Goal: Information Seeking & Learning: Learn about a topic

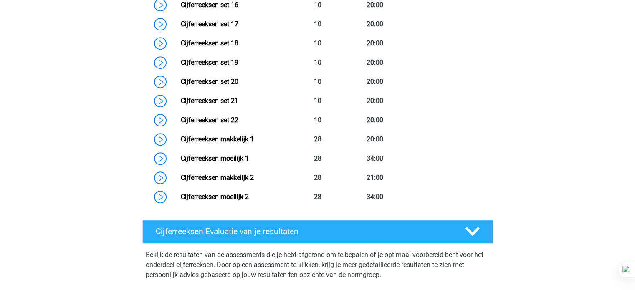
scroll to position [738, 0]
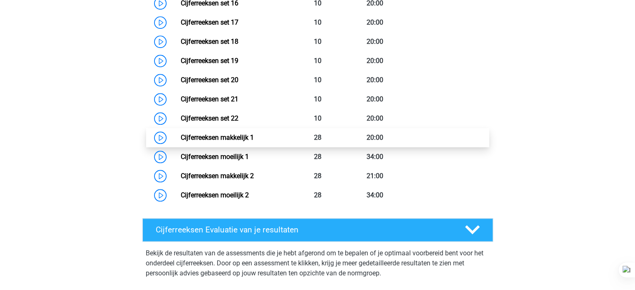
click at [254, 141] on link "Cijferreeksen makkelijk 1" at bounding box center [217, 138] width 73 height 8
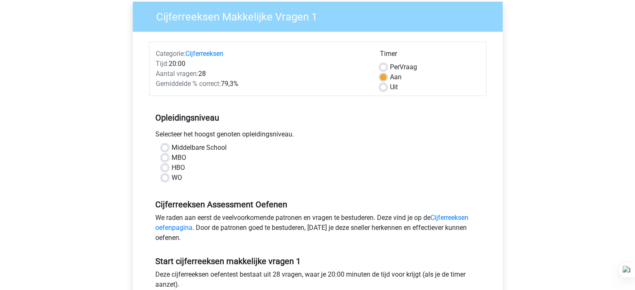
scroll to position [58, 0]
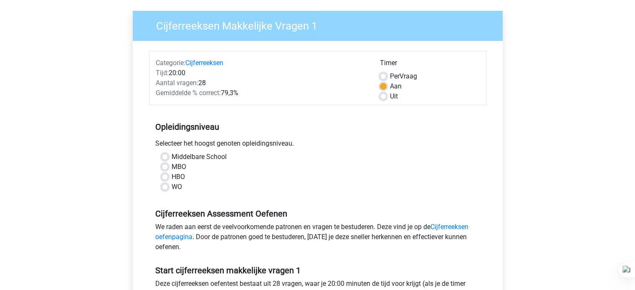
click at [173, 175] on label "HBO" at bounding box center [177, 177] width 13 height 10
click at [168, 175] on input "HBO" at bounding box center [164, 176] width 7 height 8
radio input "true"
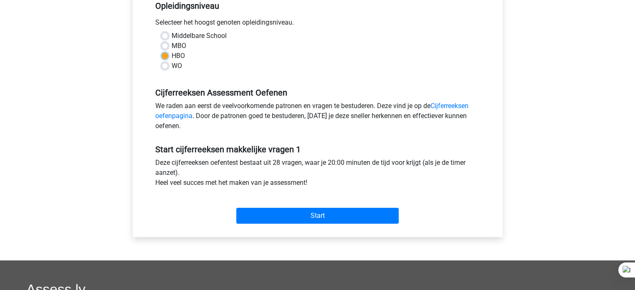
scroll to position [189, 0]
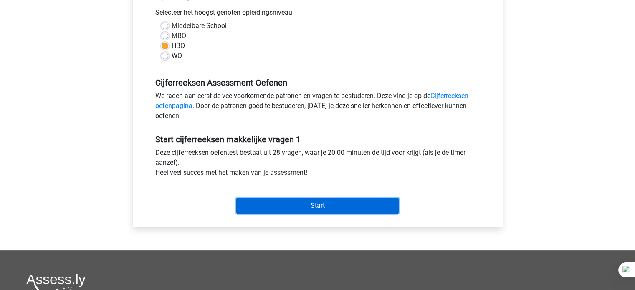
click at [361, 209] on input "Start" at bounding box center [317, 206] width 162 height 16
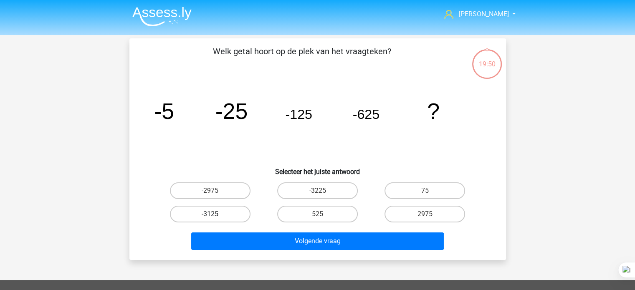
click at [241, 214] on label "-3125" at bounding box center [210, 214] width 81 height 17
click at [215, 214] on input "-3125" at bounding box center [212, 216] width 5 height 5
radio input "true"
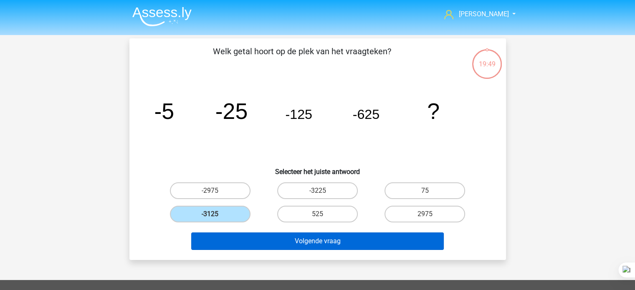
click at [290, 237] on button "Volgende vraag" at bounding box center [317, 241] width 252 height 18
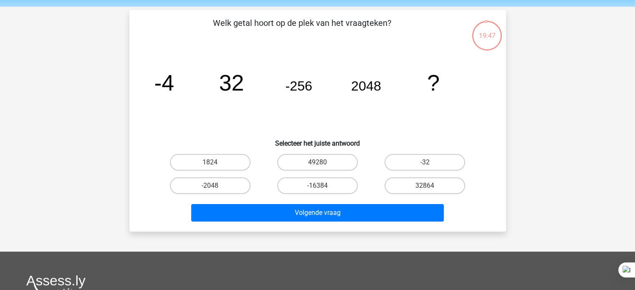
scroll to position [8, 0]
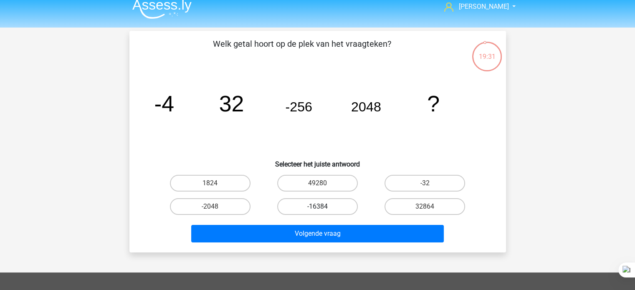
click at [335, 204] on label "-16384" at bounding box center [317, 206] width 81 height 17
click at [323, 207] on input "-16384" at bounding box center [319, 209] width 5 height 5
radio input "true"
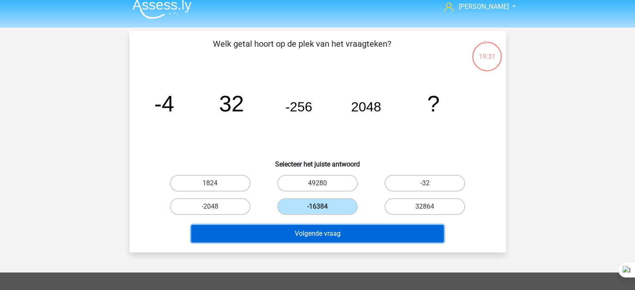
click at [330, 237] on button "Volgende vraag" at bounding box center [317, 234] width 252 height 18
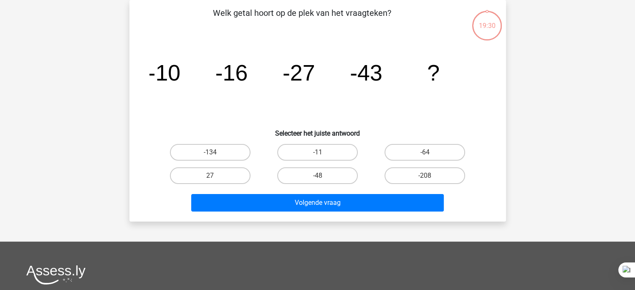
scroll to position [27, 0]
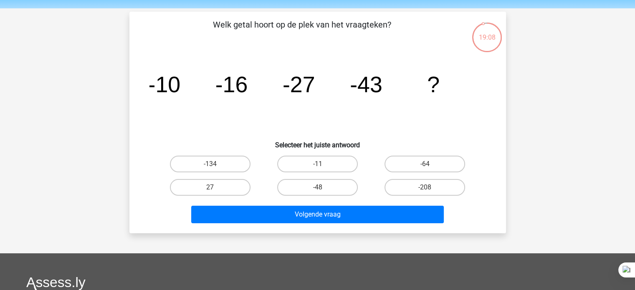
click at [416, 162] on label "-64" at bounding box center [424, 164] width 81 height 17
click at [425, 164] on input "-64" at bounding box center [427, 166] width 5 height 5
radio input "true"
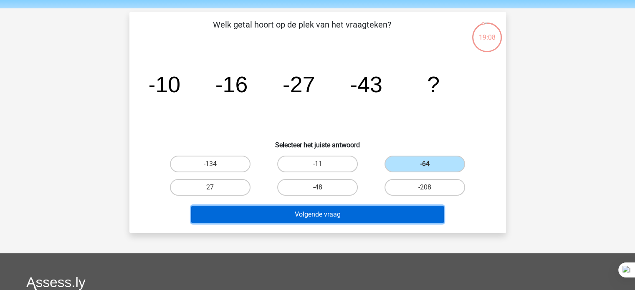
click at [366, 214] on button "Volgende vraag" at bounding box center [317, 215] width 252 height 18
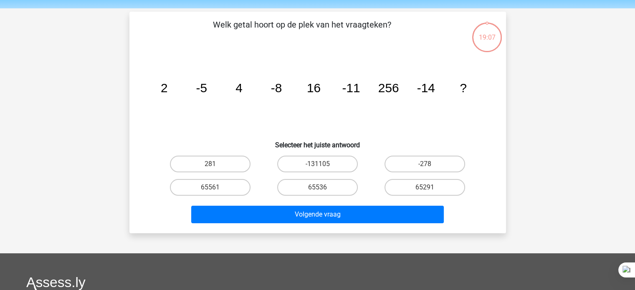
scroll to position [38, 0]
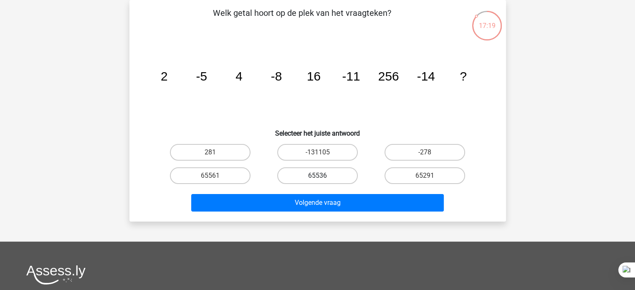
click at [326, 182] on label "65536" at bounding box center [317, 175] width 81 height 17
click at [323, 181] on input "65536" at bounding box center [319, 178] width 5 height 5
radio input "true"
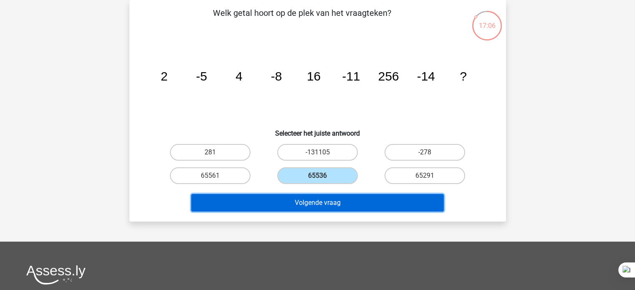
click at [316, 205] on button "Volgende vraag" at bounding box center [317, 203] width 252 height 18
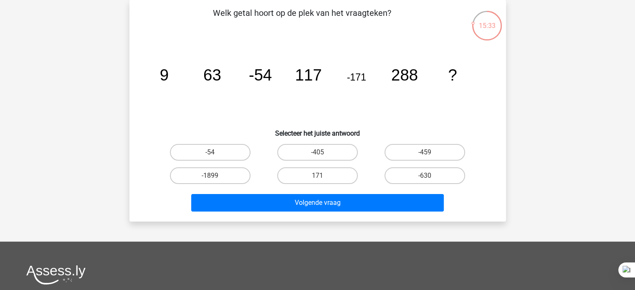
click at [416, 156] on label "-459" at bounding box center [424, 152] width 81 height 17
click at [425, 156] on input "-459" at bounding box center [427, 154] width 5 height 5
radio input "true"
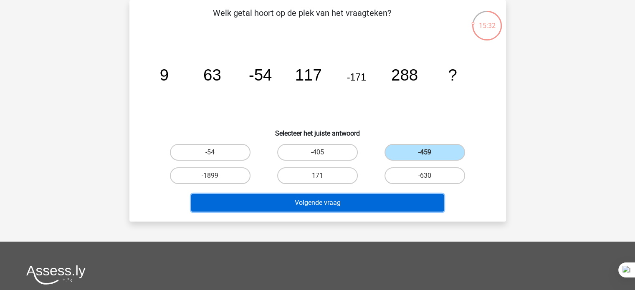
click at [368, 203] on button "Volgende vraag" at bounding box center [317, 203] width 252 height 18
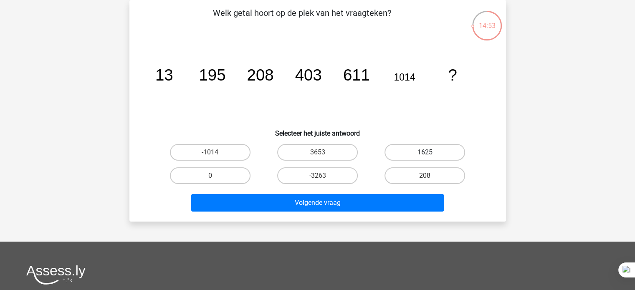
click at [438, 156] on label "1625" at bounding box center [424, 152] width 81 height 17
click at [430, 156] on input "1625" at bounding box center [427, 154] width 5 height 5
radio input "true"
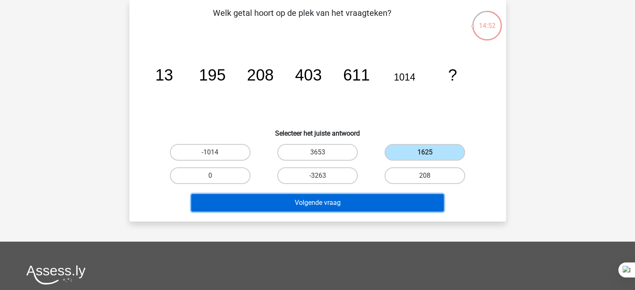
click at [387, 205] on button "Volgende vraag" at bounding box center [317, 203] width 252 height 18
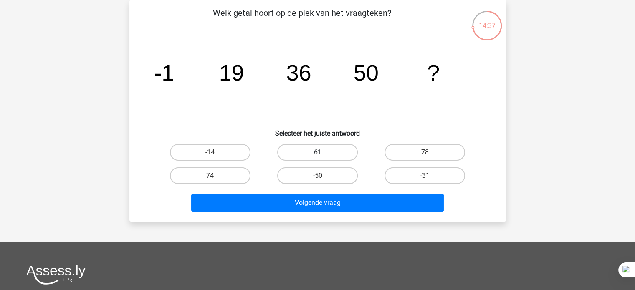
click at [331, 155] on label "61" at bounding box center [317, 152] width 81 height 17
click at [323, 155] on input "61" at bounding box center [319, 154] width 5 height 5
radio input "true"
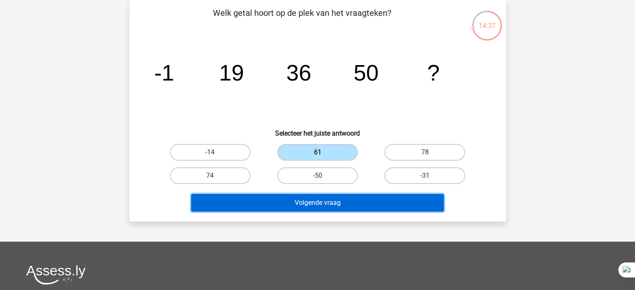
click at [336, 207] on button "Volgende vraag" at bounding box center [317, 203] width 252 height 18
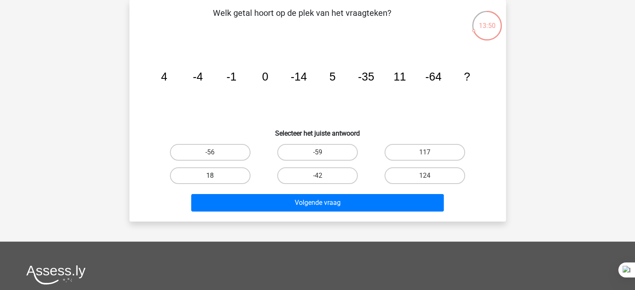
click at [237, 176] on label "18" at bounding box center [210, 175] width 81 height 17
click at [215, 176] on input "18" at bounding box center [212, 178] width 5 height 5
radio input "true"
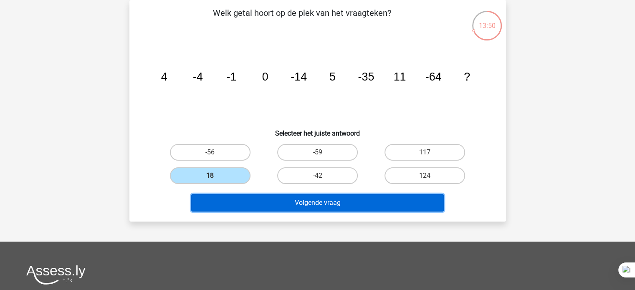
click at [258, 207] on button "Volgende vraag" at bounding box center [317, 203] width 252 height 18
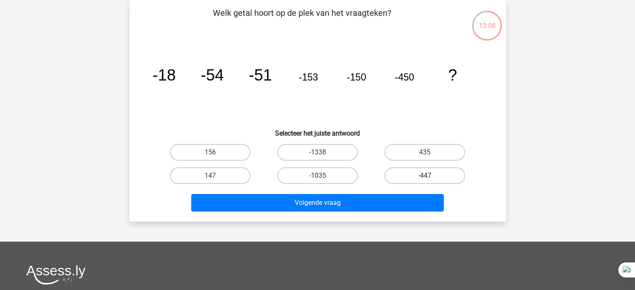
click at [421, 175] on label "-447" at bounding box center [424, 175] width 81 height 17
click at [425, 176] on input "-447" at bounding box center [427, 178] width 5 height 5
radio input "true"
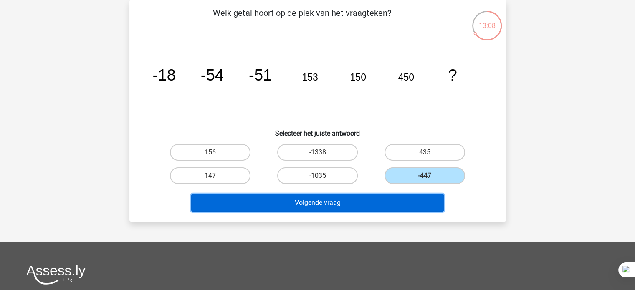
click at [382, 206] on button "Volgende vraag" at bounding box center [317, 203] width 252 height 18
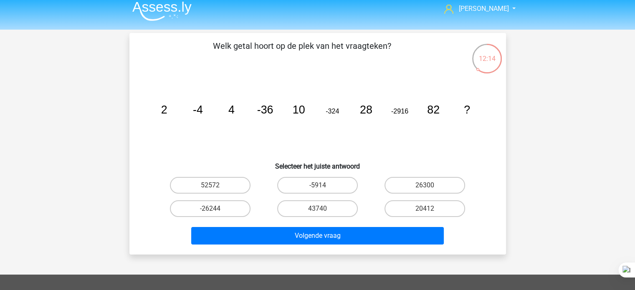
scroll to position [6, 0]
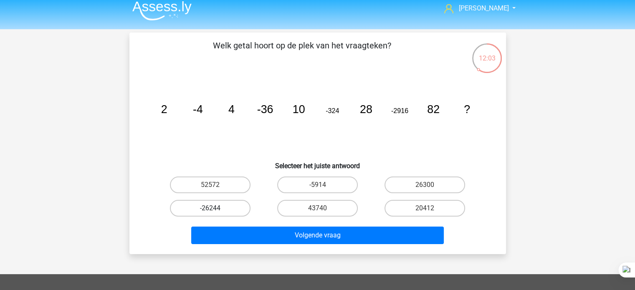
click at [245, 210] on label "-26244" at bounding box center [210, 208] width 81 height 17
click at [215, 210] on input "-26244" at bounding box center [212, 210] width 5 height 5
radio input "true"
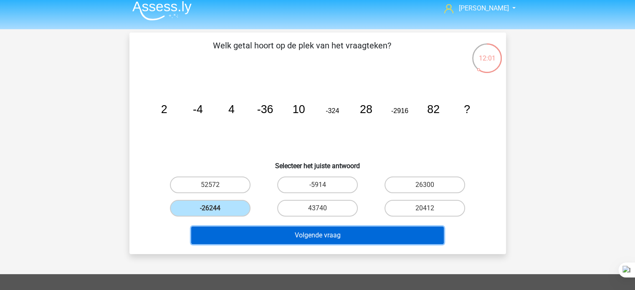
click at [290, 240] on button "Volgende vraag" at bounding box center [317, 236] width 252 height 18
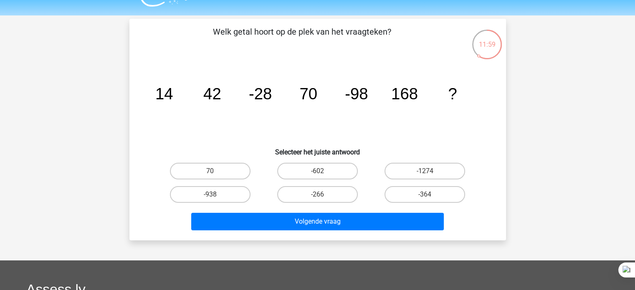
scroll to position [22, 0]
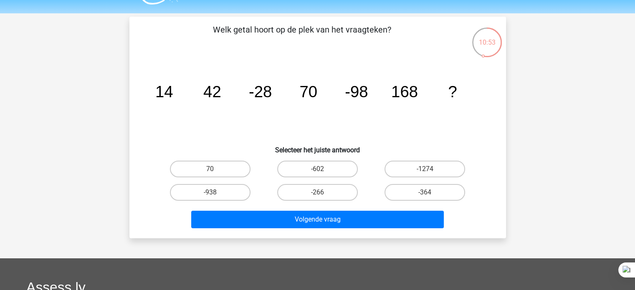
click at [330, 196] on label "-266" at bounding box center [317, 192] width 81 height 17
click at [323, 196] on input "-266" at bounding box center [319, 194] width 5 height 5
radio input "true"
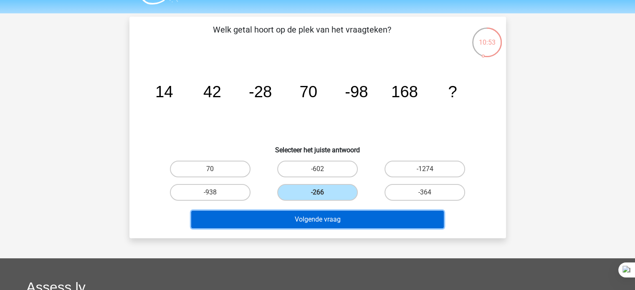
click at [345, 221] on button "Volgende vraag" at bounding box center [317, 220] width 252 height 18
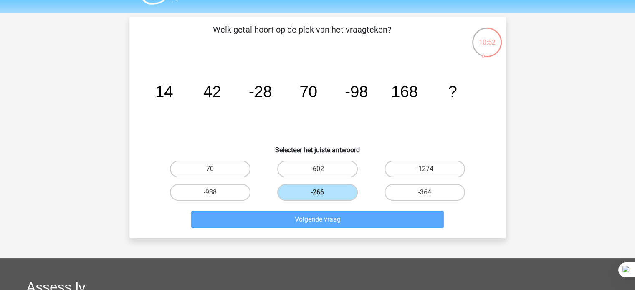
scroll to position [38, 0]
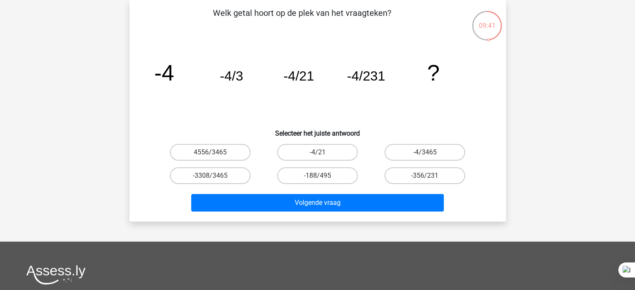
click at [460, 153] on label "-4/3465" at bounding box center [424, 152] width 81 height 17
click at [430, 153] on input "-4/3465" at bounding box center [427, 154] width 5 height 5
radio input "true"
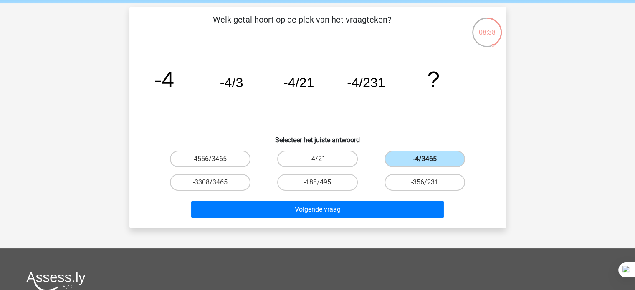
scroll to position [33, 0]
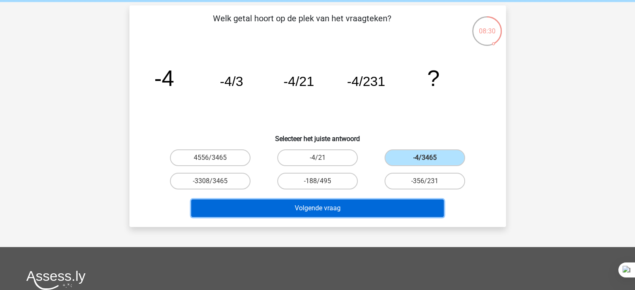
click at [434, 209] on button "Volgende vraag" at bounding box center [317, 208] width 252 height 18
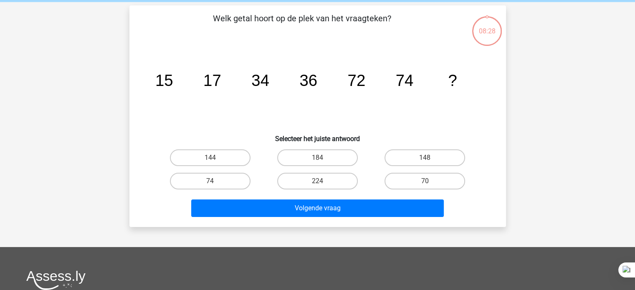
scroll to position [38, 0]
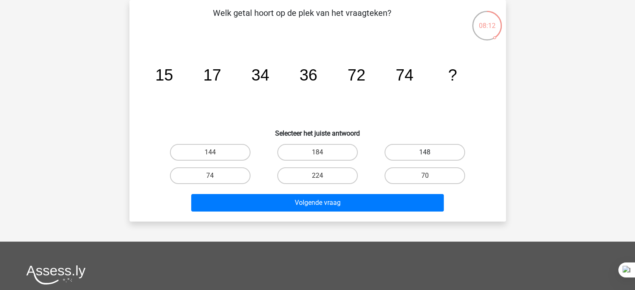
click at [439, 150] on label "148" at bounding box center [424, 152] width 81 height 17
click at [430, 152] on input "148" at bounding box center [427, 154] width 5 height 5
radio input "true"
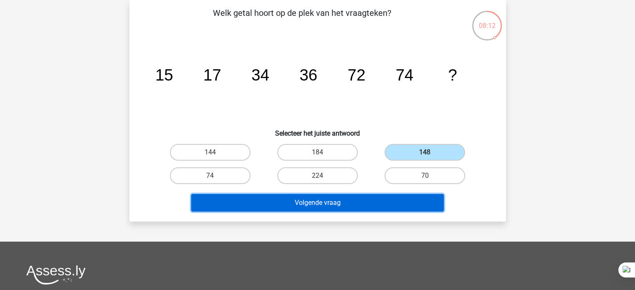
click at [387, 207] on button "Volgende vraag" at bounding box center [317, 203] width 252 height 18
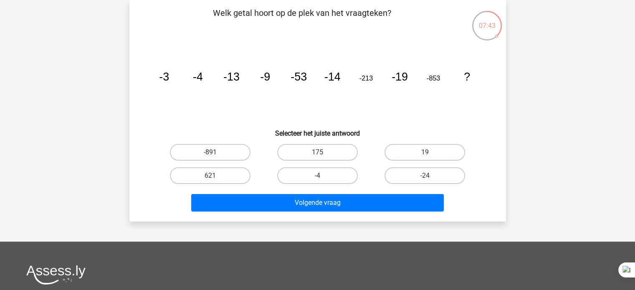
click at [427, 178] on input "-24" at bounding box center [427, 178] width 5 height 5
radio input "true"
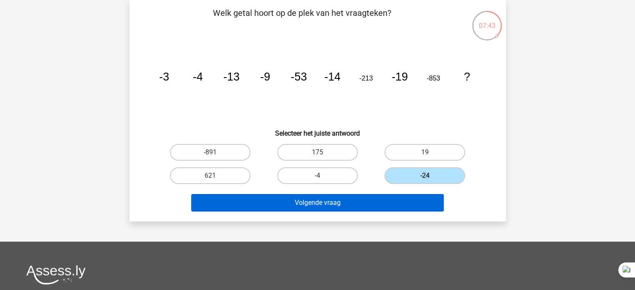
click at [411, 199] on button "Volgende vraag" at bounding box center [317, 203] width 252 height 18
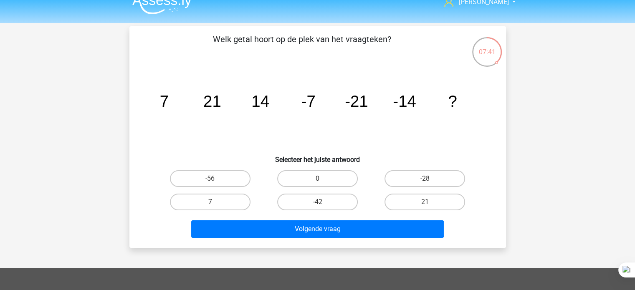
scroll to position [12, 0]
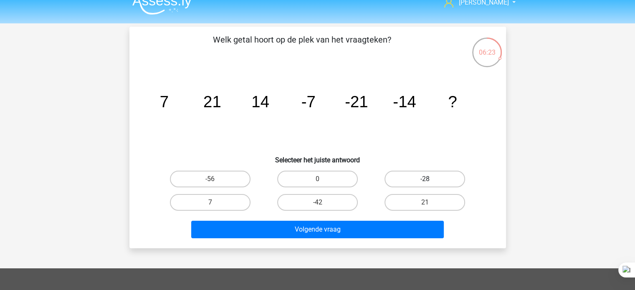
click at [451, 181] on label "-28" at bounding box center [424, 179] width 81 height 17
click at [430, 181] on input "-28" at bounding box center [427, 181] width 5 height 5
radio input "true"
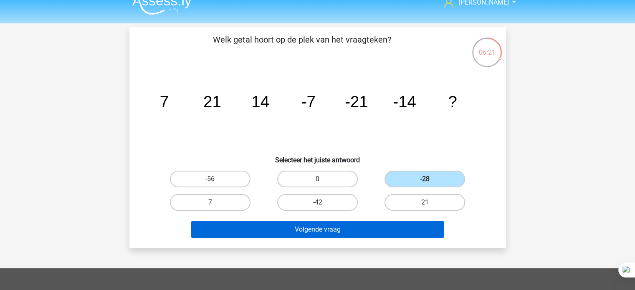
click at [417, 232] on button "Volgende vraag" at bounding box center [317, 230] width 252 height 18
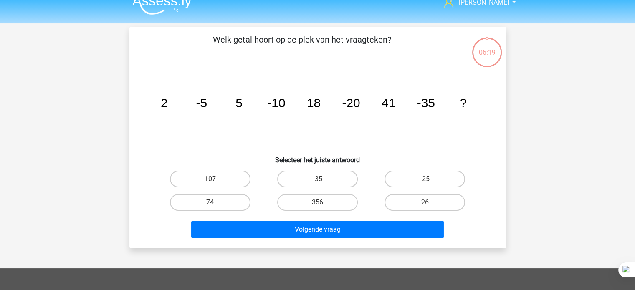
scroll to position [38, 0]
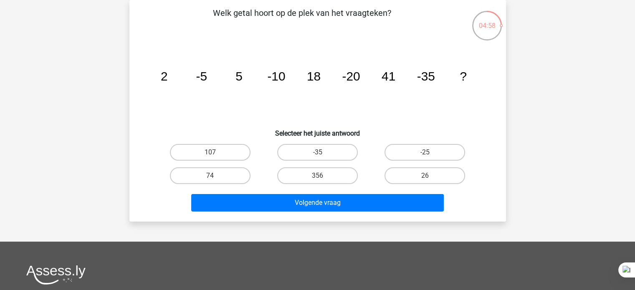
click at [250, 173] on div "74" at bounding box center [210, 175] width 101 height 17
click at [232, 179] on label "74" at bounding box center [210, 175] width 81 height 17
click at [215, 179] on input "74" at bounding box center [212, 178] width 5 height 5
radio input "true"
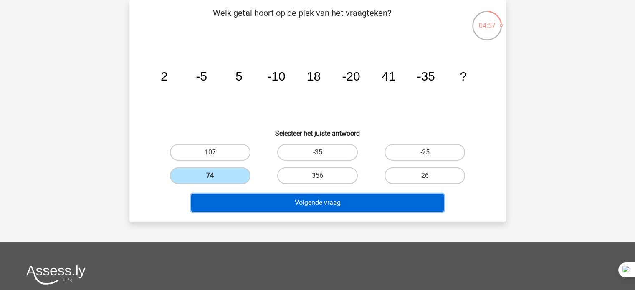
click at [273, 203] on button "Volgende vraag" at bounding box center [317, 203] width 252 height 18
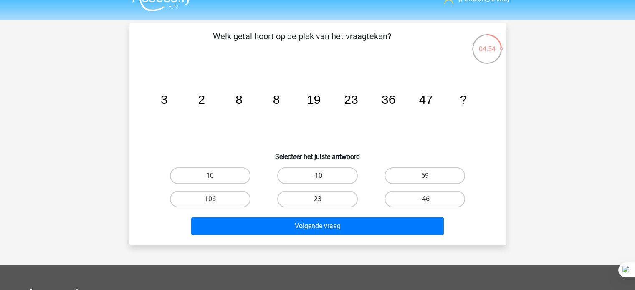
scroll to position [16, 0]
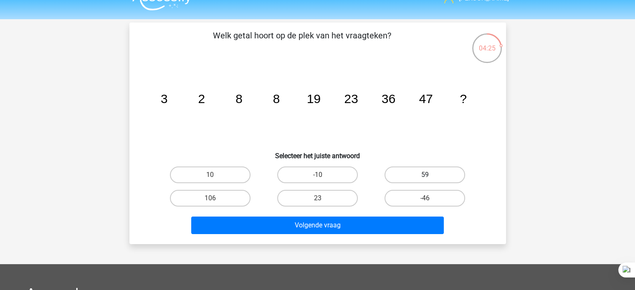
click at [434, 175] on label "59" at bounding box center [424, 174] width 81 height 17
click at [430, 175] on input "59" at bounding box center [427, 177] width 5 height 5
radio input "true"
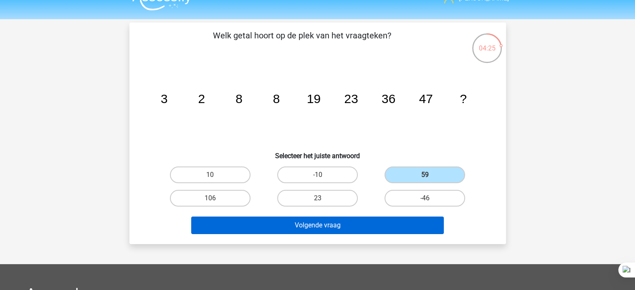
click at [391, 224] on button "Volgende vraag" at bounding box center [317, 226] width 252 height 18
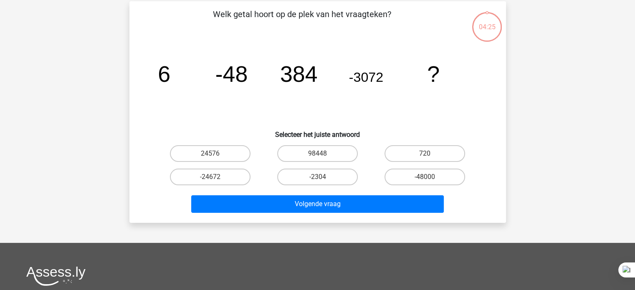
scroll to position [38, 0]
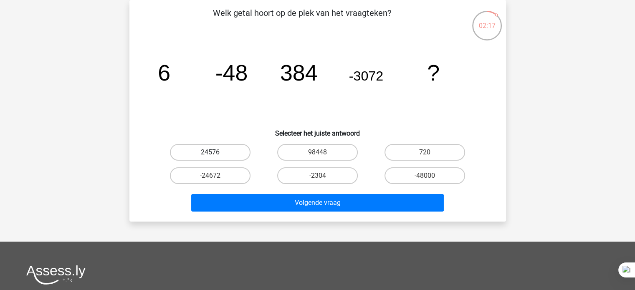
click at [244, 153] on label "24576" at bounding box center [210, 152] width 81 height 17
click at [215, 153] on input "24576" at bounding box center [212, 154] width 5 height 5
radio input "true"
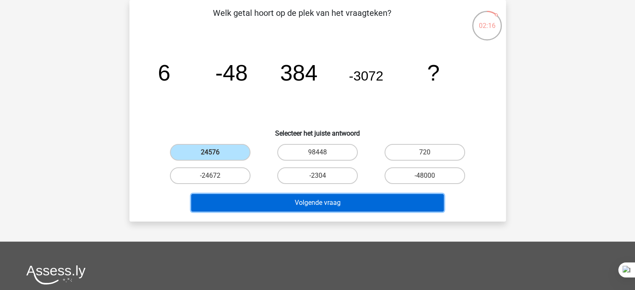
click at [272, 202] on button "Volgende vraag" at bounding box center [317, 203] width 252 height 18
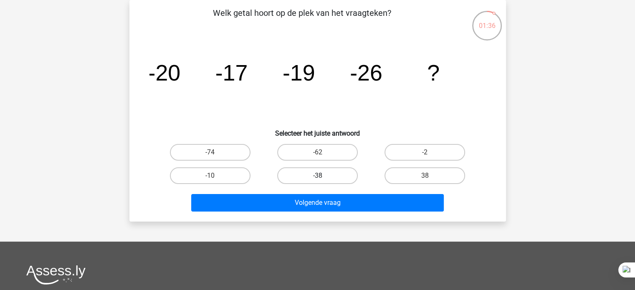
click at [310, 180] on label "-38" at bounding box center [317, 175] width 81 height 17
click at [317, 180] on input "-38" at bounding box center [319, 178] width 5 height 5
radio input "true"
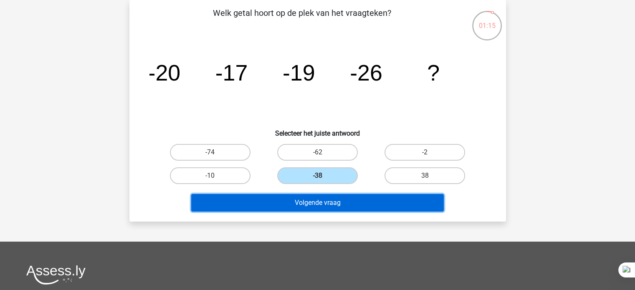
click at [287, 205] on button "Volgende vraag" at bounding box center [317, 203] width 252 height 18
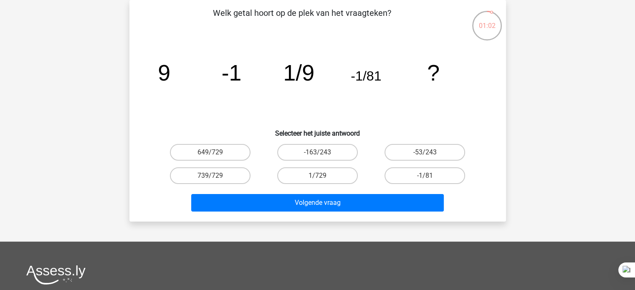
click at [330, 177] on label "1/729" at bounding box center [317, 175] width 81 height 17
click at [323, 177] on input "1/729" at bounding box center [319, 178] width 5 height 5
radio input "true"
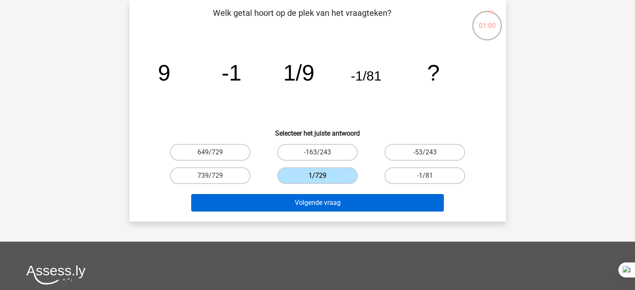
click at [339, 209] on button "Volgende vraag" at bounding box center [317, 203] width 252 height 18
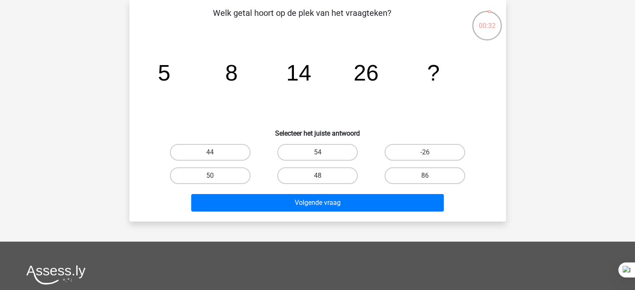
click at [343, 155] on label "54" at bounding box center [317, 152] width 81 height 17
click at [323, 155] on input "54" at bounding box center [319, 154] width 5 height 5
radio input "true"
click at [229, 181] on label "50" at bounding box center [210, 175] width 81 height 17
click at [215, 181] on input "50" at bounding box center [212, 178] width 5 height 5
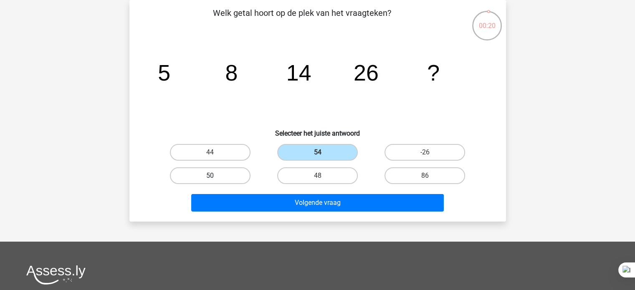
radio input "true"
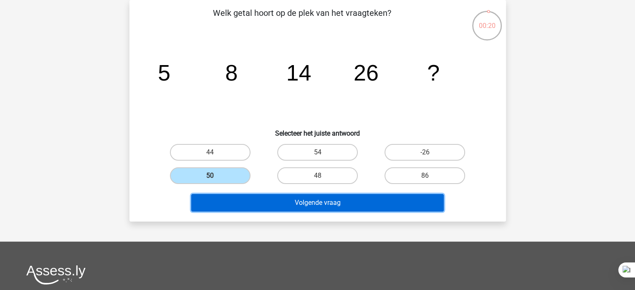
click at [257, 202] on button "Volgende vraag" at bounding box center [317, 203] width 252 height 18
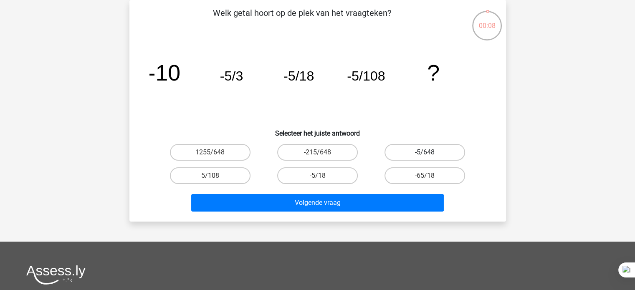
click at [411, 157] on label "-5/648" at bounding box center [424, 152] width 81 height 17
click at [425, 157] on input "-5/648" at bounding box center [427, 154] width 5 height 5
radio input "true"
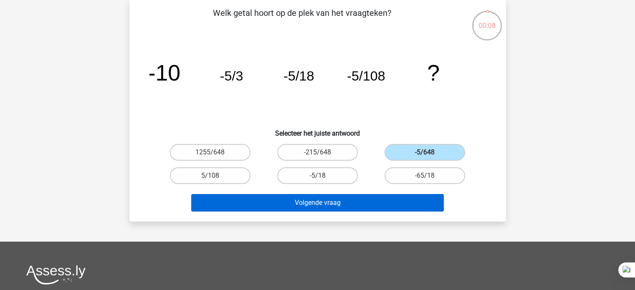
click at [379, 198] on button "Volgende vraag" at bounding box center [317, 203] width 252 height 18
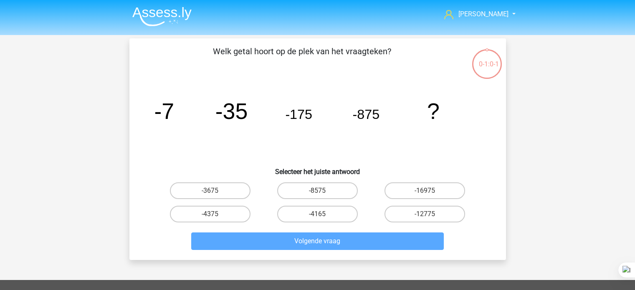
scroll to position [38, 0]
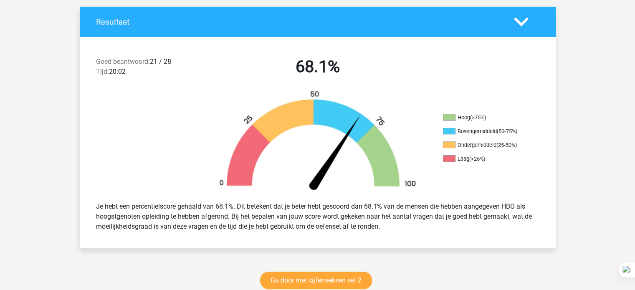
scroll to position [162, 0]
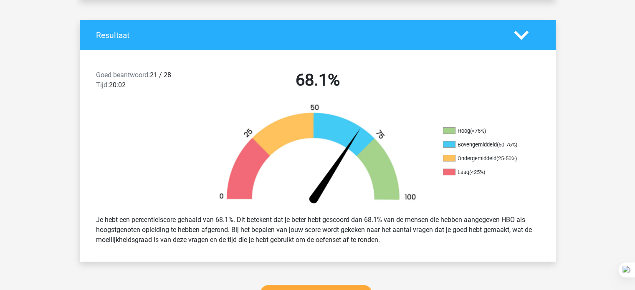
click at [515, 31] on polygon at bounding box center [521, 34] width 15 height 9
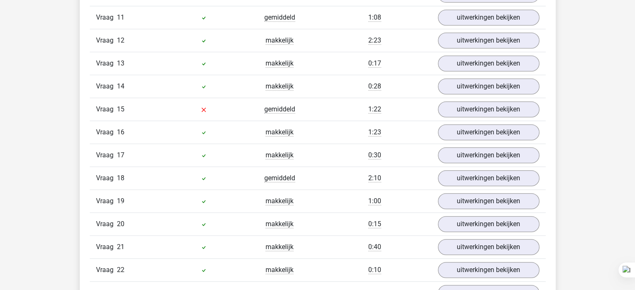
scroll to position [586, 0]
click at [481, 108] on link "uitwerkingen bekijken" at bounding box center [488, 110] width 116 height 18
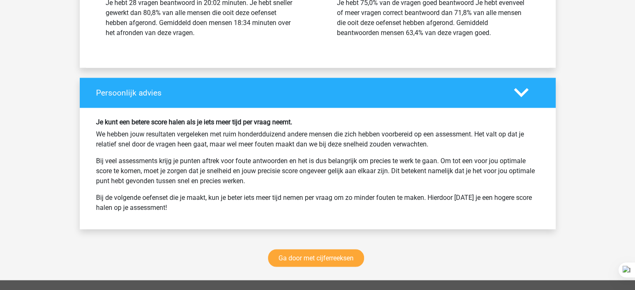
scroll to position [1610, 0]
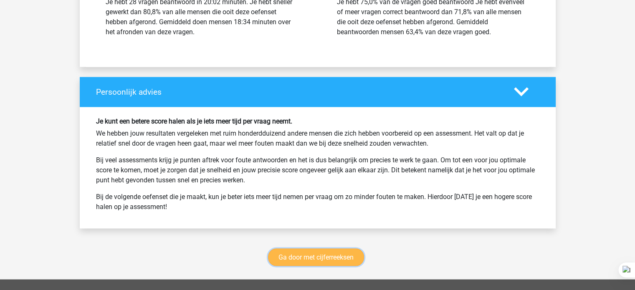
click at [285, 250] on link "Ga door met cijferreeksen" at bounding box center [316, 258] width 96 height 18
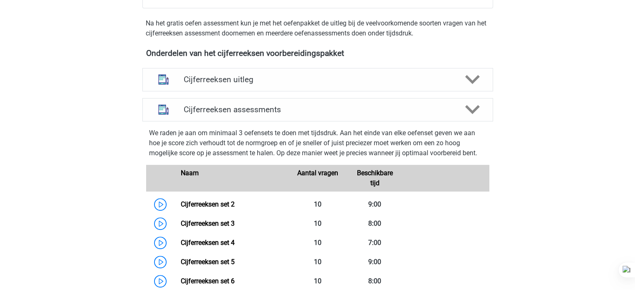
scroll to position [265, 0]
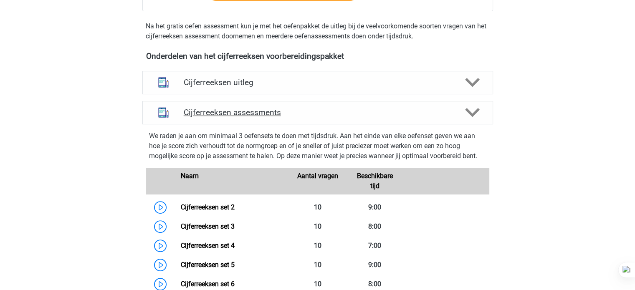
click at [385, 124] on div "Cijferreeksen assessments" at bounding box center [317, 112] width 350 height 23
click at [475, 120] on icon at bounding box center [472, 112] width 15 height 15
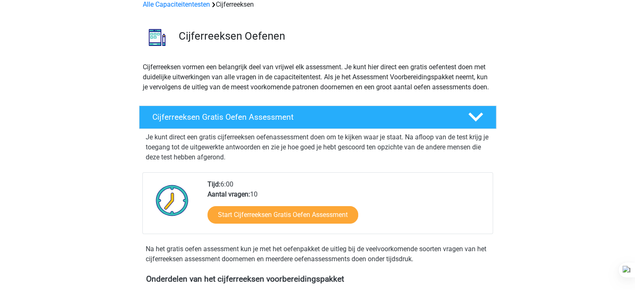
scroll to position [0, 0]
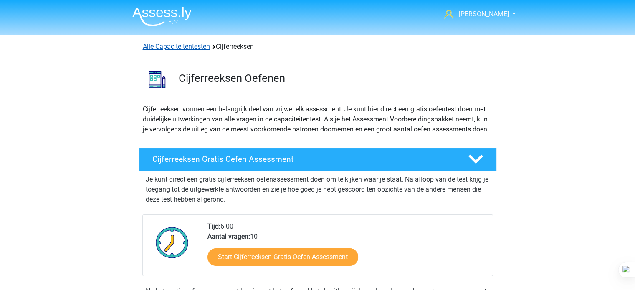
click at [194, 45] on link "Alle Capaciteitentesten" at bounding box center [176, 47] width 67 height 8
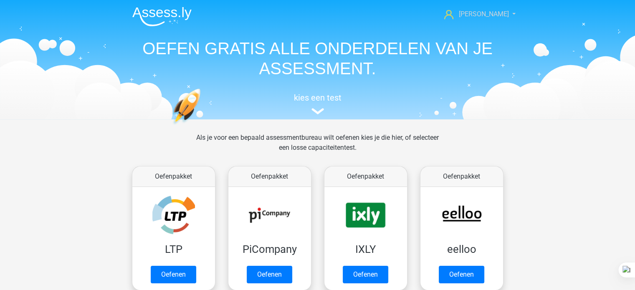
click at [495, 18] on span "[PERSON_NAME]" at bounding box center [483, 14] width 50 height 8
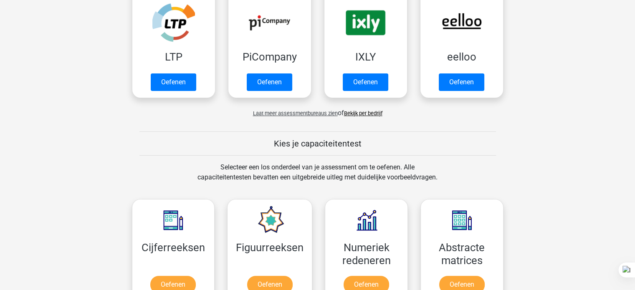
scroll to position [194, 0]
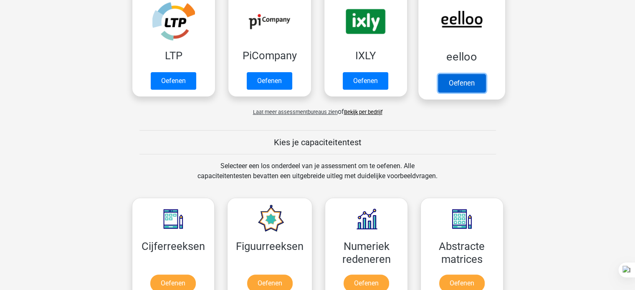
click at [458, 80] on link "Oefenen" at bounding box center [461, 83] width 48 height 18
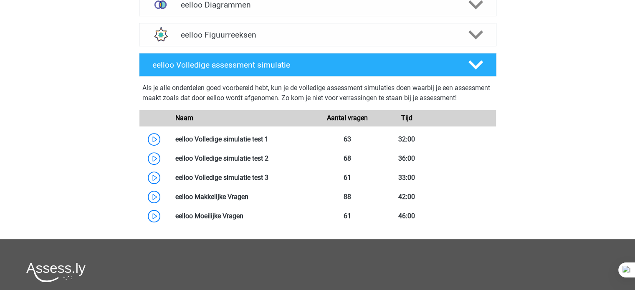
scroll to position [418, 0]
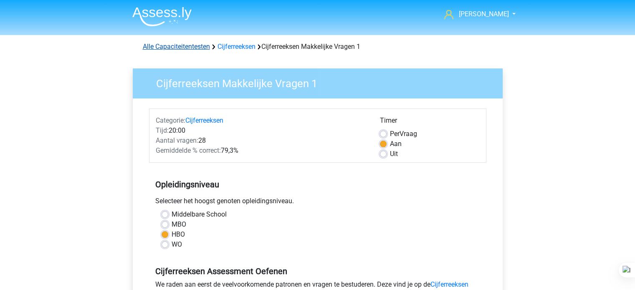
click at [174, 46] on link "Alle Capaciteitentesten" at bounding box center [176, 47] width 67 height 8
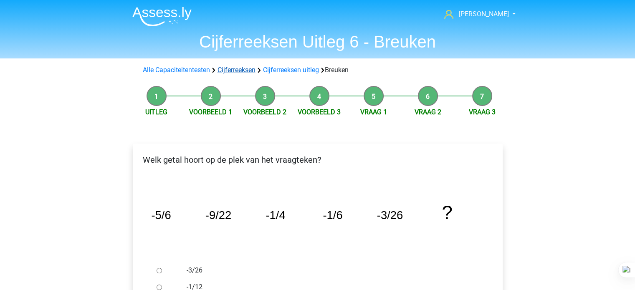
click at [241, 68] on link "Cijferreeksen" at bounding box center [236, 70] width 38 height 8
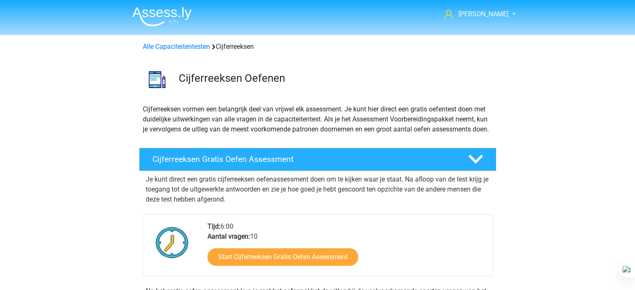
click at [129, 157] on div "Cijferreeksen Gratis Oefen Assessment Je kunt direct een gratis cijferreeksen o…" at bounding box center [318, 228] width 390 height 169
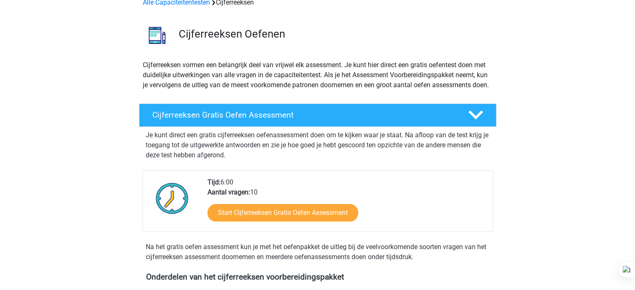
scroll to position [17, 0]
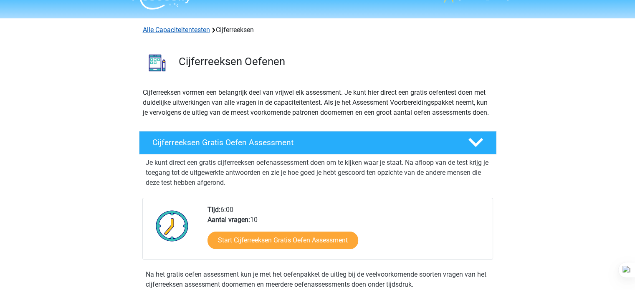
click at [194, 33] on link "Alle Capaciteitentesten" at bounding box center [176, 30] width 67 height 8
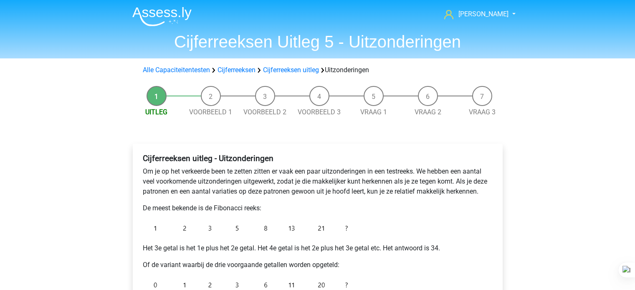
scroll to position [126, 0]
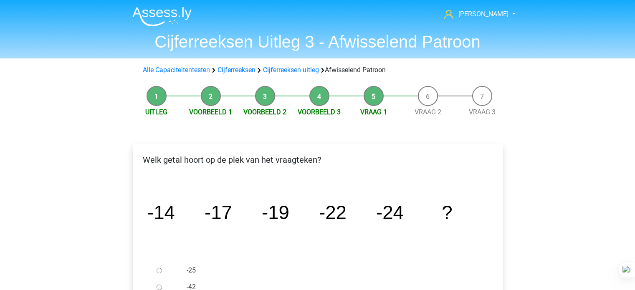
scroll to position [111, 0]
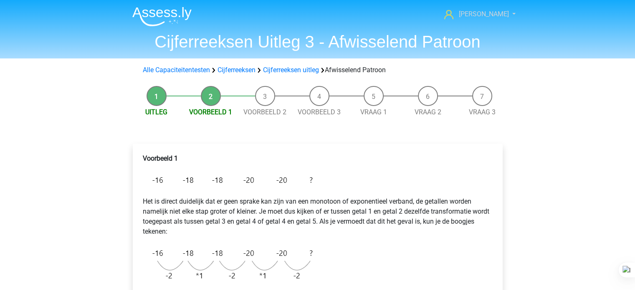
click at [504, 16] on link "[PERSON_NAME]" at bounding box center [475, 14] width 68 height 10
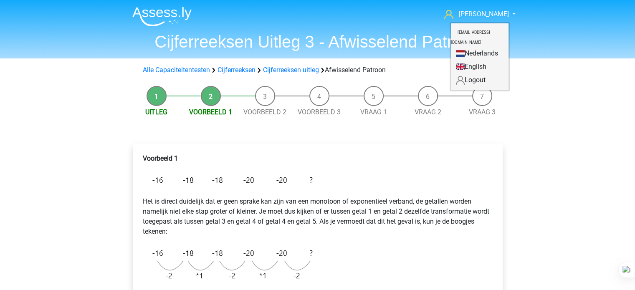
click at [468, 35] on small "[EMAIL_ADDRESS][DOMAIN_NAME]" at bounding box center [470, 37] width 39 height 28
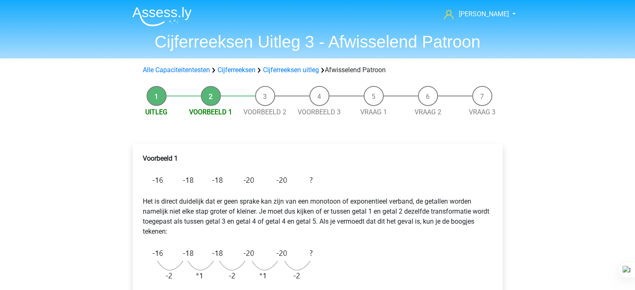
click at [267, 31] on div "Aimée aimeeommeren@gmail.com Nederlands English" at bounding box center [317, 26] width 396 height 50
click at [239, 71] on link "Cijferreeksen" at bounding box center [236, 70] width 38 height 8
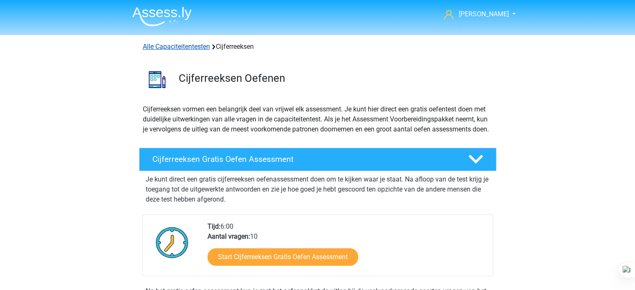
click at [154, 43] on link "Alle Capaciteitentesten" at bounding box center [176, 47] width 67 height 8
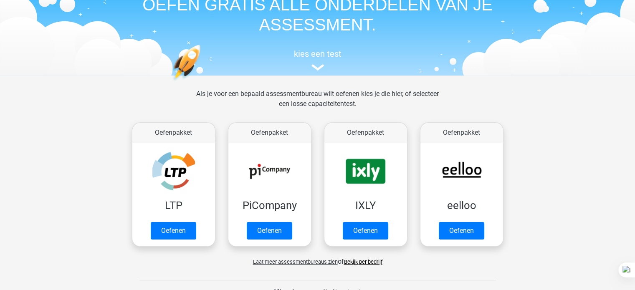
scroll to position [42, 0]
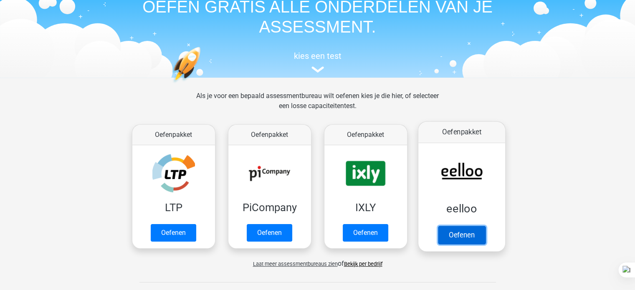
click at [470, 226] on link "Oefenen" at bounding box center [461, 235] width 48 height 18
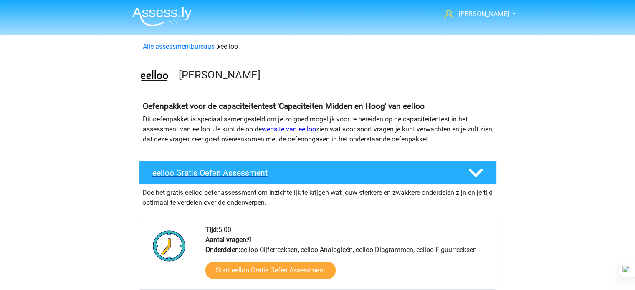
click at [366, 170] on h4 "eelloo Gratis Oefen Assessment" at bounding box center [303, 173] width 302 height 10
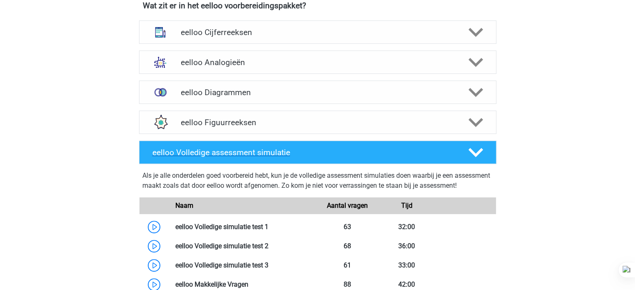
click at [486, 161] on div "eelloo Volledige assessment simulatie" at bounding box center [317, 152] width 357 height 23
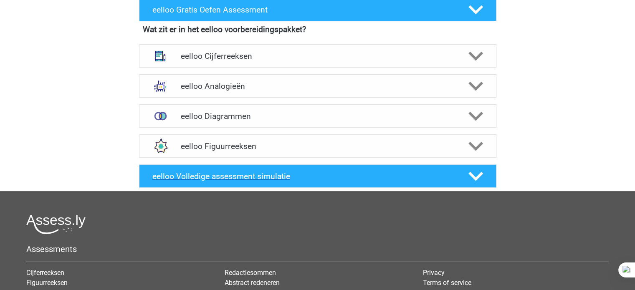
click at [486, 179] on div at bounding box center [474, 176] width 28 height 15
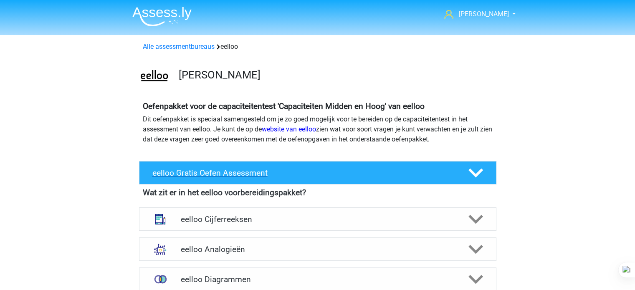
click at [138, 183] on link "eelloo Gratis Oefen Assessment" at bounding box center [318, 172] width 364 height 23
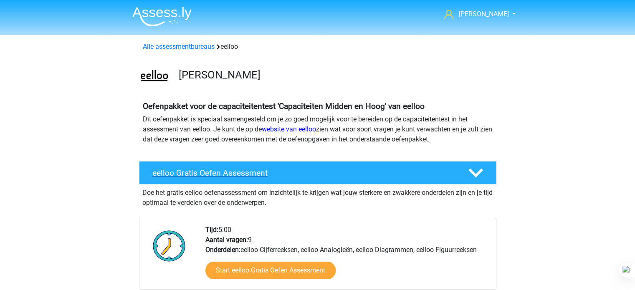
click at [158, 179] on div "eelloo Gratis Oefen Assessment" at bounding box center [317, 172] width 357 height 23
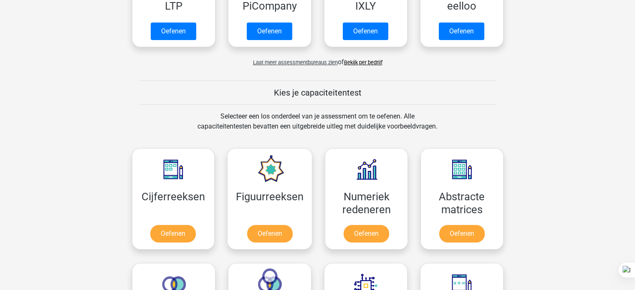
scroll to position [167, 0]
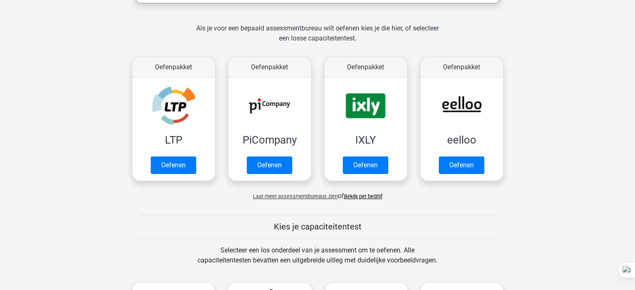
click at [360, 194] on link "Bekijk per bedrijf" at bounding box center [363, 196] width 38 height 6
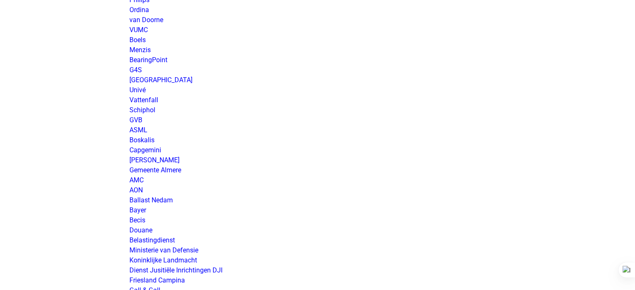
scroll to position [786, 0]
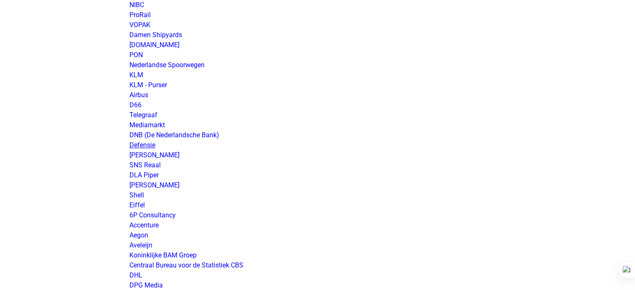
click at [139, 145] on link "Defensie" at bounding box center [142, 145] width 26 height 8
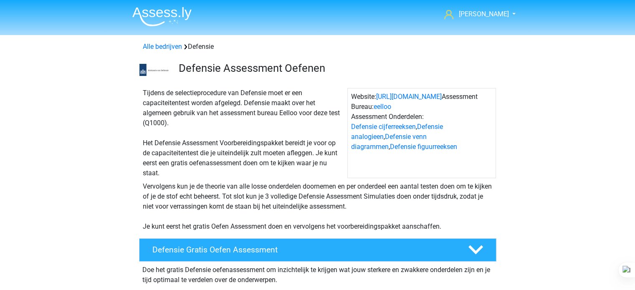
click at [132, 97] on div "Tijdens de selectieprocedure van Defensie moet er een capaciteitentest worden a…" at bounding box center [317, 131] width 396 height 93
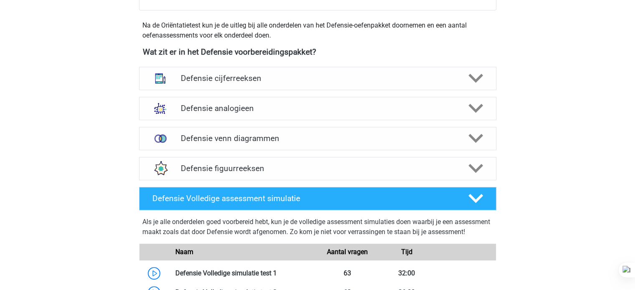
scroll to position [367, 0]
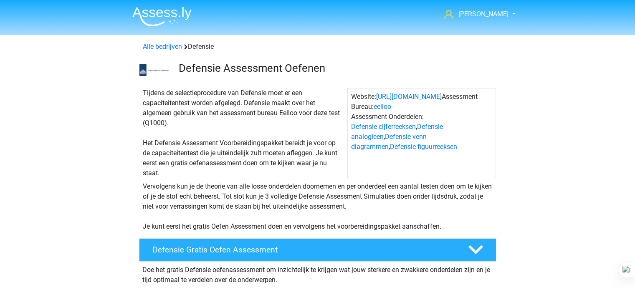
scroll to position [367, 0]
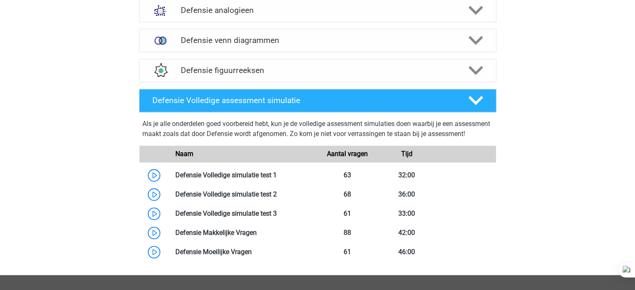
scroll to position [985, 0]
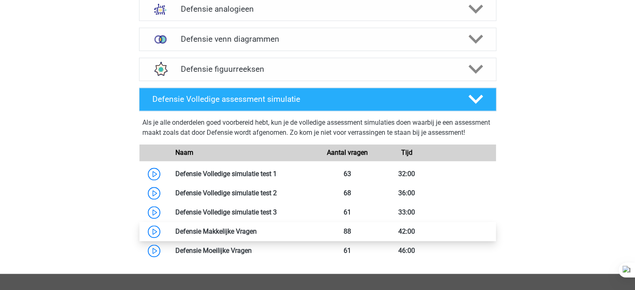
click at [257, 235] on link at bounding box center [257, 231] width 0 height 8
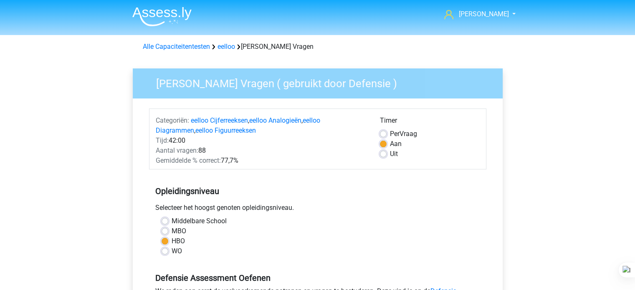
scroll to position [17, 0]
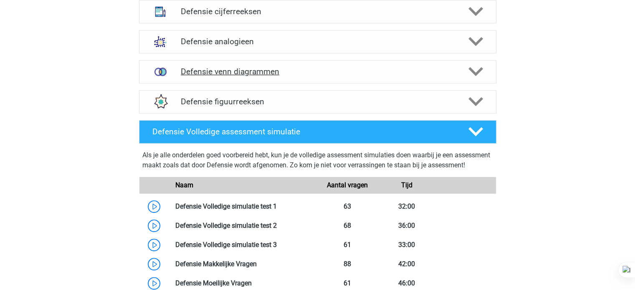
scroll to position [432, 0]
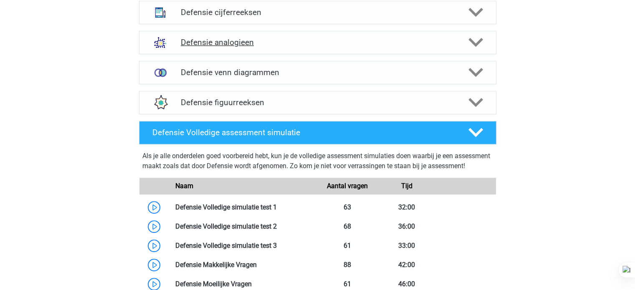
click at [258, 50] on div "Defensie analogieen" at bounding box center [317, 42] width 357 height 23
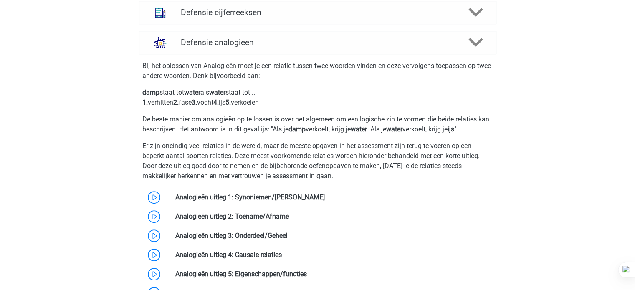
click at [224, 146] on p "Er zijn oneindig veel relaties in de wereld, maar de meeste opgaven in het asse…" at bounding box center [317, 161] width 350 height 40
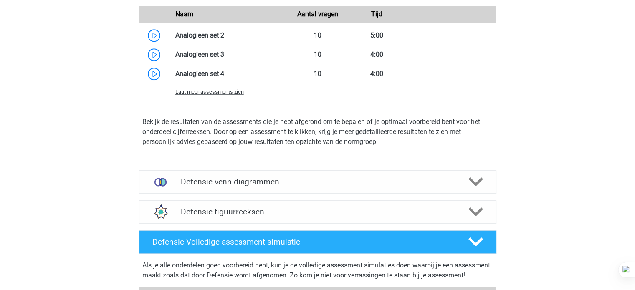
scroll to position [933, 0]
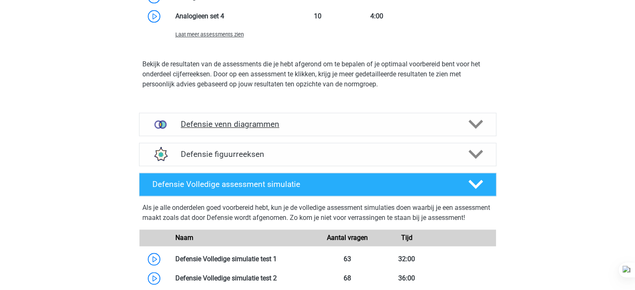
click at [228, 122] on h4 "Defensie venn diagrammen" at bounding box center [317, 124] width 273 height 10
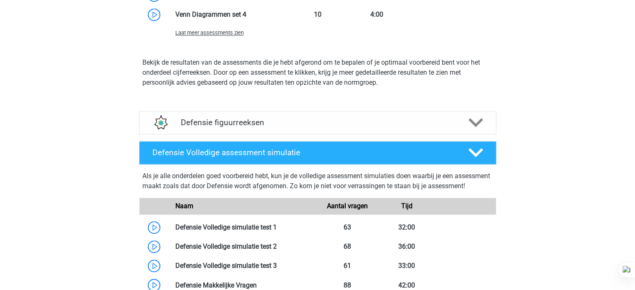
scroll to position [1317, 0]
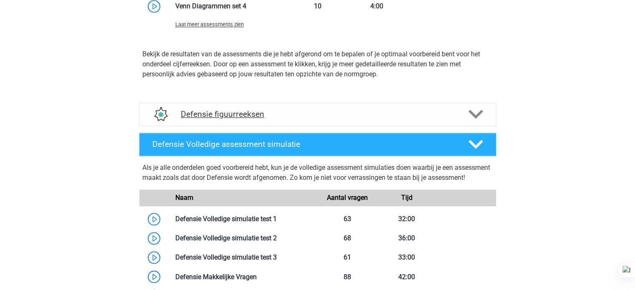
click at [215, 120] on div "Defensie figuurreeksen" at bounding box center [317, 114] width 357 height 23
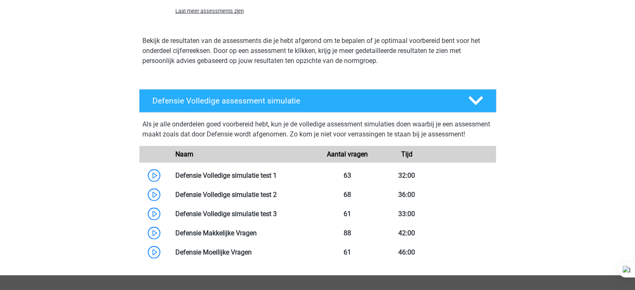
scroll to position [1767, 0]
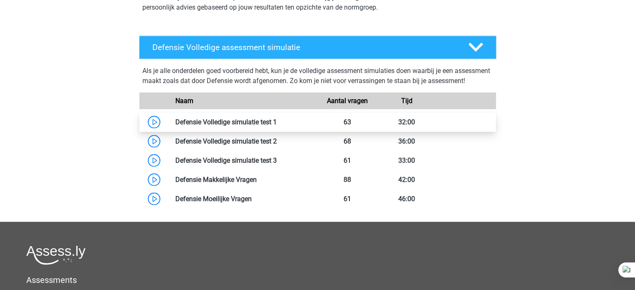
click at [277, 126] on link at bounding box center [277, 122] width 0 height 8
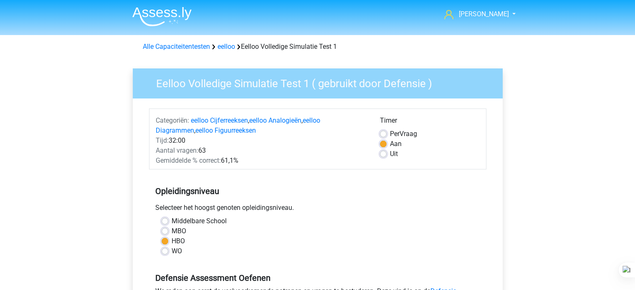
click at [337, 184] on h5 "Opleidingsniveau" at bounding box center [317, 191] width 325 height 17
click at [390, 131] on label "Per Vraag" at bounding box center [403, 134] width 27 height 10
click at [382, 131] on input "Per Vraag" at bounding box center [383, 133] width 7 height 8
radio input "true"
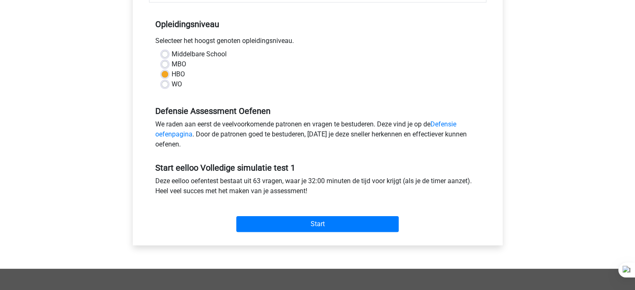
scroll to position [184, 0]
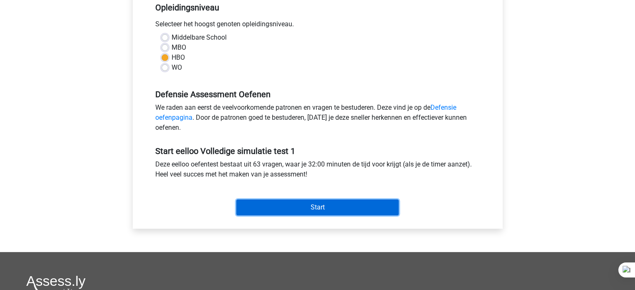
click at [275, 208] on input "Start" at bounding box center [317, 207] width 162 height 16
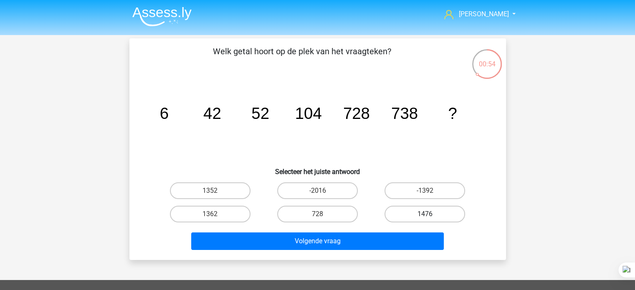
click at [401, 215] on label "1476" at bounding box center [424, 214] width 81 height 17
click at [425, 215] on input "1476" at bounding box center [427, 216] width 5 height 5
radio input "true"
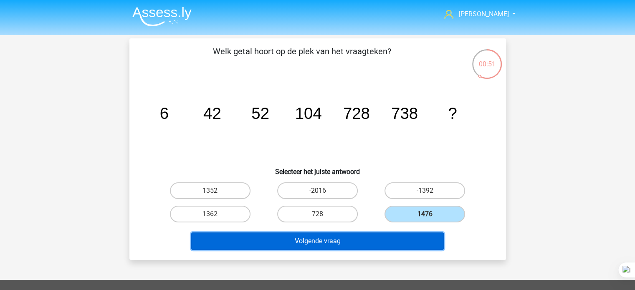
click at [338, 244] on button "Volgende vraag" at bounding box center [317, 241] width 252 height 18
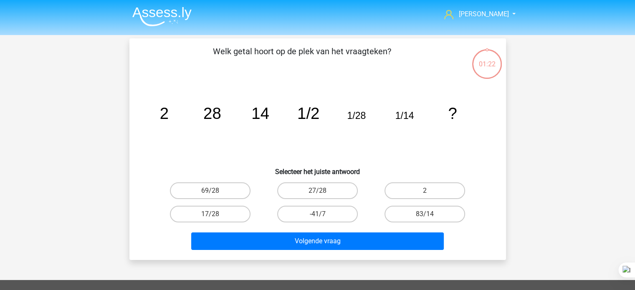
scroll to position [38, 0]
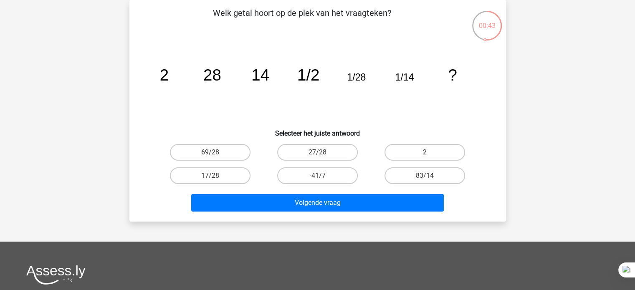
click at [436, 157] on label "2" at bounding box center [424, 152] width 81 height 17
click at [430, 157] on input "2" at bounding box center [427, 154] width 5 height 5
radio input "true"
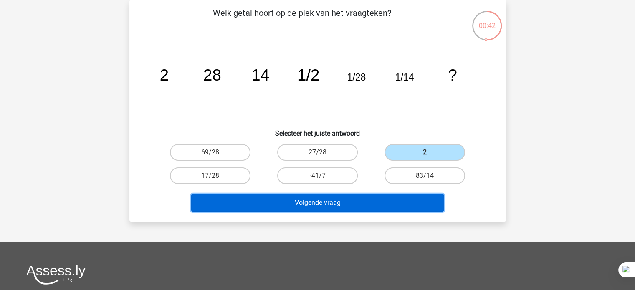
click at [398, 206] on button "Volgende vraag" at bounding box center [317, 203] width 252 height 18
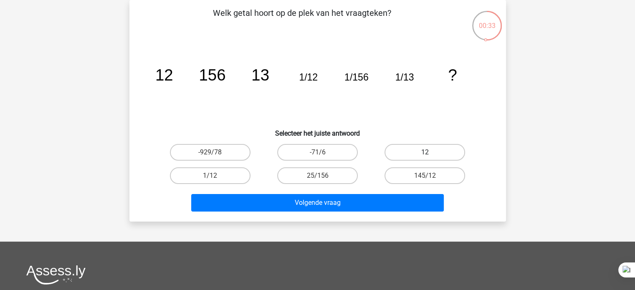
click at [430, 150] on label "12" at bounding box center [424, 152] width 81 height 17
click at [430, 152] on input "12" at bounding box center [427, 154] width 5 height 5
radio input "true"
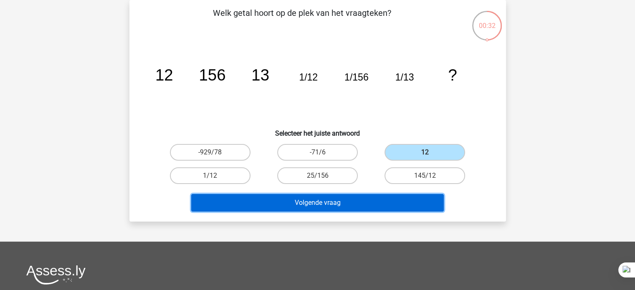
click at [392, 209] on button "Volgende vraag" at bounding box center [317, 203] width 252 height 18
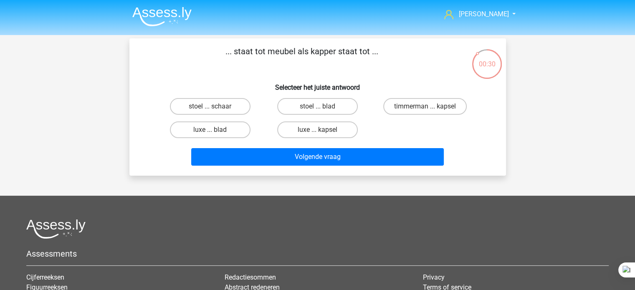
scroll to position [0, 0]
click at [401, 108] on label "timmerman ... kapsel" at bounding box center [424, 106] width 83 height 17
click at [425, 108] on input "timmerman ... kapsel" at bounding box center [427, 108] width 5 height 5
radio input "true"
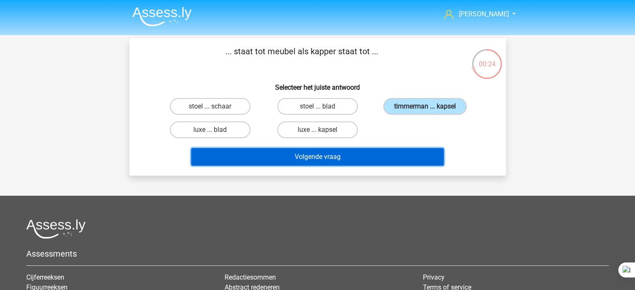
click at [325, 161] on button "Volgende vraag" at bounding box center [317, 157] width 252 height 18
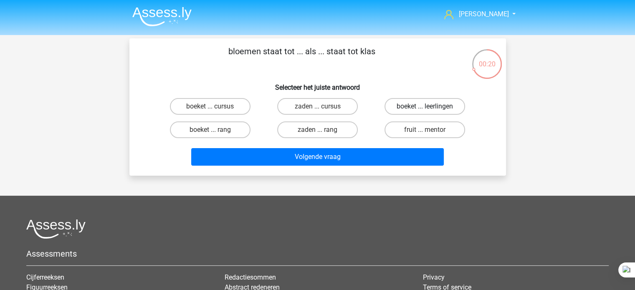
click at [402, 111] on label "boeket ... leerlingen" at bounding box center [424, 106] width 81 height 17
click at [425, 111] on input "boeket ... leerlingen" at bounding box center [427, 108] width 5 height 5
radio input "true"
click at [398, 112] on label "boeket ... leerlingen" at bounding box center [424, 106] width 81 height 17
click at [425, 112] on input "boeket ... leerlingen" at bounding box center [427, 108] width 5 height 5
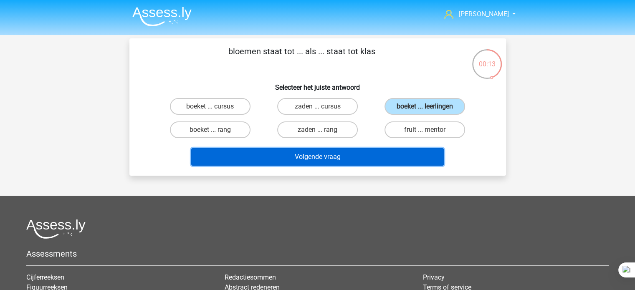
click at [326, 162] on button "Volgende vraag" at bounding box center [317, 157] width 252 height 18
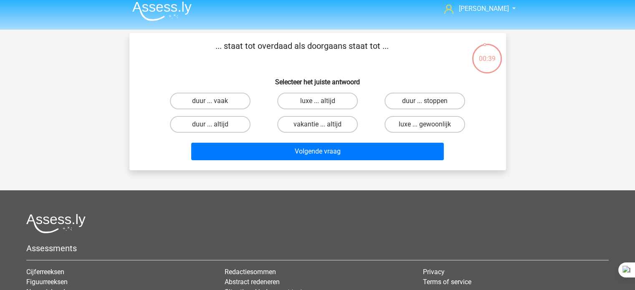
scroll to position [3, 0]
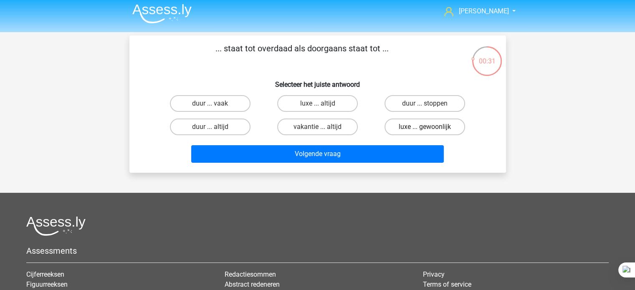
click at [414, 127] on label "luxe ... gewoonlijk" at bounding box center [424, 126] width 81 height 17
click at [425, 127] on input "luxe ... gewoonlijk" at bounding box center [427, 129] width 5 height 5
radio input "true"
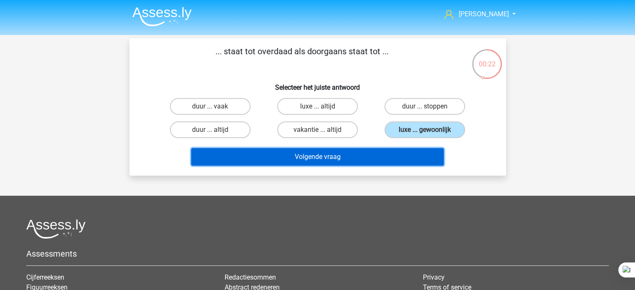
click at [376, 161] on button "Volgende vraag" at bounding box center [317, 157] width 252 height 18
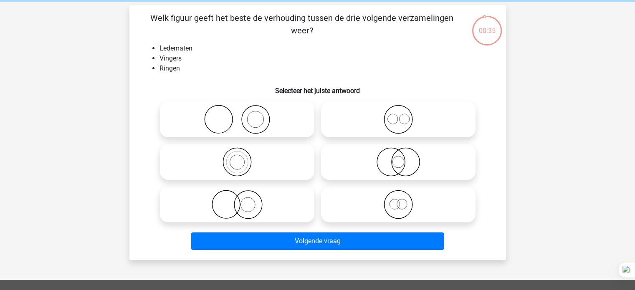
scroll to position [38, 0]
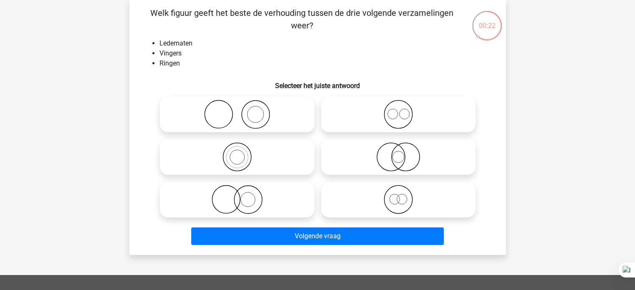
click at [292, 128] on icon at bounding box center [237, 114] width 148 height 29
click at [242, 110] on input "radio" at bounding box center [239, 107] width 5 height 5
radio input "true"
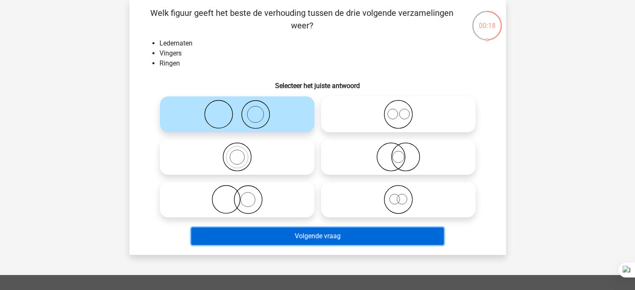
click at [297, 240] on button "Volgende vraag" at bounding box center [317, 236] width 252 height 18
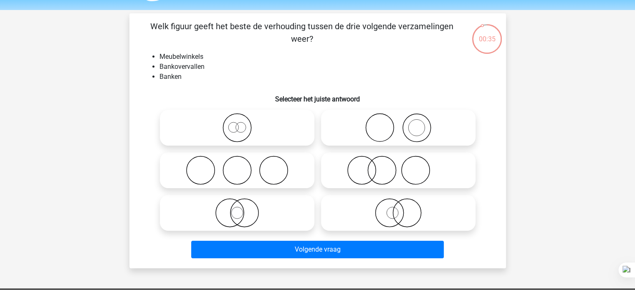
scroll to position [27, 0]
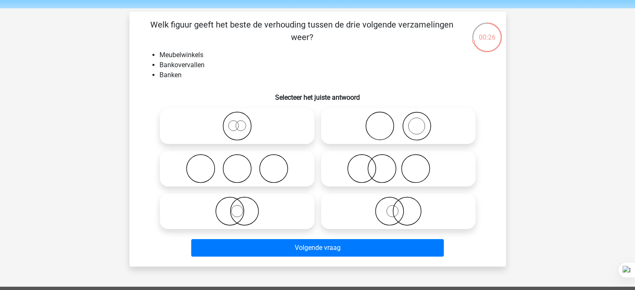
click at [425, 137] on circle at bounding box center [416, 126] width 28 height 28
click at [403, 122] on input "radio" at bounding box center [400, 118] width 5 height 5
radio input "true"
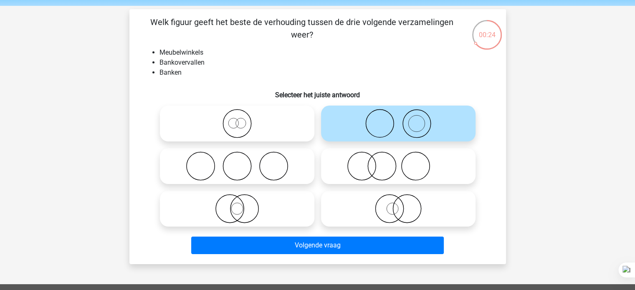
scroll to position [30, 0]
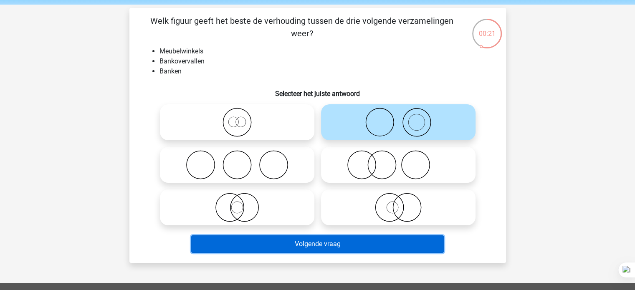
click at [325, 248] on button "Volgende vraag" at bounding box center [317, 244] width 252 height 18
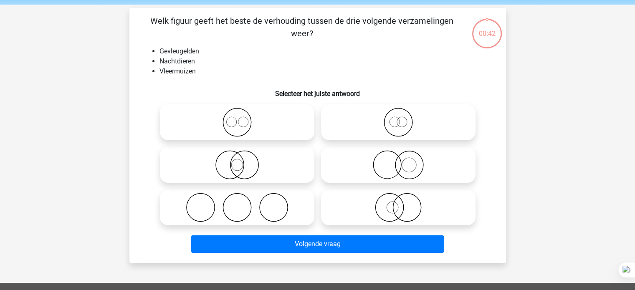
scroll to position [38, 0]
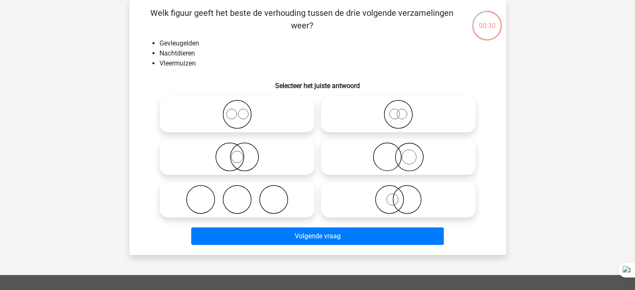
click at [427, 125] on icon at bounding box center [398, 114] width 148 height 29
click at [403, 110] on input "radio" at bounding box center [400, 107] width 5 height 5
radio input "true"
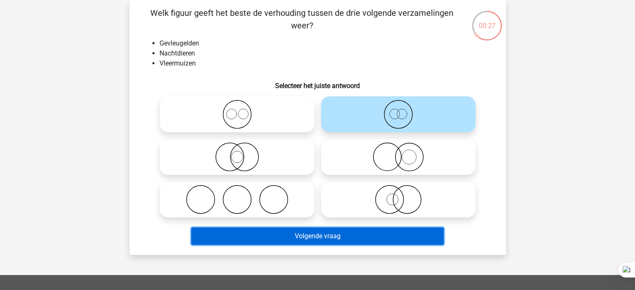
click at [322, 242] on button "Volgende vraag" at bounding box center [317, 236] width 252 height 18
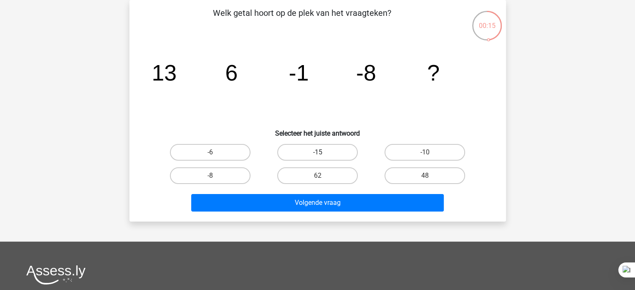
click at [331, 154] on label "-15" at bounding box center [317, 152] width 81 height 17
click at [323, 154] on input "-15" at bounding box center [319, 154] width 5 height 5
radio input "true"
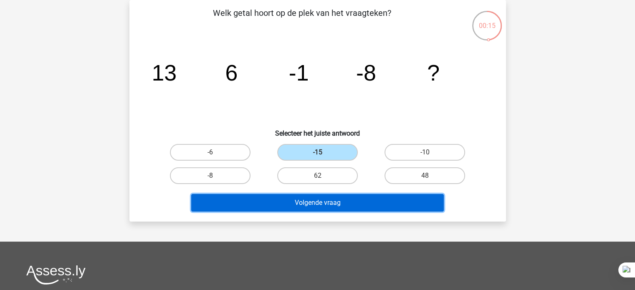
click at [342, 202] on button "Volgende vraag" at bounding box center [317, 203] width 252 height 18
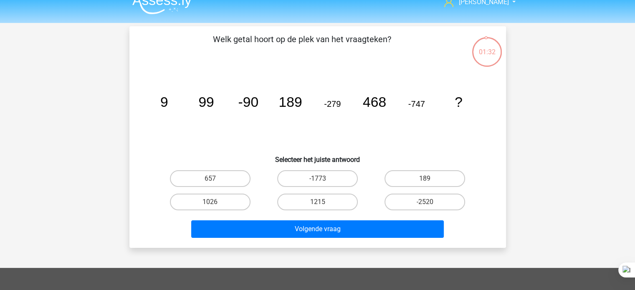
scroll to position [13, 0]
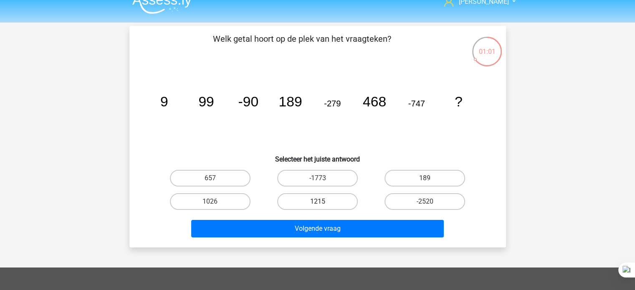
click at [334, 205] on label "1215" at bounding box center [317, 201] width 81 height 17
click at [323, 205] on input "1215" at bounding box center [319, 204] width 5 height 5
radio input "true"
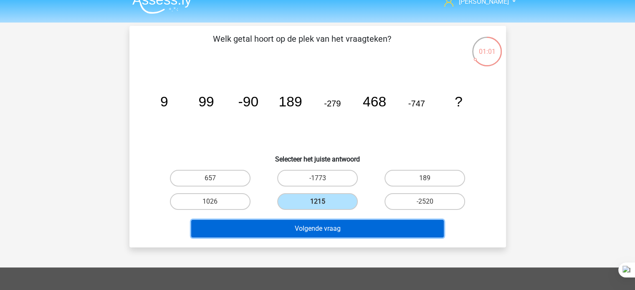
click at [324, 229] on button "Volgende vraag" at bounding box center [317, 229] width 252 height 18
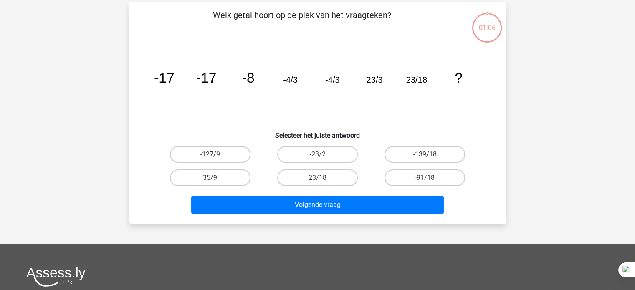
scroll to position [38, 0]
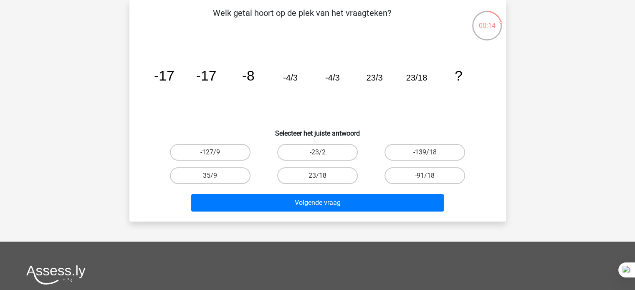
click at [292, 171] on label "23/18" at bounding box center [317, 175] width 81 height 17
click at [317, 176] on input "23/18" at bounding box center [319, 178] width 5 height 5
radio input "true"
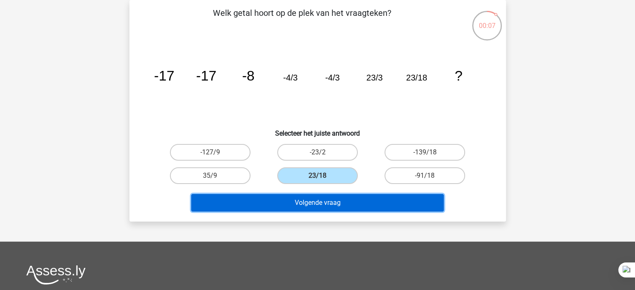
click at [270, 202] on button "Volgende vraag" at bounding box center [317, 203] width 252 height 18
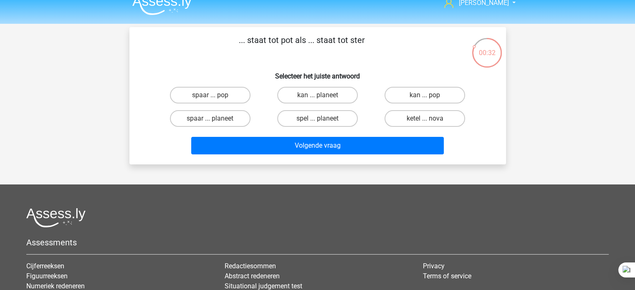
scroll to position [11, 0]
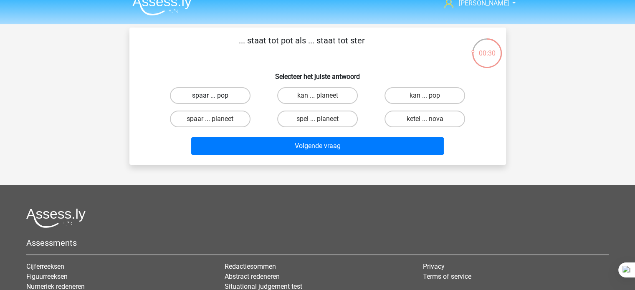
click at [234, 96] on label "spaar ... pop" at bounding box center [210, 95] width 81 height 17
click at [215, 96] on input "spaar ... pop" at bounding box center [212, 98] width 5 height 5
radio input "true"
click at [299, 180] on div "Aimée aimeeommeren@gmail.com" at bounding box center [317, 197] width 635 height 416
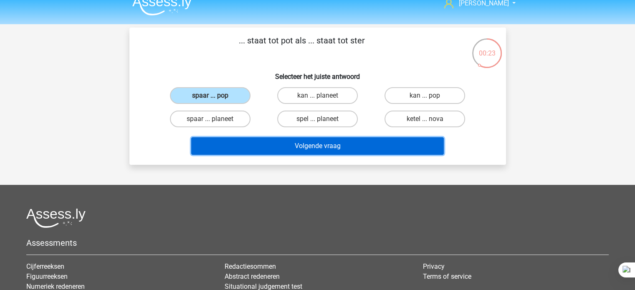
click at [324, 150] on button "Volgende vraag" at bounding box center [317, 146] width 252 height 18
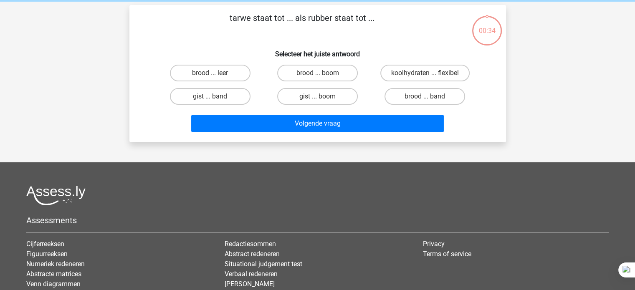
scroll to position [18, 0]
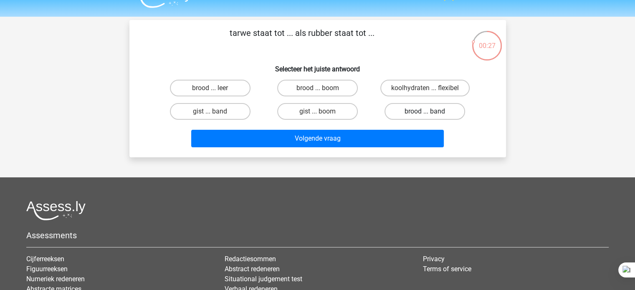
click at [437, 115] on label "brood ... band" at bounding box center [424, 111] width 81 height 17
click at [430, 115] on input "brood ... band" at bounding box center [427, 113] width 5 height 5
radio input "true"
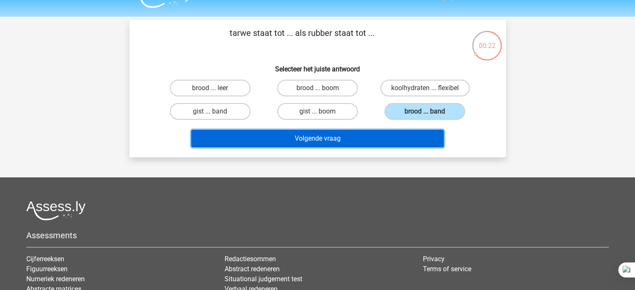
click at [353, 142] on button "Volgende vraag" at bounding box center [317, 139] width 252 height 18
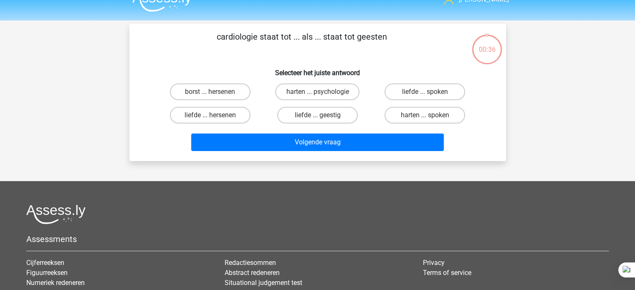
scroll to position [13, 0]
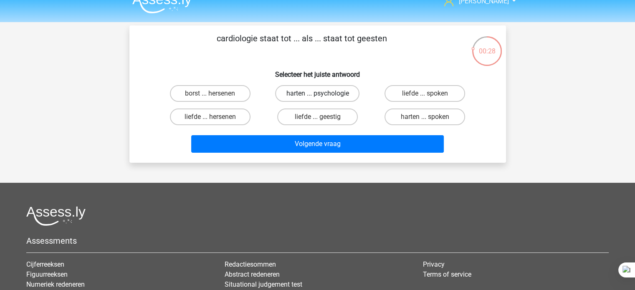
click at [349, 100] on label "harten ... psychologie" at bounding box center [317, 93] width 84 height 17
click at [323, 99] on input "harten ... psychologie" at bounding box center [319, 95] width 5 height 5
radio input "true"
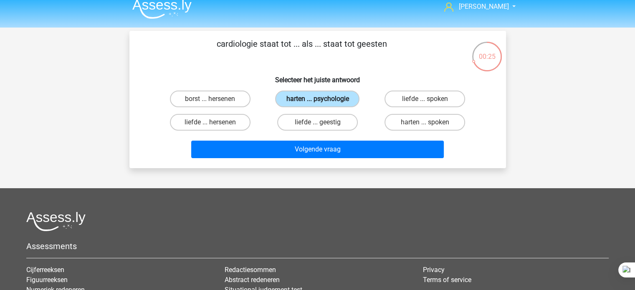
scroll to position [7, 0]
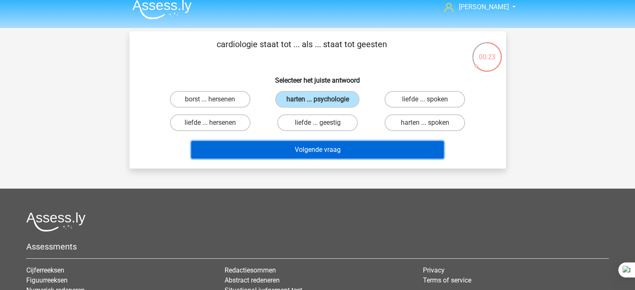
click at [312, 151] on button "Volgende vraag" at bounding box center [317, 150] width 252 height 18
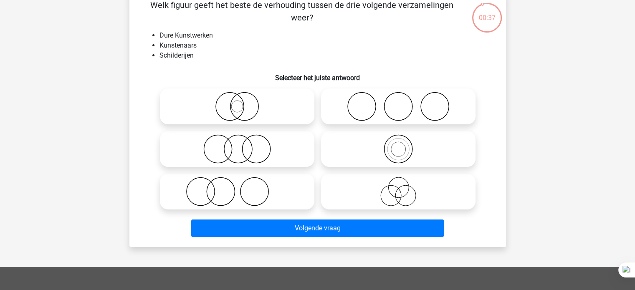
scroll to position [46, 0]
click at [249, 198] on icon at bounding box center [237, 191] width 148 height 29
click at [242, 187] on input "radio" at bounding box center [239, 184] width 5 height 5
radio input "true"
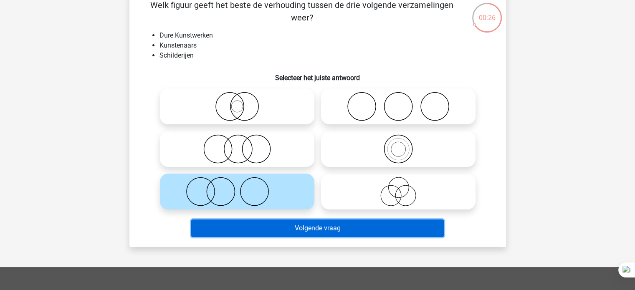
click at [229, 231] on button "Volgende vraag" at bounding box center [317, 228] width 252 height 18
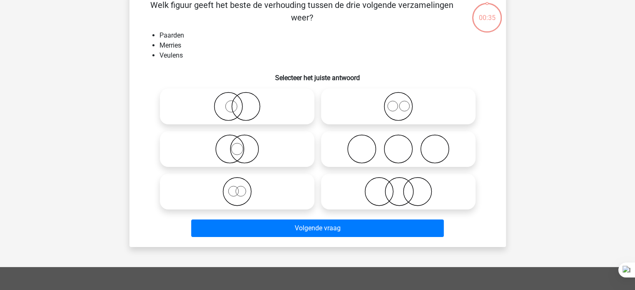
scroll to position [38, 0]
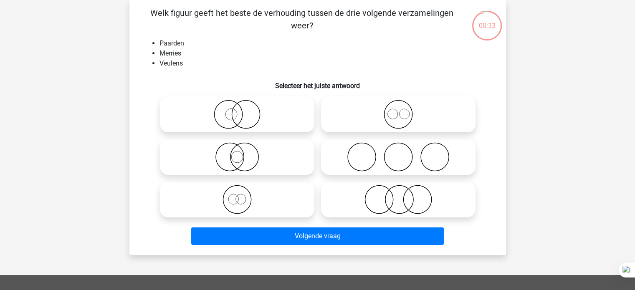
click at [119, 214] on div "00:33 Vraag 17 van de 63 Categorie: eelloo Volledige simulatie test 1 Welk figu…" at bounding box center [317, 127] width 396 height 255
click at [242, 208] on icon at bounding box center [237, 199] width 148 height 29
click at [242, 195] on input "radio" at bounding box center [239, 192] width 5 height 5
radio input "true"
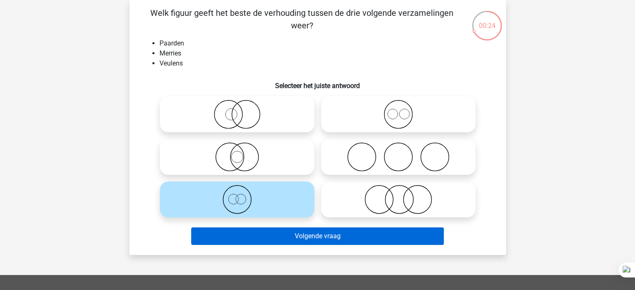
click at [229, 236] on button "Volgende vraag" at bounding box center [317, 236] width 252 height 18
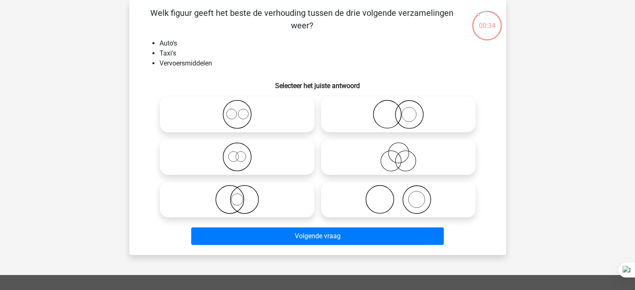
click at [234, 165] on icon at bounding box center [237, 156] width 148 height 29
click at [237, 153] on input "radio" at bounding box center [239, 149] width 5 height 5
radio input "true"
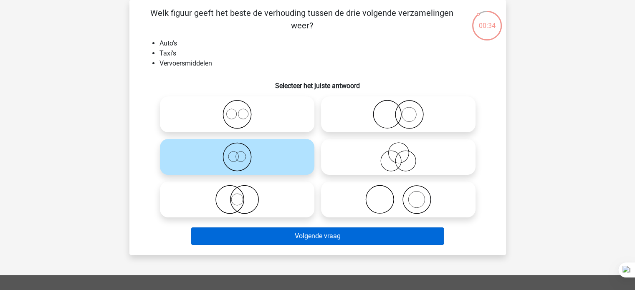
click at [234, 236] on button "Volgende vraag" at bounding box center [317, 236] width 252 height 18
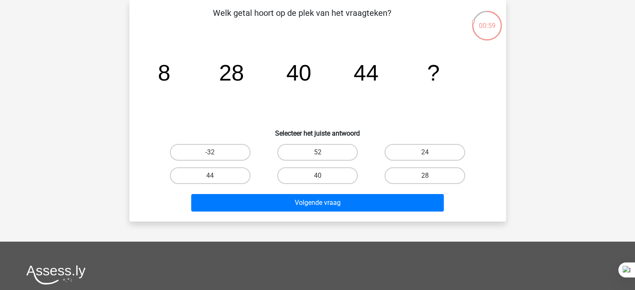
click at [320, 178] on input "40" at bounding box center [319, 178] width 5 height 5
radio input "true"
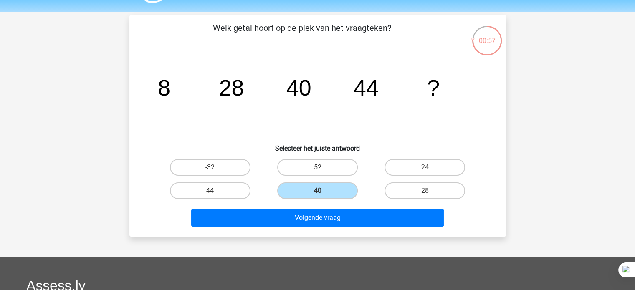
scroll to position [24, 0]
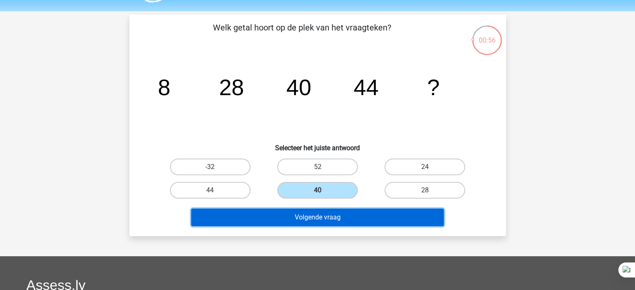
click at [309, 218] on button "Volgende vraag" at bounding box center [317, 218] width 252 height 18
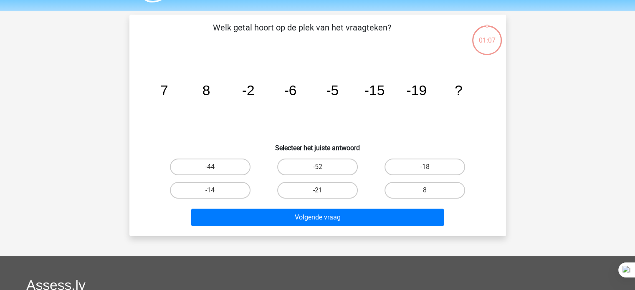
scroll to position [38, 0]
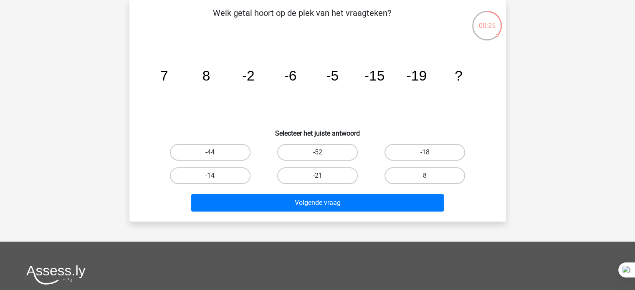
click at [406, 156] on label "-18" at bounding box center [424, 152] width 81 height 17
click at [425, 156] on input "-18" at bounding box center [427, 154] width 5 height 5
radio input "true"
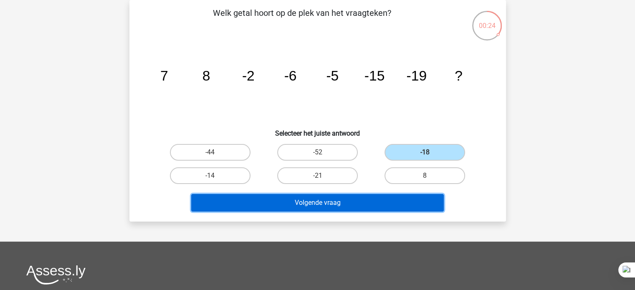
click at [360, 199] on button "Volgende vraag" at bounding box center [317, 203] width 252 height 18
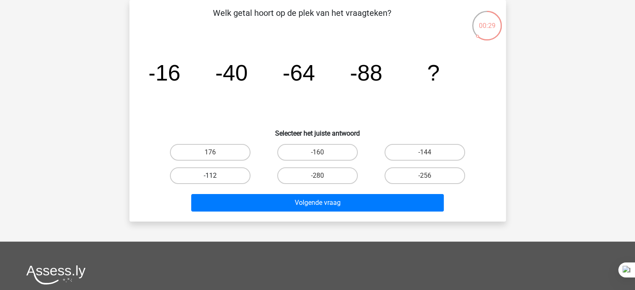
click at [230, 172] on label "-112" at bounding box center [210, 175] width 81 height 17
click at [215, 176] on input "-112" at bounding box center [212, 178] width 5 height 5
radio input "true"
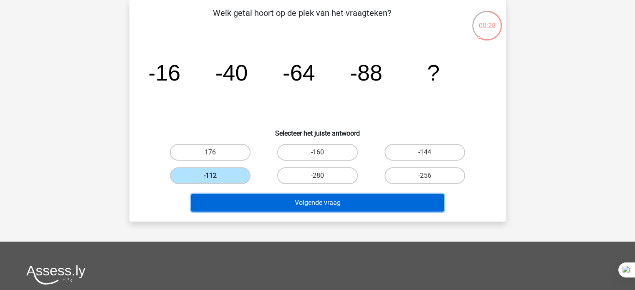
click at [285, 199] on button "Volgende vraag" at bounding box center [317, 203] width 252 height 18
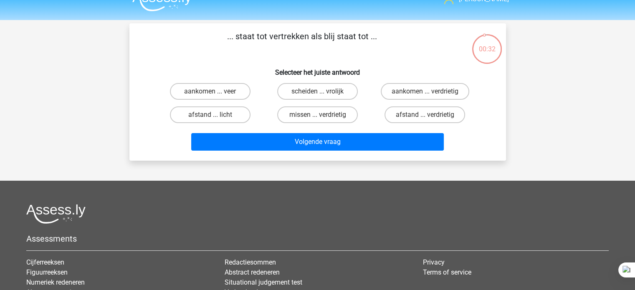
scroll to position [16, 0]
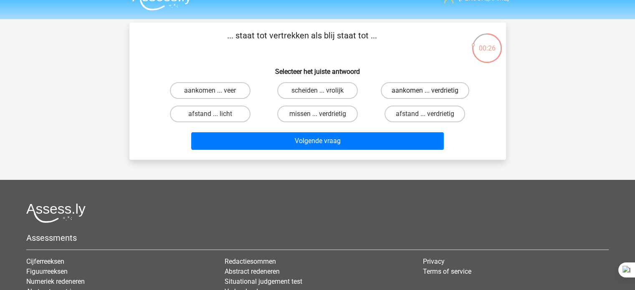
click at [411, 88] on label "aankomen ... verdrietig" at bounding box center [425, 90] width 88 height 17
click at [425, 91] on input "aankomen ... verdrietig" at bounding box center [427, 93] width 5 height 5
radio input "true"
click at [432, 89] on label "aankomen ... verdrietig" at bounding box center [425, 90] width 88 height 17
click at [430, 91] on input "aankomen ... verdrietig" at bounding box center [427, 93] width 5 height 5
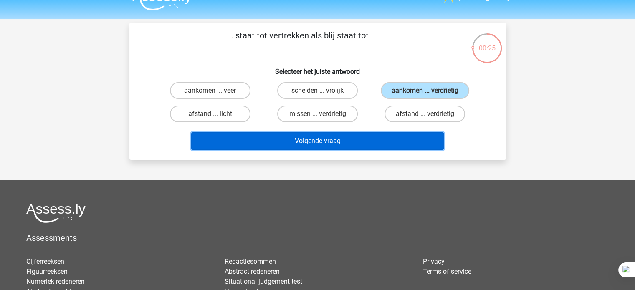
click at [401, 135] on button "Volgende vraag" at bounding box center [317, 141] width 252 height 18
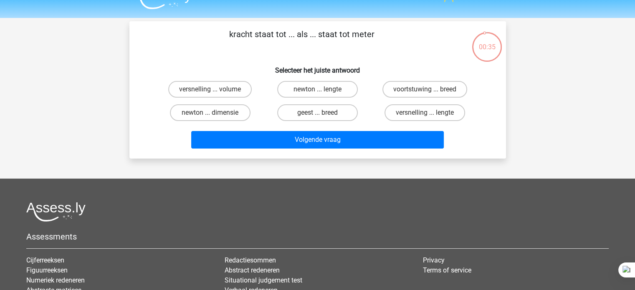
scroll to position [16, 0]
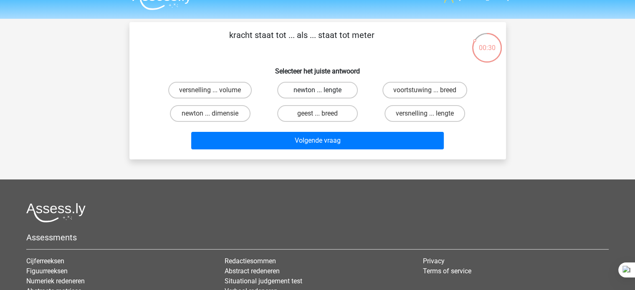
click at [313, 92] on label "newton ... lengte" at bounding box center [317, 90] width 81 height 17
click at [317, 92] on input "newton ... lengte" at bounding box center [319, 92] width 5 height 5
radio input "true"
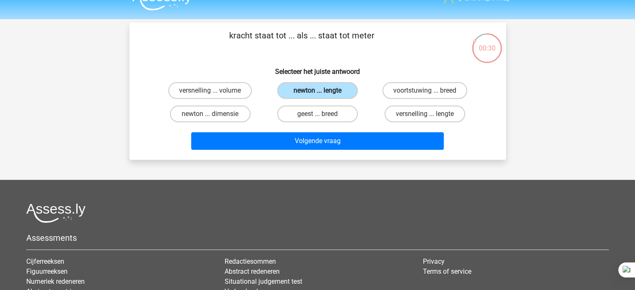
scroll to position [9, 0]
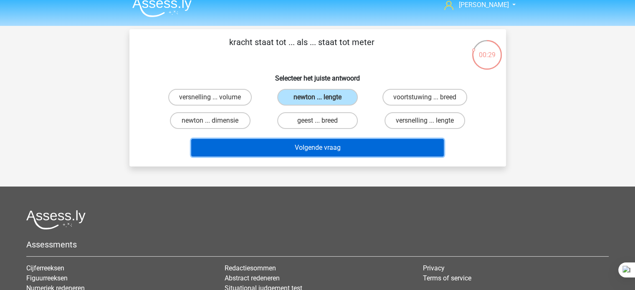
click at [287, 148] on button "Volgende vraag" at bounding box center [317, 148] width 252 height 18
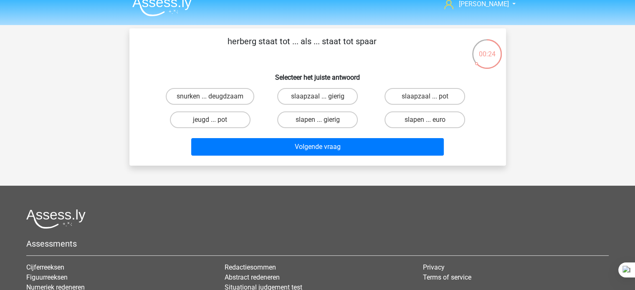
scroll to position [8, 0]
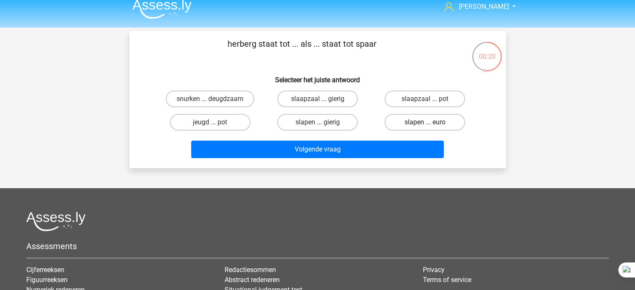
click at [406, 124] on label "slapen ... euro" at bounding box center [424, 122] width 81 height 17
click at [425, 124] on input "slapen ... euro" at bounding box center [427, 124] width 5 height 5
radio input "true"
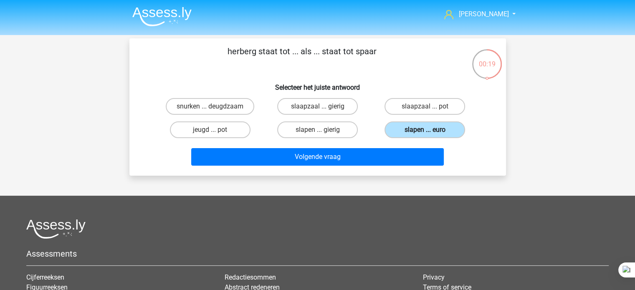
scroll to position [0, 0]
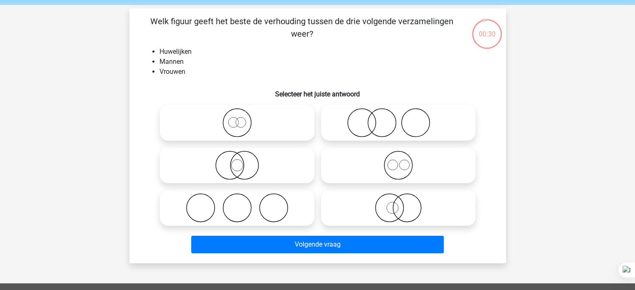
scroll to position [31, 0]
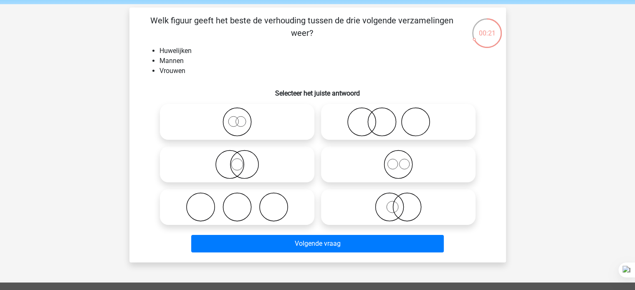
click at [231, 204] on icon at bounding box center [237, 206] width 148 height 29
click at [237, 203] on input "radio" at bounding box center [239, 199] width 5 height 5
radio input "true"
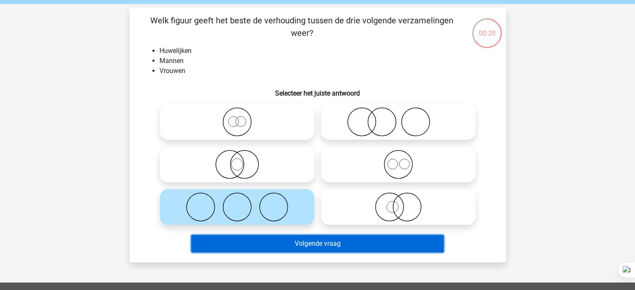
click at [221, 245] on button "Volgende vraag" at bounding box center [317, 244] width 252 height 18
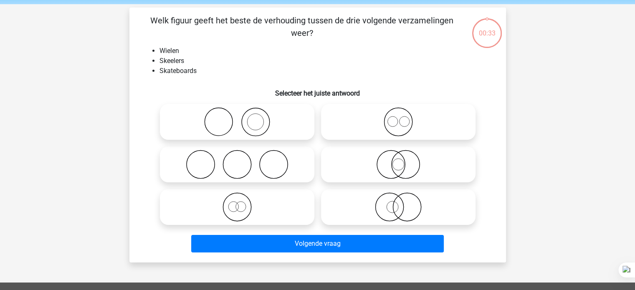
scroll to position [38, 0]
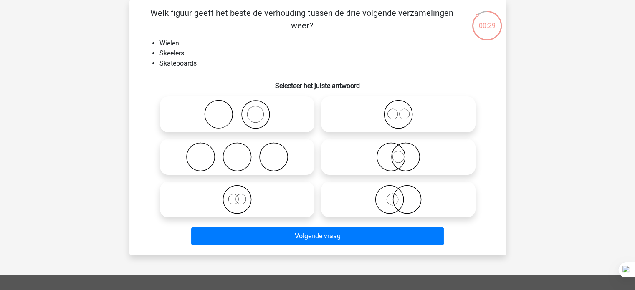
click at [293, 153] on icon at bounding box center [237, 156] width 148 height 29
click at [242, 153] on input "radio" at bounding box center [239, 149] width 5 height 5
radio input "true"
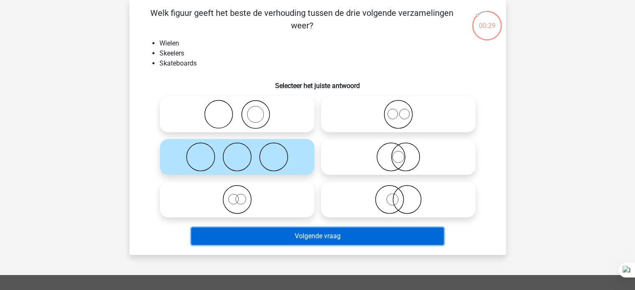
click at [298, 235] on button "Volgende vraag" at bounding box center [317, 236] width 252 height 18
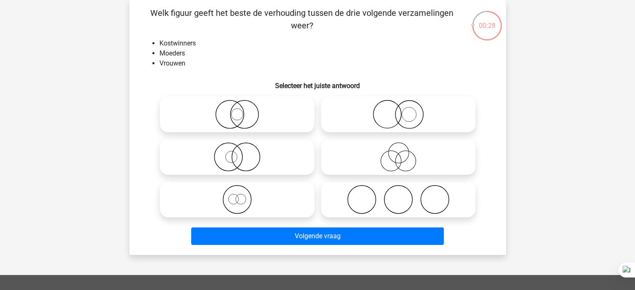
click at [290, 155] on icon at bounding box center [237, 156] width 148 height 29
click at [242, 153] on input "radio" at bounding box center [239, 149] width 5 height 5
radio input "true"
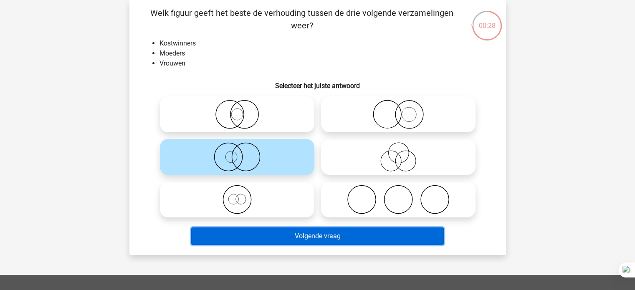
click at [362, 240] on button "Volgende vraag" at bounding box center [317, 236] width 252 height 18
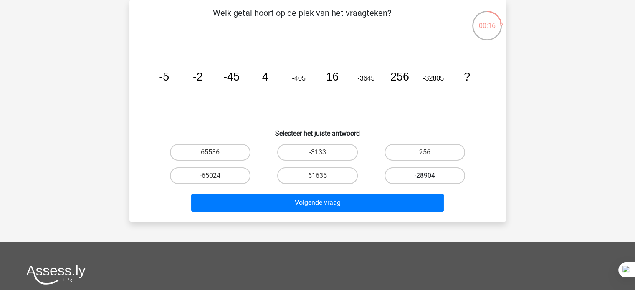
click at [406, 180] on label "-28904" at bounding box center [424, 175] width 81 height 17
click at [425, 180] on input "-28904" at bounding box center [427, 178] width 5 height 5
radio input "true"
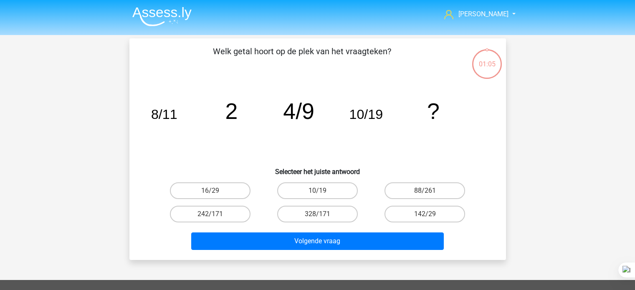
scroll to position [38, 0]
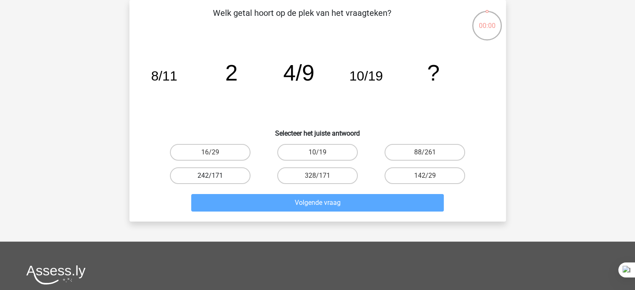
click at [222, 169] on label "242/171" at bounding box center [210, 175] width 81 height 17
click at [215, 176] on input "242/171" at bounding box center [212, 178] width 5 height 5
radio input "true"
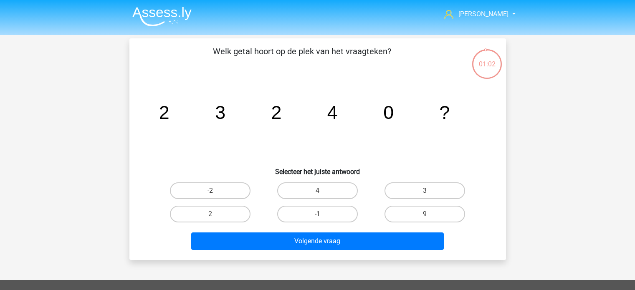
scroll to position [38, 0]
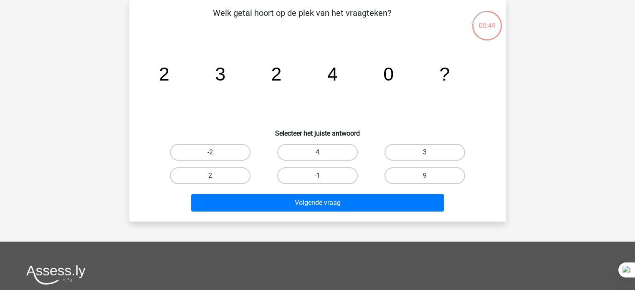
click at [413, 149] on label "3" at bounding box center [424, 152] width 81 height 17
click at [425, 152] on input "3" at bounding box center [427, 154] width 5 height 5
radio input "true"
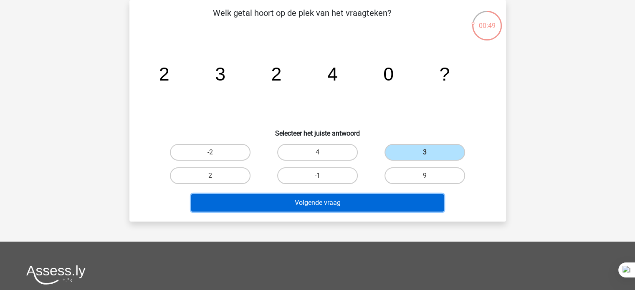
click at [354, 205] on button "Volgende vraag" at bounding box center [317, 203] width 252 height 18
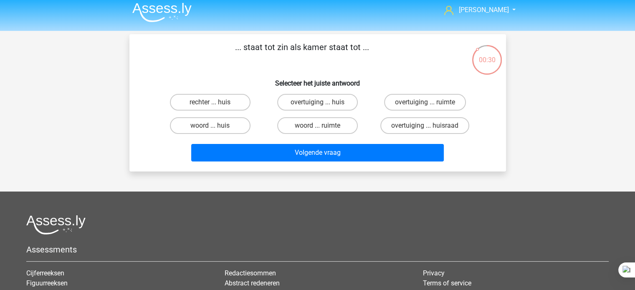
scroll to position [3, 0]
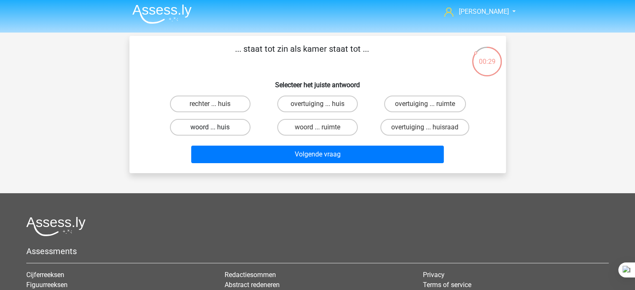
click at [229, 129] on label "woord ... huis" at bounding box center [210, 127] width 81 height 17
click at [215, 129] on input "woord ... huis" at bounding box center [212, 129] width 5 height 5
radio input "true"
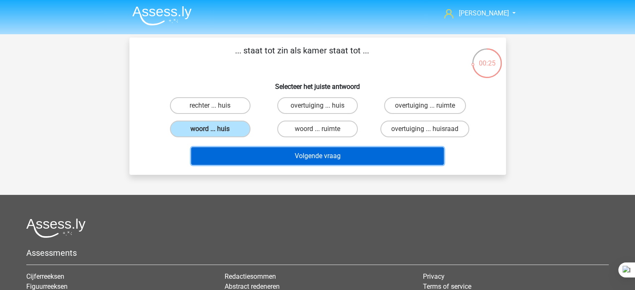
click at [296, 162] on button "Volgende vraag" at bounding box center [317, 156] width 252 height 18
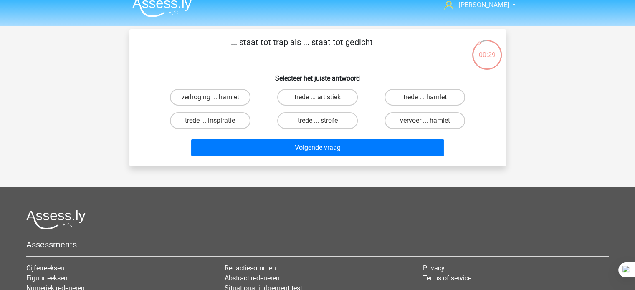
scroll to position [8, 0]
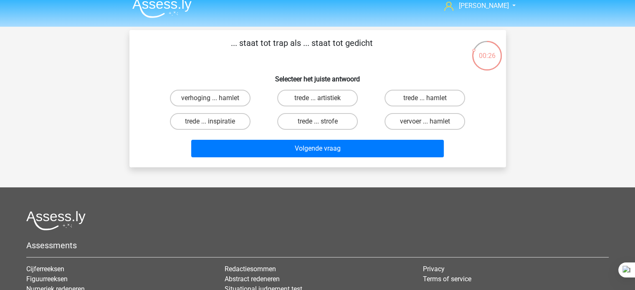
click at [320, 124] on input "trede ... strofe" at bounding box center [319, 123] width 5 height 5
radio input "true"
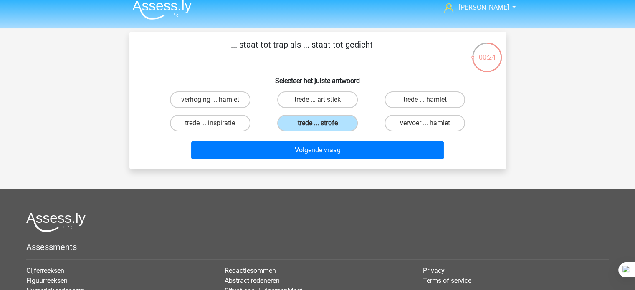
scroll to position [1, 0]
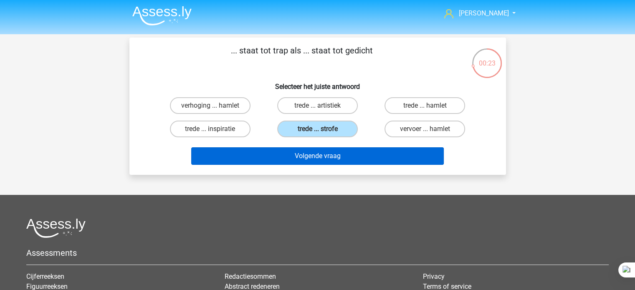
click at [305, 161] on button "Volgende vraag" at bounding box center [317, 156] width 252 height 18
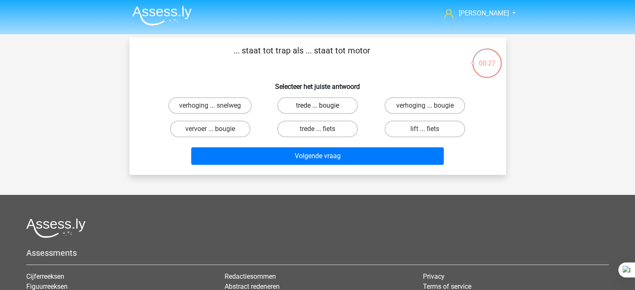
click at [335, 113] on label "trede ... bougie" at bounding box center [317, 105] width 81 height 17
click at [323, 111] on input "trede ... bougie" at bounding box center [319, 108] width 5 height 5
radio input "true"
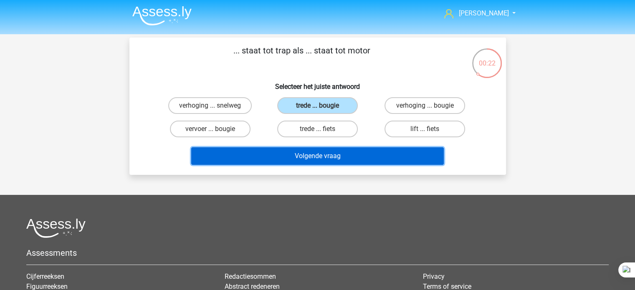
click at [321, 159] on button "Volgende vraag" at bounding box center [317, 156] width 252 height 18
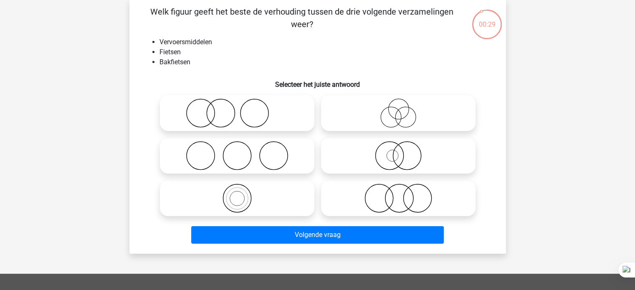
scroll to position [38, 0]
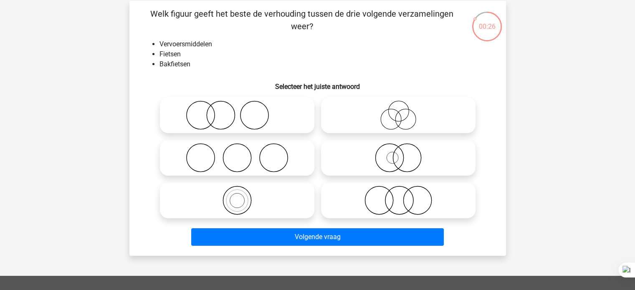
click at [242, 204] on icon at bounding box center [237, 200] width 148 height 29
click at [242, 196] on input "radio" at bounding box center [239, 193] width 5 height 5
radio input "true"
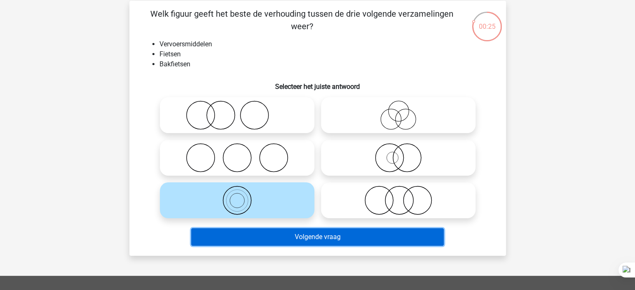
click at [214, 242] on button "Volgende vraag" at bounding box center [317, 237] width 252 height 18
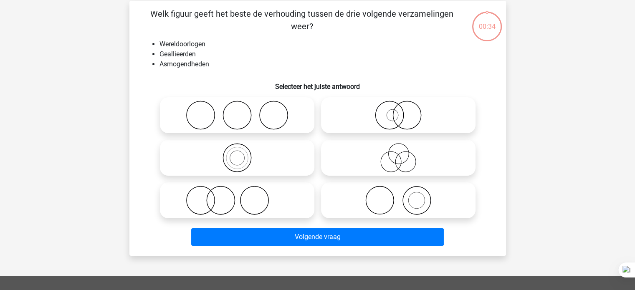
scroll to position [38, 0]
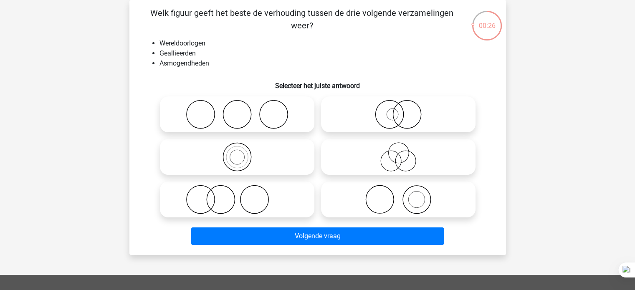
click at [282, 130] on label at bounding box center [237, 114] width 154 height 36
click at [242, 110] on input "radio" at bounding box center [239, 107] width 5 height 5
radio input "true"
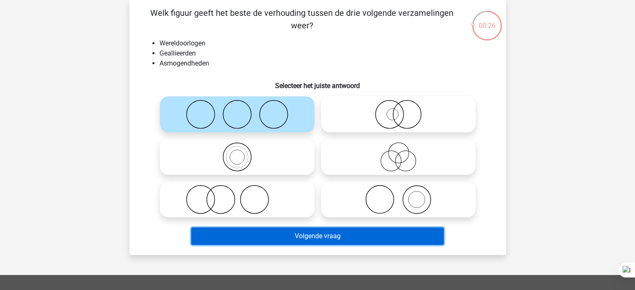
click at [275, 243] on button "Volgende vraag" at bounding box center [317, 236] width 252 height 18
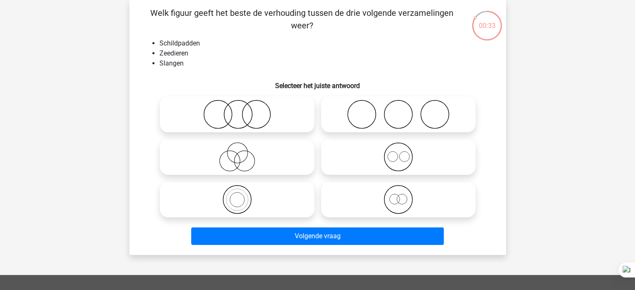
click at [244, 124] on icon at bounding box center [237, 114] width 148 height 29
click at [242, 110] on input "radio" at bounding box center [239, 107] width 5 height 5
radio input "true"
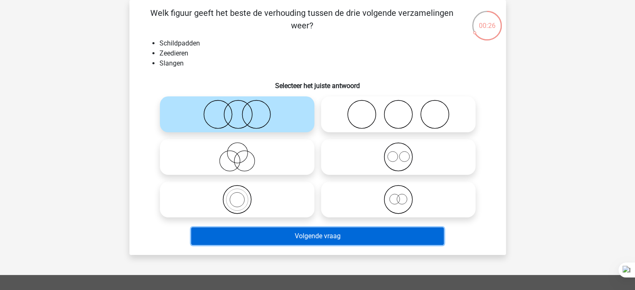
click at [241, 242] on button "Volgende vraag" at bounding box center [317, 236] width 252 height 18
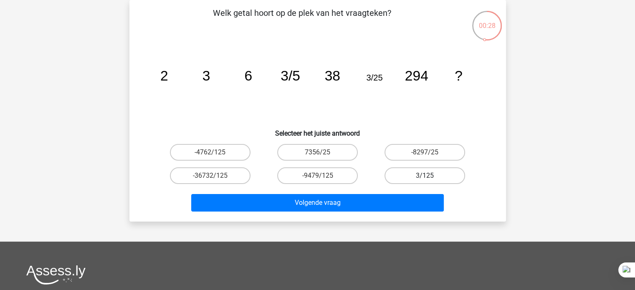
click at [410, 178] on label "3/125" at bounding box center [424, 175] width 81 height 17
click at [425, 178] on input "3/125" at bounding box center [427, 178] width 5 height 5
radio input "true"
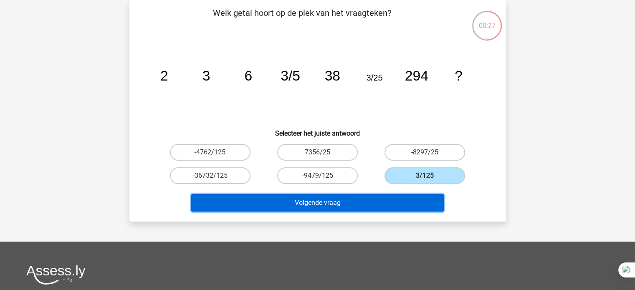
click at [375, 206] on button "Volgende vraag" at bounding box center [317, 203] width 252 height 18
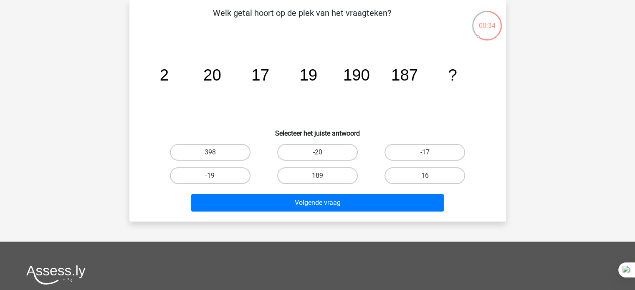
click at [300, 176] on label "189" at bounding box center [317, 175] width 81 height 17
click at [317, 176] on input "189" at bounding box center [319, 178] width 5 height 5
radio input "true"
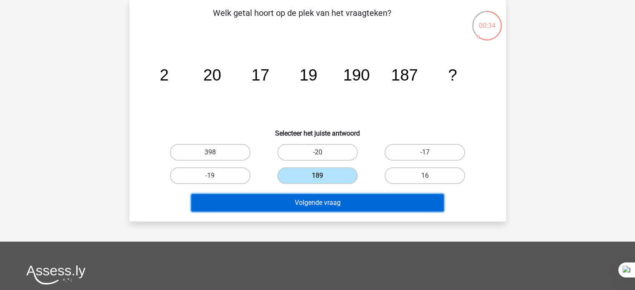
click at [298, 204] on button "Volgende vraag" at bounding box center [317, 203] width 252 height 18
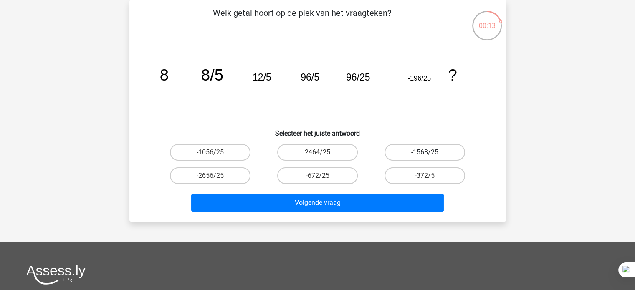
click at [412, 157] on label "-1568/25" at bounding box center [424, 152] width 81 height 17
click at [425, 157] on input "-1568/25" at bounding box center [427, 154] width 5 height 5
radio input "true"
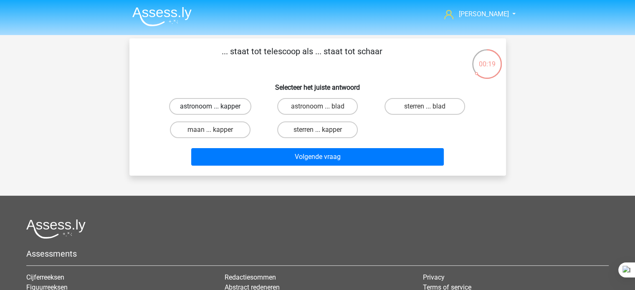
click at [239, 107] on label "astronoom ... kapper" at bounding box center [210, 106] width 82 height 17
click at [215, 107] on input "astronoom ... kapper" at bounding box center [212, 108] width 5 height 5
radio input "true"
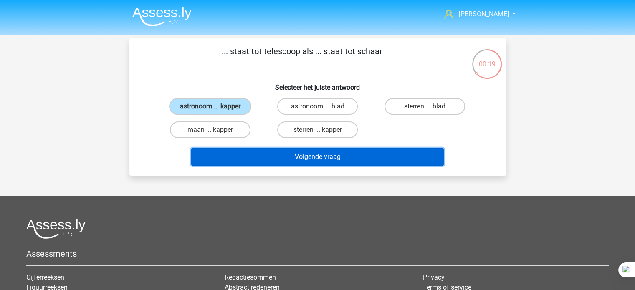
click at [307, 154] on button "Volgende vraag" at bounding box center [317, 157] width 252 height 18
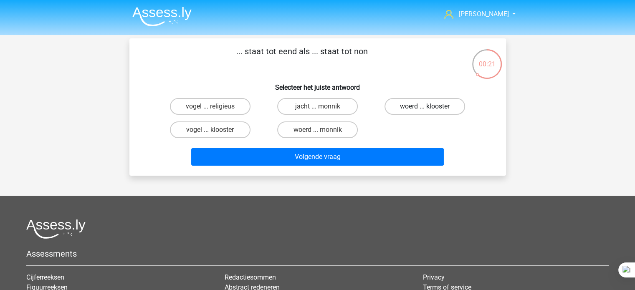
click at [389, 113] on label "woerd ... klooster" at bounding box center [424, 106] width 81 height 17
click at [425, 112] on input "woerd ... klooster" at bounding box center [427, 108] width 5 height 5
radio input "true"
click at [350, 132] on label "woerd ... monnik" at bounding box center [317, 129] width 81 height 17
click at [323, 132] on input "woerd ... monnik" at bounding box center [319, 132] width 5 height 5
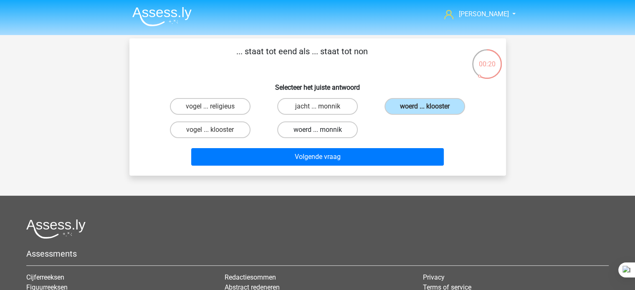
radio input "true"
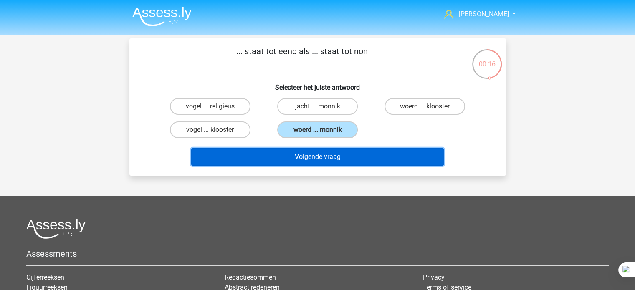
click at [331, 158] on button "Volgende vraag" at bounding box center [317, 157] width 252 height 18
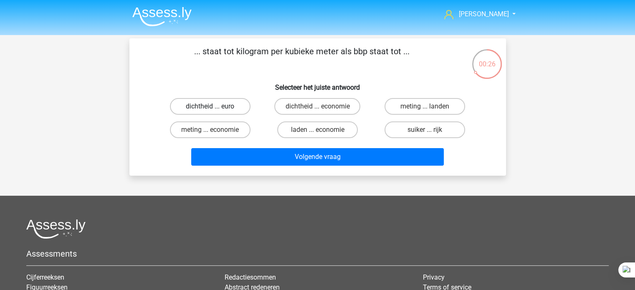
click at [239, 112] on label "dichtheid ... euro" at bounding box center [210, 106] width 81 height 17
click at [215, 112] on input "dichtheid ... euro" at bounding box center [212, 108] width 5 height 5
radio input "true"
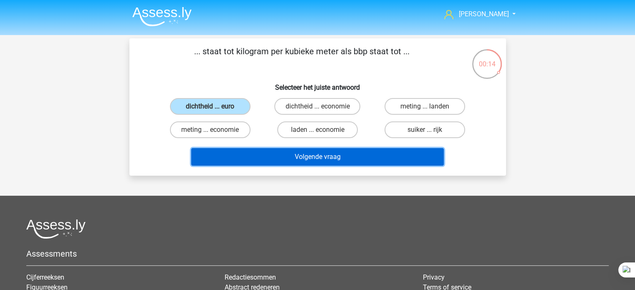
click at [242, 163] on button "Volgende vraag" at bounding box center [317, 157] width 252 height 18
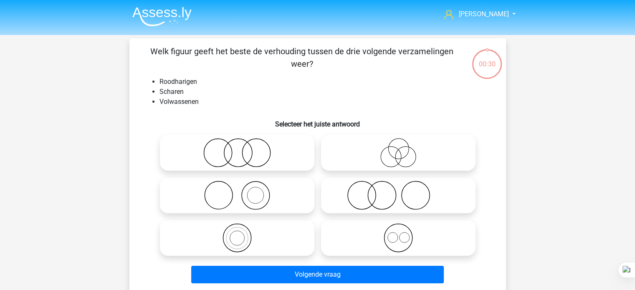
scroll to position [38, 0]
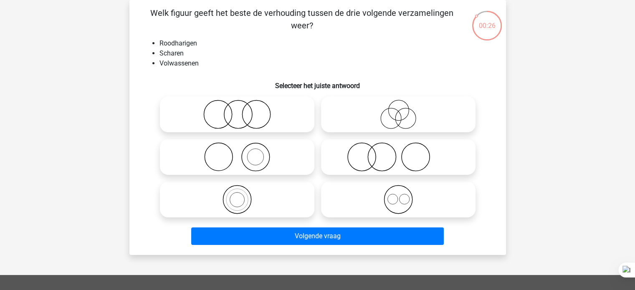
click at [242, 164] on icon at bounding box center [237, 156] width 148 height 29
click at [242, 153] on input "radio" at bounding box center [239, 149] width 5 height 5
radio input "true"
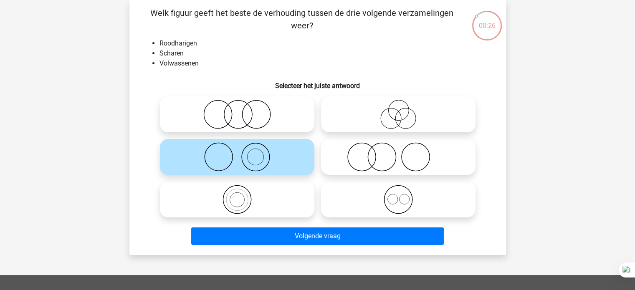
click at [239, 167] on icon at bounding box center [237, 156] width 148 height 29
click at [239, 153] on input "radio" at bounding box center [239, 149] width 5 height 5
click at [342, 150] on icon at bounding box center [398, 156] width 148 height 29
click at [398, 150] on input "radio" at bounding box center [400, 149] width 5 height 5
radio input "true"
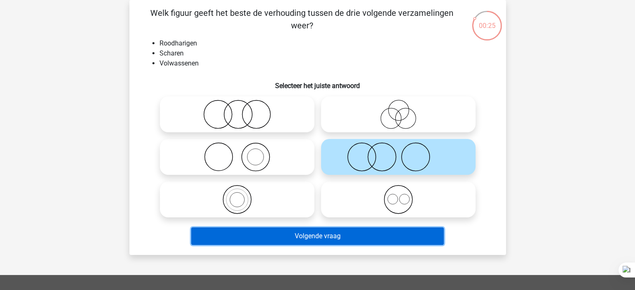
click at [356, 244] on button "Volgende vraag" at bounding box center [317, 236] width 252 height 18
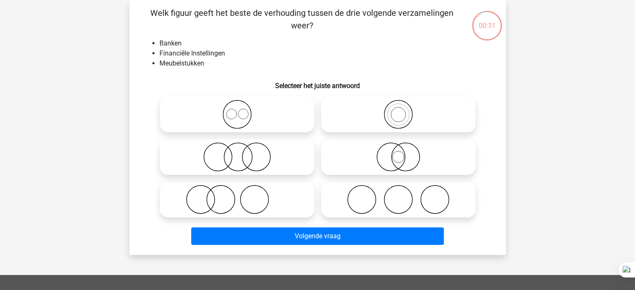
click at [272, 166] on icon at bounding box center [237, 156] width 148 height 29
click at [242, 153] on input "radio" at bounding box center [239, 149] width 5 height 5
radio input "true"
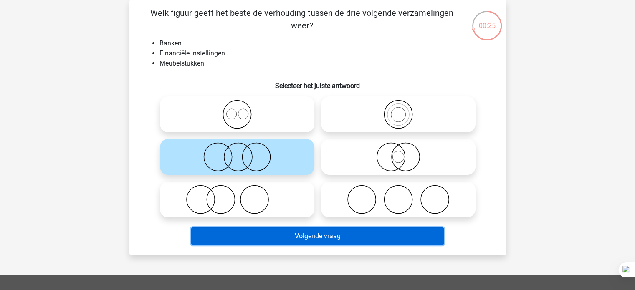
click at [287, 240] on button "Volgende vraag" at bounding box center [317, 236] width 252 height 18
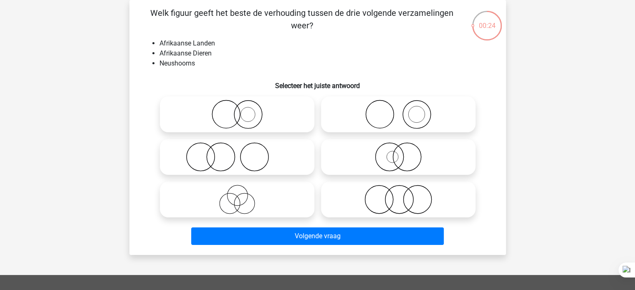
click at [241, 169] on icon at bounding box center [237, 156] width 148 height 29
click at [241, 153] on input "radio" at bounding box center [239, 149] width 5 height 5
radio input "true"
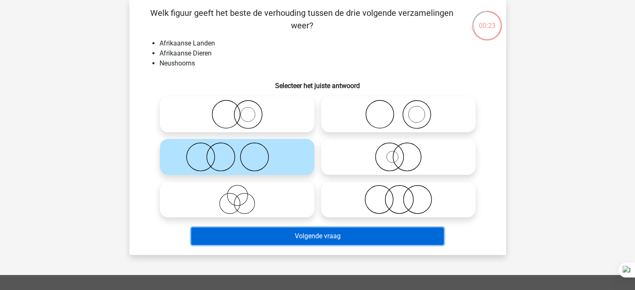
click at [258, 242] on button "Volgende vraag" at bounding box center [317, 236] width 252 height 18
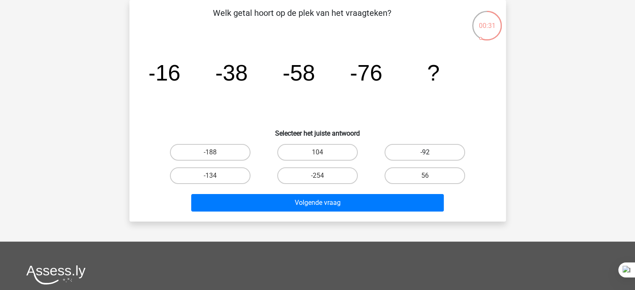
click at [411, 157] on label "-92" at bounding box center [424, 152] width 81 height 17
click at [425, 157] on input "-92" at bounding box center [427, 154] width 5 height 5
radio input "true"
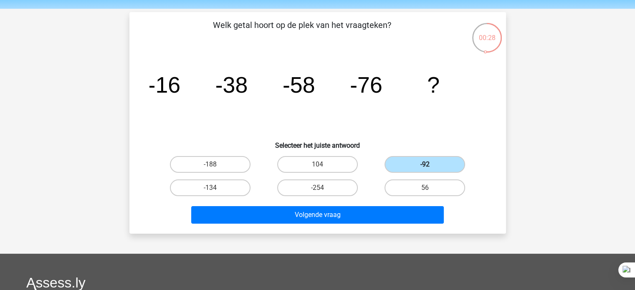
scroll to position [28, 0]
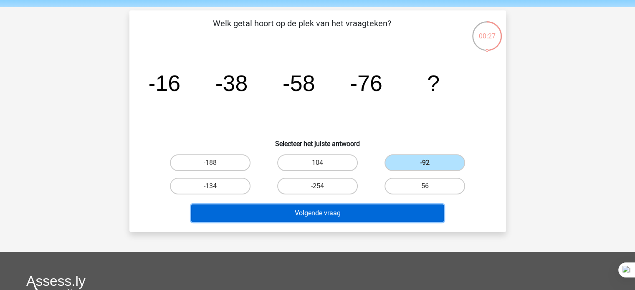
click at [380, 219] on button "Volgende vraag" at bounding box center [317, 213] width 252 height 18
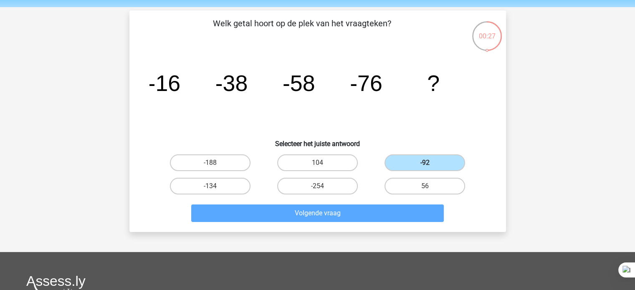
scroll to position [38, 0]
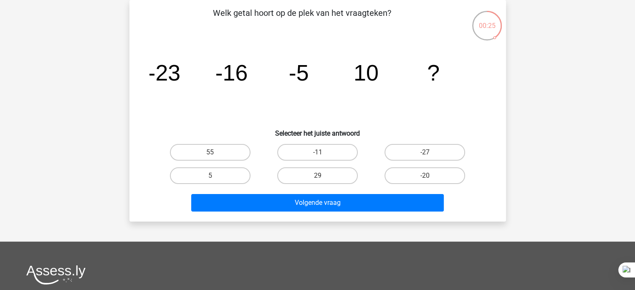
click at [291, 169] on label "29" at bounding box center [317, 175] width 81 height 17
click at [317, 176] on input "29" at bounding box center [319, 178] width 5 height 5
radio input "true"
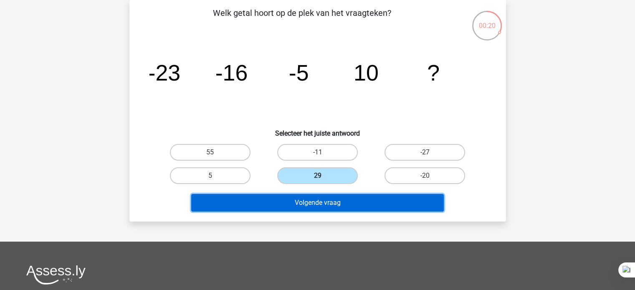
click at [309, 204] on button "Volgende vraag" at bounding box center [317, 203] width 252 height 18
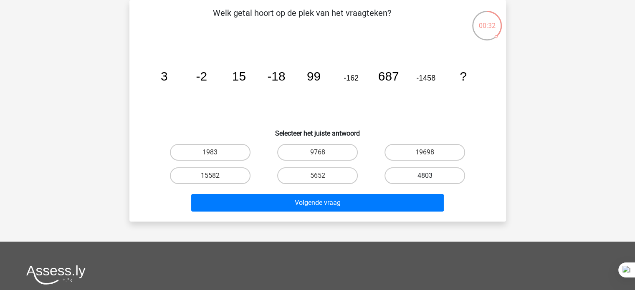
click at [419, 180] on label "4803" at bounding box center [424, 175] width 81 height 17
click at [425, 180] on input "4803" at bounding box center [427, 178] width 5 height 5
radio input "true"
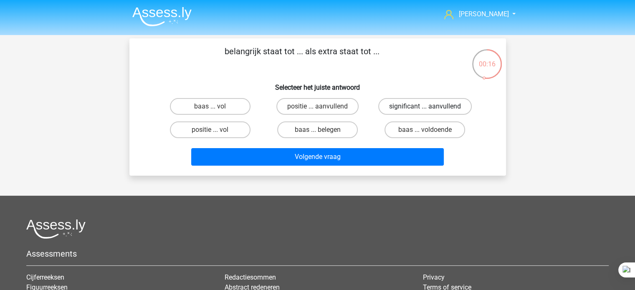
click at [456, 108] on label "significant ... aanvullend" at bounding box center [424, 106] width 93 height 17
click at [430, 108] on input "significant ... aanvullend" at bounding box center [427, 108] width 5 height 5
radio input "true"
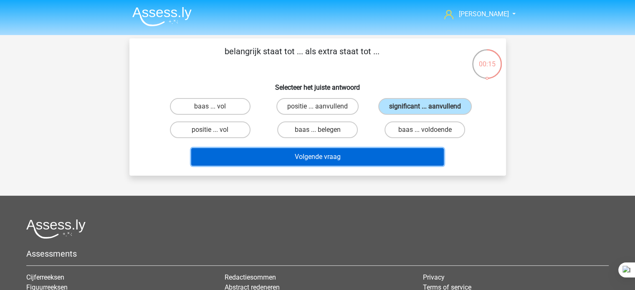
click at [412, 163] on button "Volgende vraag" at bounding box center [317, 157] width 252 height 18
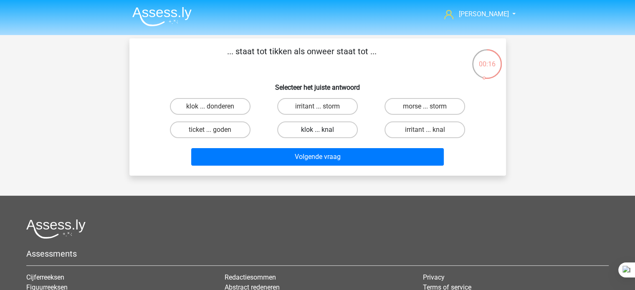
click at [338, 134] on label "klok ... knal" at bounding box center [317, 129] width 81 height 17
click at [323, 134] on input "klok ... knal" at bounding box center [319, 132] width 5 height 5
radio input "true"
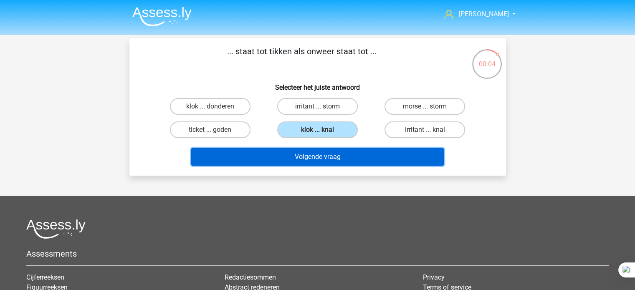
click at [342, 159] on button "Volgende vraag" at bounding box center [317, 157] width 252 height 18
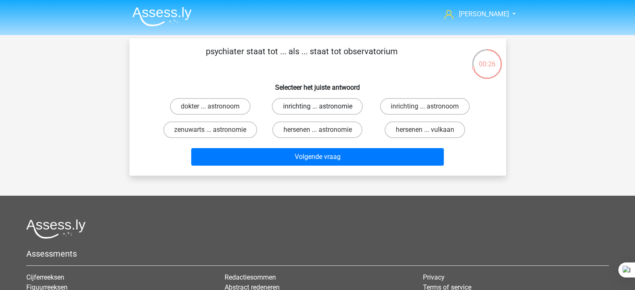
click at [358, 113] on label "inrichting ... astronomie" at bounding box center [317, 106] width 91 height 17
click at [323, 112] on input "inrichting ... astronomie" at bounding box center [319, 108] width 5 height 5
radio input "true"
click at [299, 189] on div "[PERSON_NAME] [EMAIL_ADDRESS][DOMAIN_NAME]" at bounding box center [317, 208] width 635 height 416
click at [436, 112] on label "inrichting ... astronoom" at bounding box center [425, 106] width 90 height 17
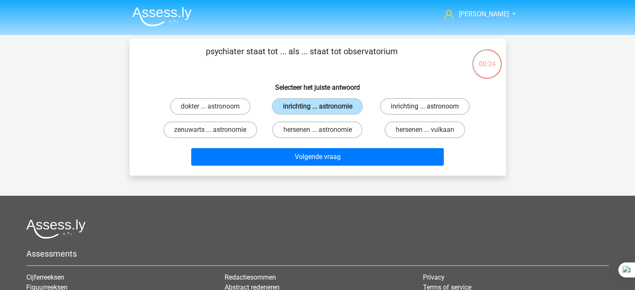
click at [430, 112] on input "inrichting ... astronoom" at bounding box center [427, 108] width 5 height 5
radio input "true"
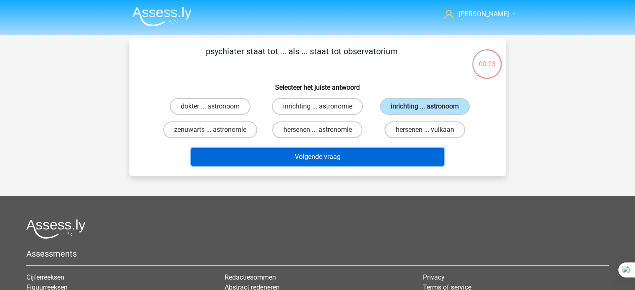
click at [351, 161] on button "Volgende vraag" at bounding box center [317, 157] width 252 height 18
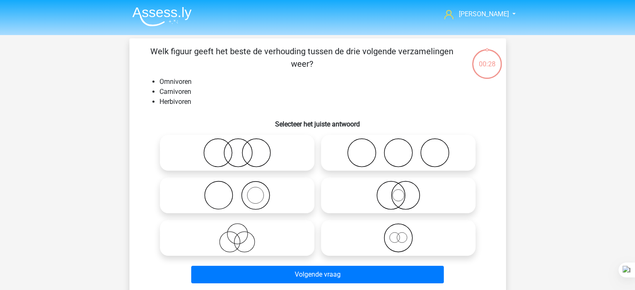
scroll to position [38, 0]
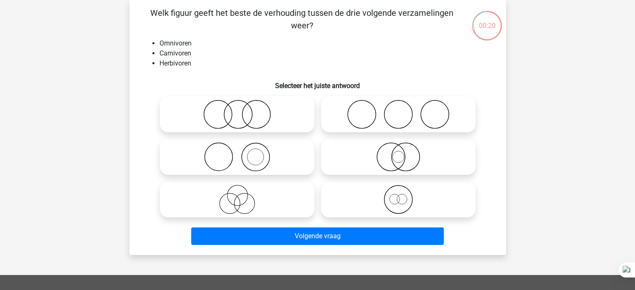
click at [387, 115] on icon at bounding box center [398, 114] width 148 height 29
click at [398, 110] on input "radio" at bounding box center [400, 107] width 5 height 5
radio input "true"
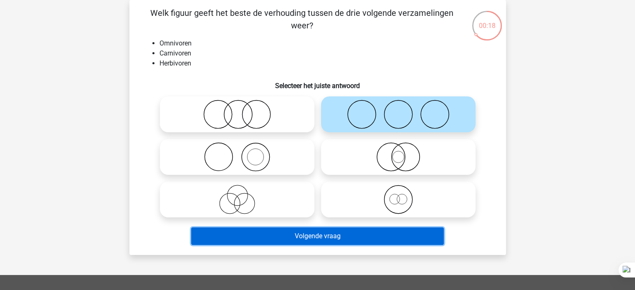
click at [259, 243] on button "Volgende vraag" at bounding box center [317, 236] width 252 height 18
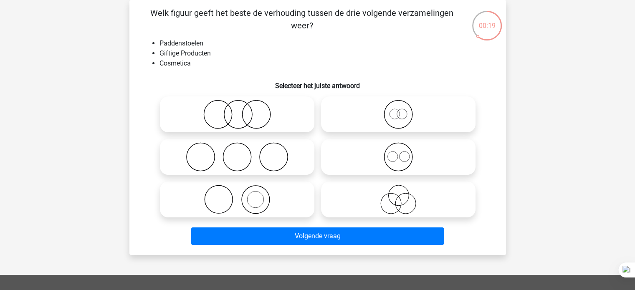
click at [267, 121] on icon at bounding box center [237, 114] width 148 height 29
click at [242, 110] on input "radio" at bounding box center [239, 107] width 5 height 5
radio input "true"
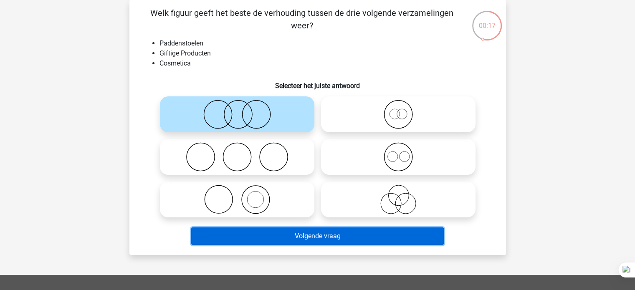
click at [263, 240] on button "Volgende vraag" at bounding box center [317, 236] width 252 height 18
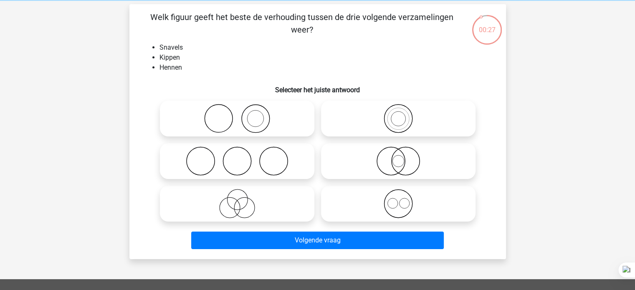
scroll to position [30, 0]
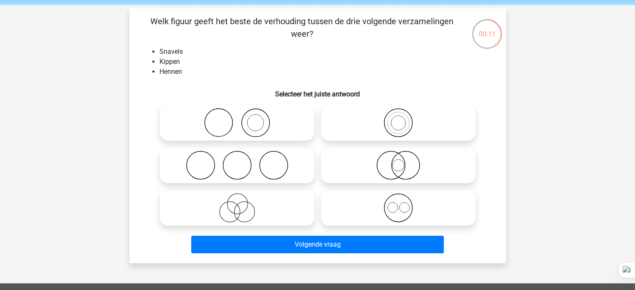
click at [297, 128] on icon at bounding box center [237, 122] width 148 height 29
click at [242, 118] on input "radio" at bounding box center [239, 115] width 5 height 5
radio input "true"
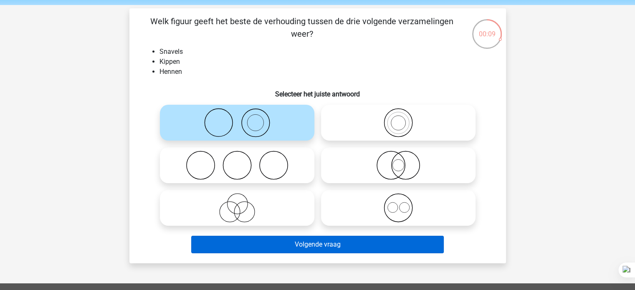
click at [235, 250] on button "Volgende vraag" at bounding box center [317, 245] width 252 height 18
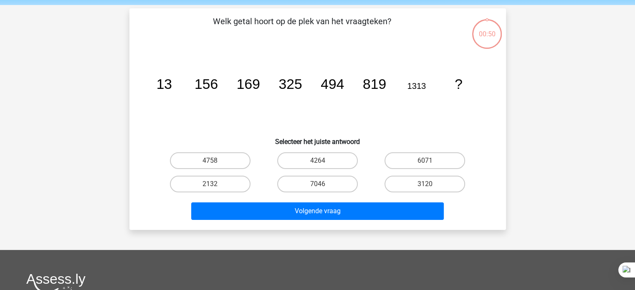
scroll to position [38, 0]
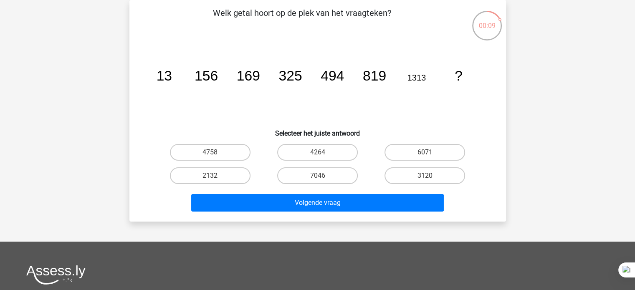
click at [337, 159] on label "4264" at bounding box center [317, 152] width 81 height 17
click at [323, 158] on input "4264" at bounding box center [319, 154] width 5 height 5
radio input "true"
click at [338, 178] on label "7046" at bounding box center [317, 175] width 81 height 17
click at [323, 178] on input "7046" at bounding box center [319, 178] width 5 height 5
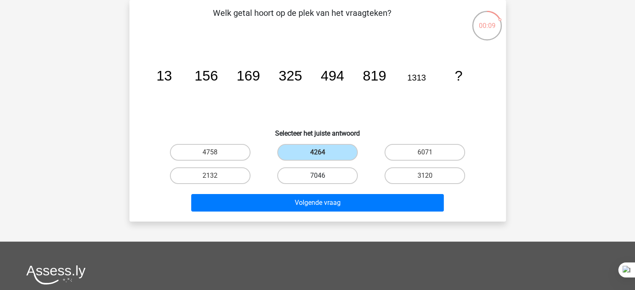
radio input "true"
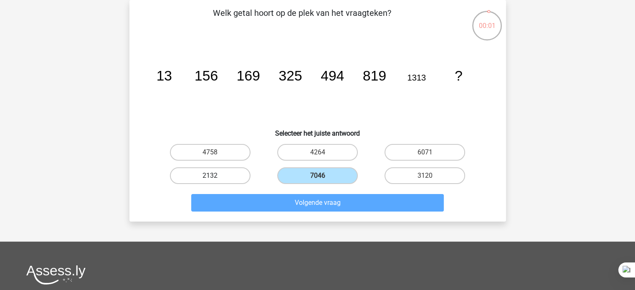
click at [243, 170] on label "2132" at bounding box center [210, 175] width 81 height 17
click at [215, 176] on input "2132" at bounding box center [212, 178] width 5 height 5
radio input "true"
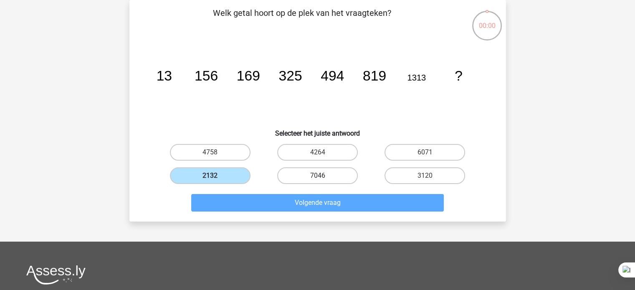
click at [292, 170] on label "7046" at bounding box center [317, 175] width 81 height 17
click at [317, 176] on input "7046" at bounding box center [319, 178] width 5 height 5
radio input "true"
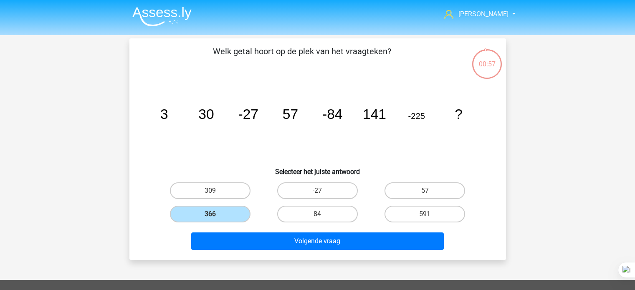
scroll to position [38, 0]
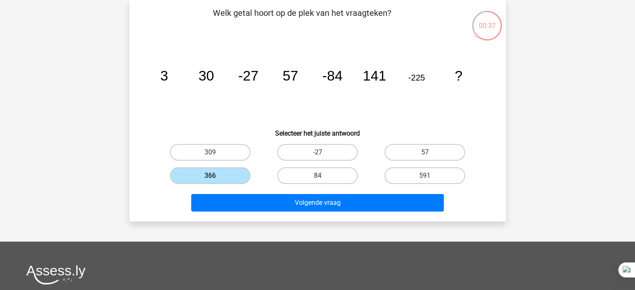
click at [209, 93] on icon "image/svg+xml 3 30 -27 57 -84 141 -225 ?" at bounding box center [317, 80] width 336 height 84
click at [219, 180] on label "366" at bounding box center [210, 175] width 81 height 17
click at [215, 180] on input "366" at bounding box center [212, 178] width 5 height 5
click at [232, 176] on label "366" at bounding box center [210, 175] width 81 height 17
click at [215, 176] on input "366" at bounding box center [212, 178] width 5 height 5
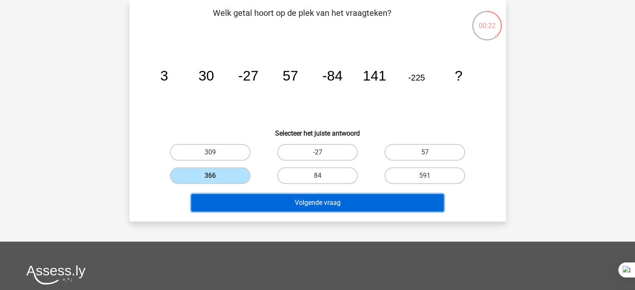
click at [239, 198] on button "Volgende vraag" at bounding box center [317, 203] width 252 height 18
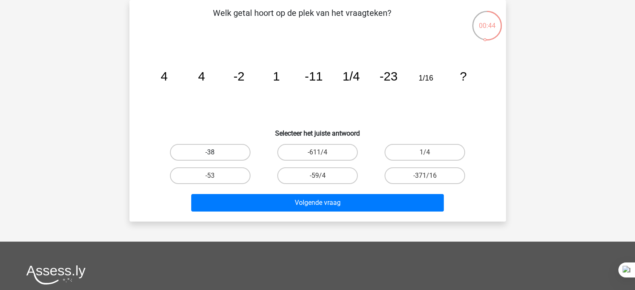
click at [240, 147] on label "-38" at bounding box center [210, 152] width 81 height 17
click at [215, 152] on input "-38" at bounding box center [212, 154] width 5 height 5
radio input "true"
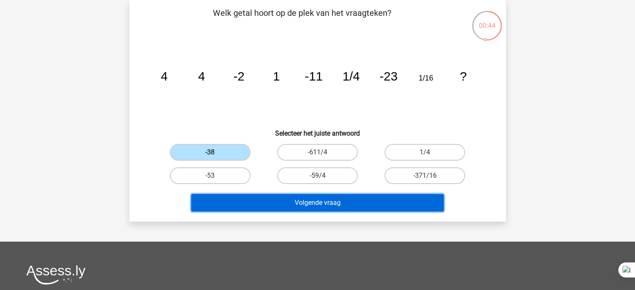
click at [289, 207] on button "Volgende vraag" at bounding box center [317, 203] width 252 height 18
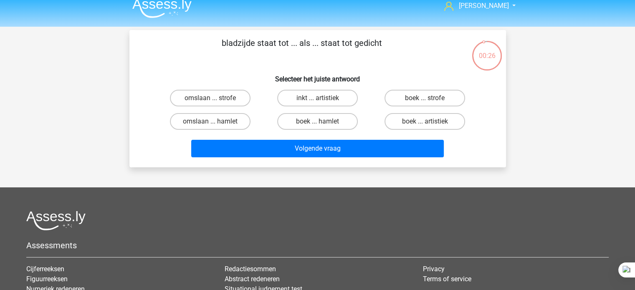
scroll to position [0, 0]
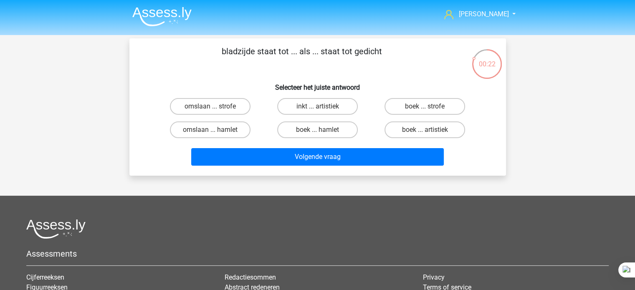
click at [332, 192] on div "Aimée aimeeommeren@gmail.com" at bounding box center [317, 208] width 635 height 416
click at [444, 108] on label "boek ... strofe" at bounding box center [424, 106] width 81 height 17
click at [430, 108] on input "boek ... strofe" at bounding box center [427, 108] width 5 height 5
radio input "true"
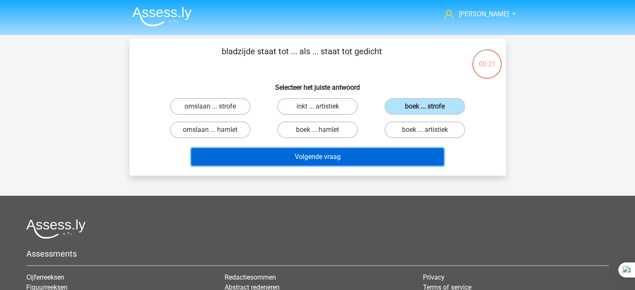
click at [379, 159] on button "Volgende vraag" at bounding box center [317, 157] width 252 height 18
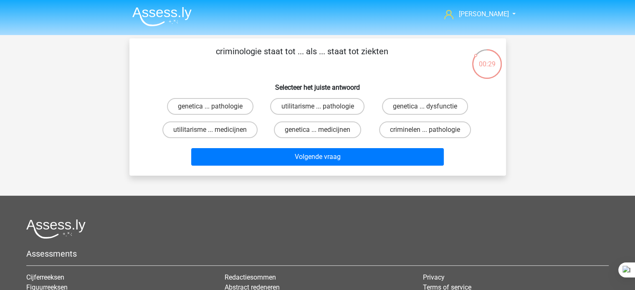
click at [427, 133] on input "criminelen ... pathologie" at bounding box center [427, 132] width 5 height 5
radio input "true"
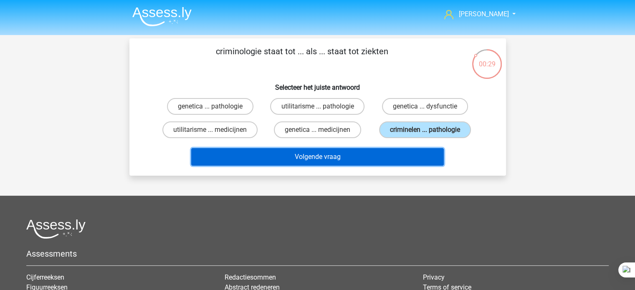
click at [379, 165] on button "Volgende vraag" at bounding box center [317, 157] width 252 height 18
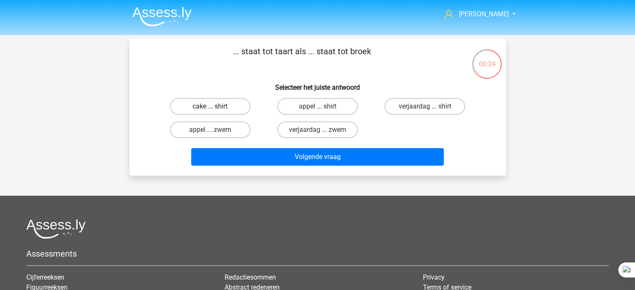
click at [229, 111] on label "cake ... shirt" at bounding box center [210, 106] width 81 height 17
click at [215, 111] on input "cake ... shirt" at bounding box center [212, 108] width 5 height 5
radio input "true"
click at [234, 131] on label "appel ... zwem" at bounding box center [210, 129] width 81 height 17
click at [215, 131] on input "appel ... zwem" at bounding box center [212, 132] width 5 height 5
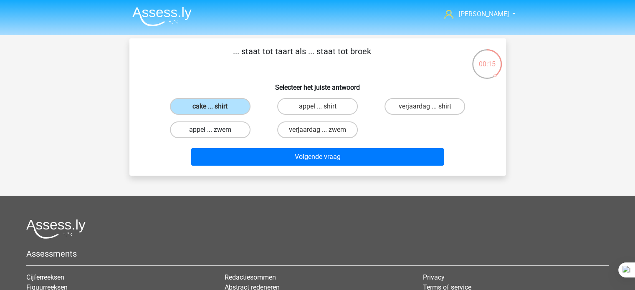
radio input "true"
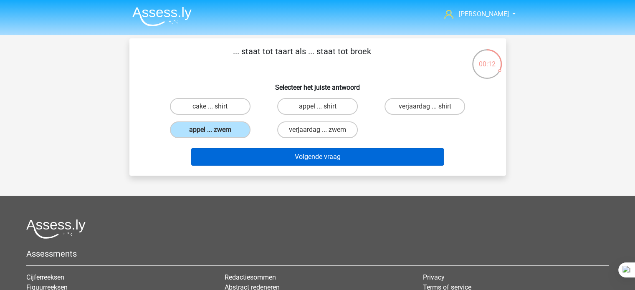
click at [250, 161] on button "Volgende vraag" at bounding box center [317, 157] width 252 height 18
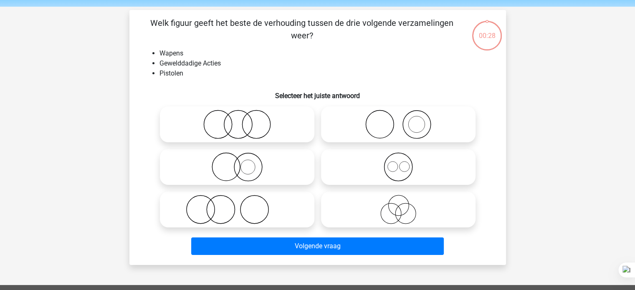
scroll to position [38, 0]
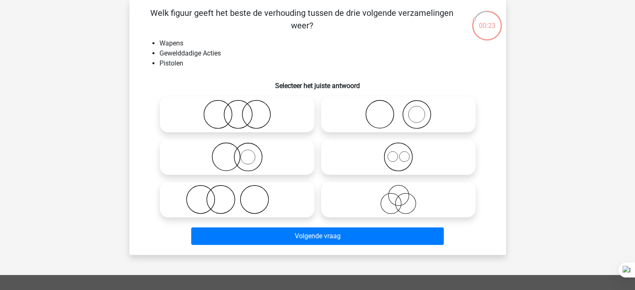
click at [428, 122] on circle at bounding box center [416, 115] width 28 height 28
click at [403, 110] on input "radio" at bounding box center [400, 107] width 5 height 5
radio input "true"
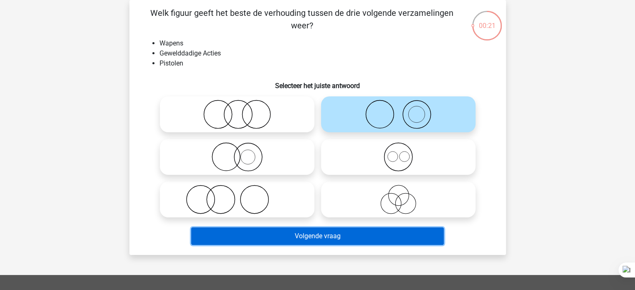
click at [373, 239] on button "Volgende vraag" at bounding box center [317, 236] width 252 height 18
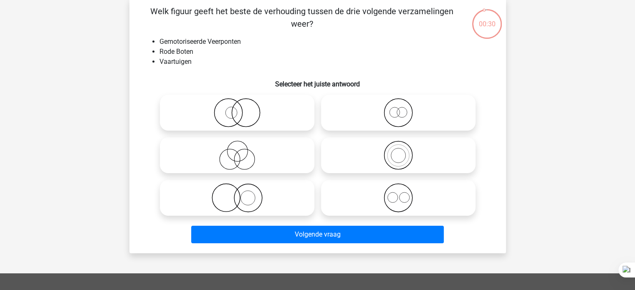
scroll to position [42, 0]
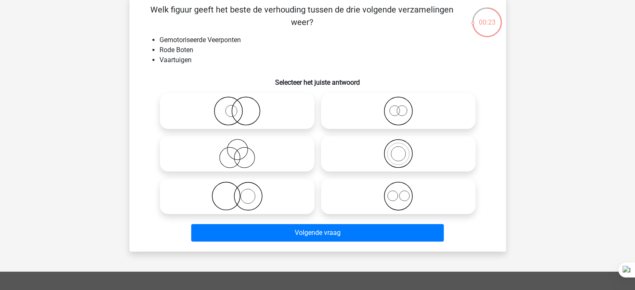
click at [421, 108] on icon at bounding box center [398, 110] width 148 height 29
click at [403, 107] on input "radio" at bounding box center [400, 103] width 5 height 5
radio input "true"
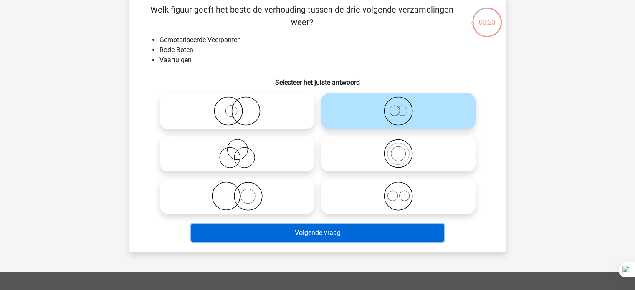
click at [377, 235] on button "Volgende vraag" at bounding box center [317, 233] width 252 height 18
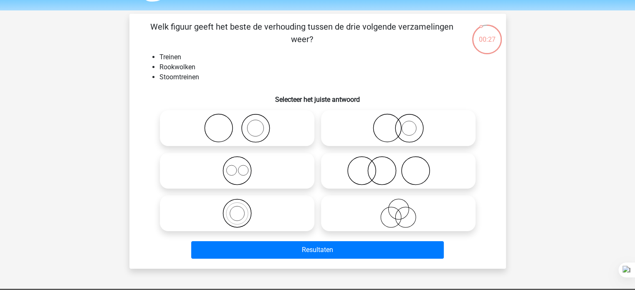
scroll to position [26, 0]
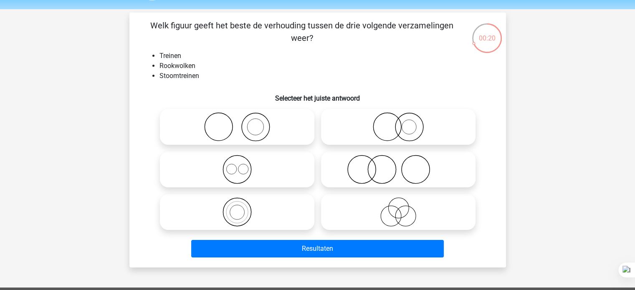
click at [421, 168] on icon at bounding box center [398, 169] width 148 height 29
click at [403, 165] on input "radio" at bounding box center [400, 162] width 5 height 5
radio input "true"
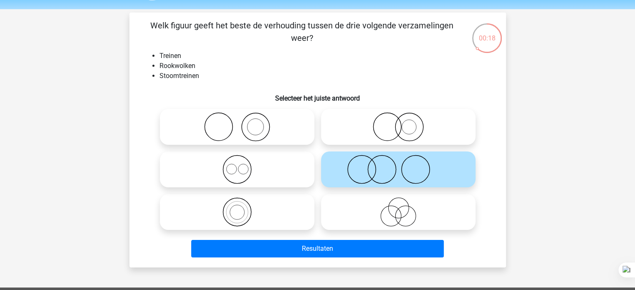
click at [280, 138] on icon at bounding box center [237, 126] width 148 height 29
click at [242, 123] on input "radio" at bounding box center [239, 119] width 5 height 5
radio input "true"
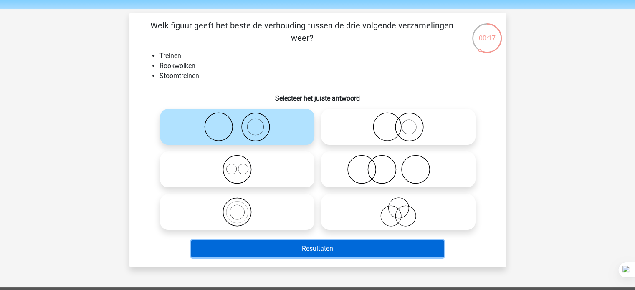
click at [340, 254] on button "Resultaten" at bounding box center [317, 249] width 252 height 18
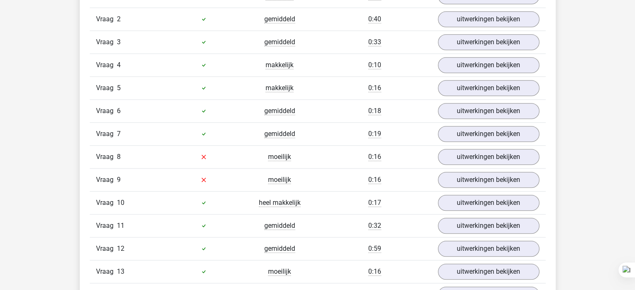
scroll to position [775, 0]
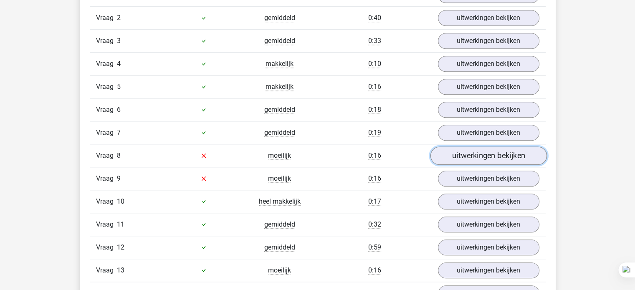
click at [495, 156] on link "uitwerkingen bekijken" at bounding box center [488, 155] width 116 height 18
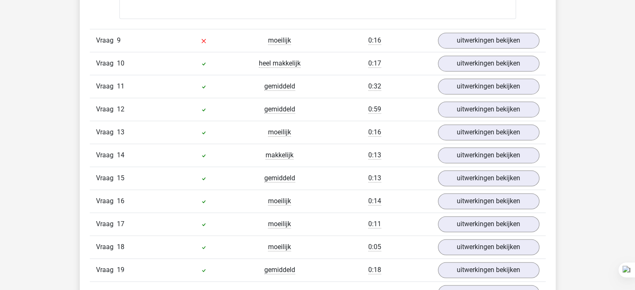
scroll to position [1223, 0]
click at [497, 38] on link "uitwerkingen bekijken" at bounding box center [488, 40] width 116 height 18
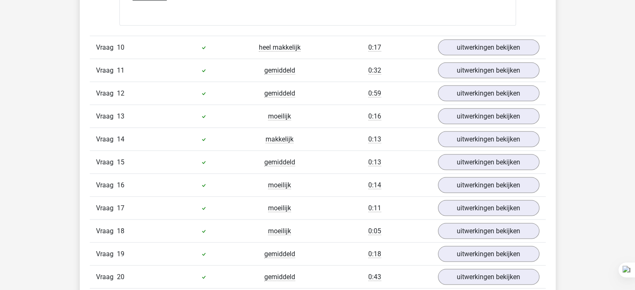
scroll to position [1556, 0]
click at [483, 50] on link "uitwerkingen bekijken" at bounding box center [488, 48] width 116 height 18
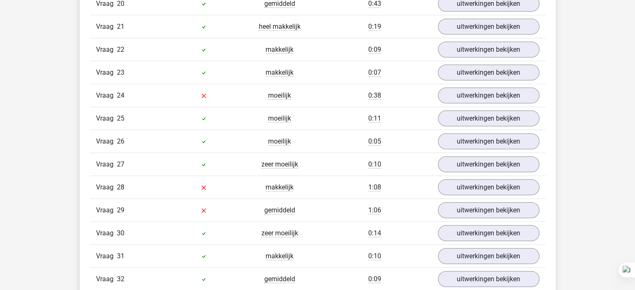
scroll to position [2195, 0]
click at [484, 93] on link "uitwerkingen bekijken" at bounding box center [488, 95] width 116 height 18
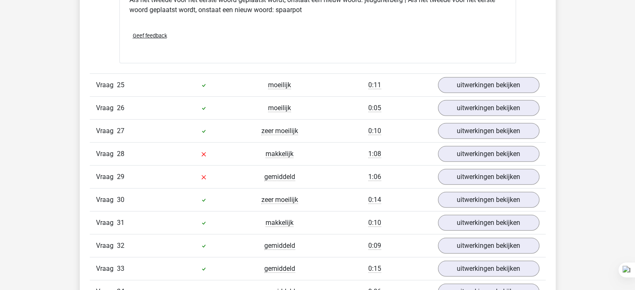
scroll to position [2433, 0]
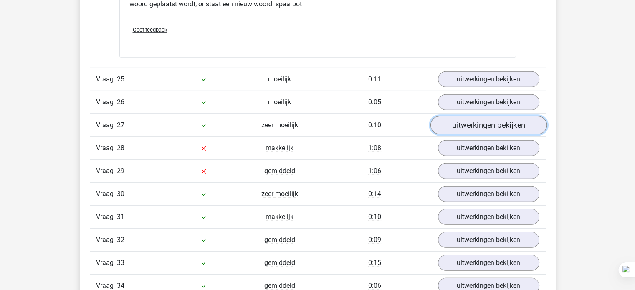
click at [474, 120] on link "uitwerkingen bekijken" at bounding box center [488, 125] width 116 height 18
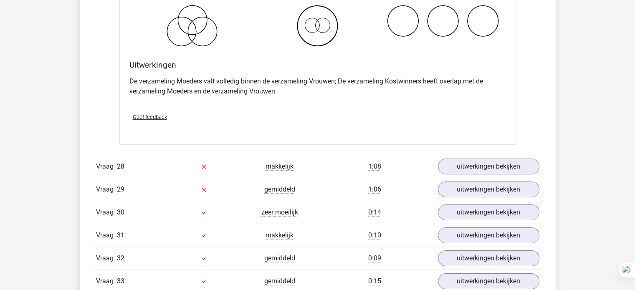
scroll to position [2734, 0]
click at [468, 159] on link "uitwerkingen bekijken" at bounding box center [488, 165] width 116 height 18
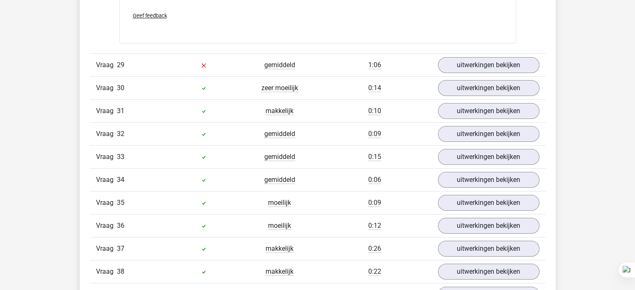
scroll to position [3283, 0]
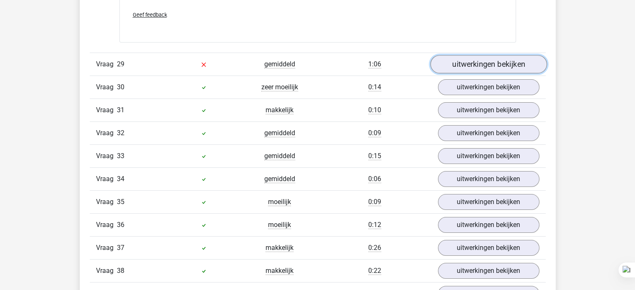
click at [501, 57] on link "uitwerkingen bekijken" at bounding box center [488, 64] width 116 height 18
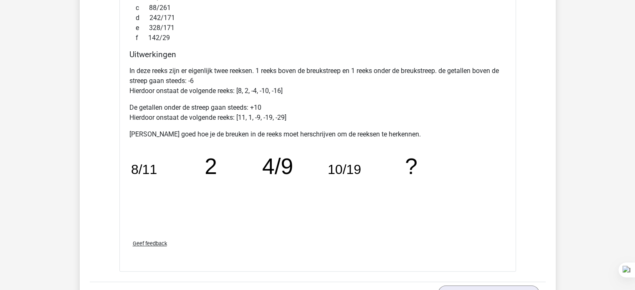
scroll to position [3505, 0]
click at [156, 240] on span "Geef feedback" at bounding box center [150, 243] width 34 height 6
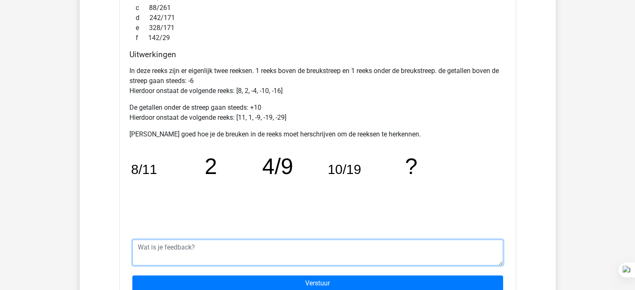
click at [273, 241] on textarea at bounding box center [317, 253] width 371 height 26
type textarea "E"
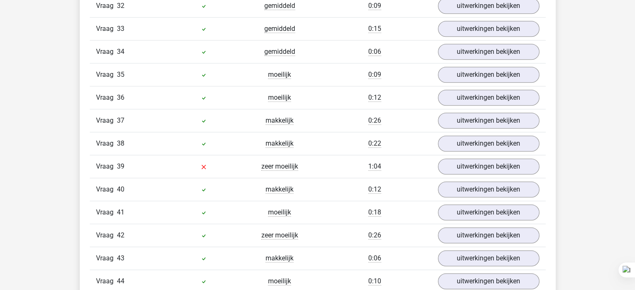
scroll to position [3879, 0]
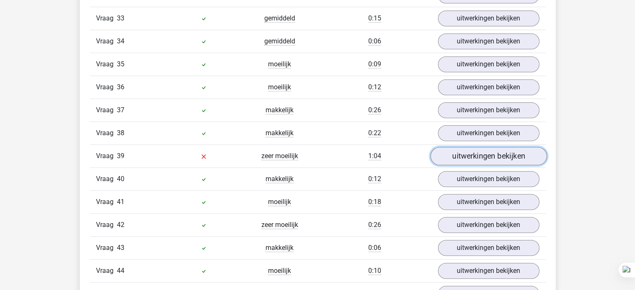
click at [477, 148] on link "uitwerkingen bekijken" at bounding box center [488, 156] width 116 height 18
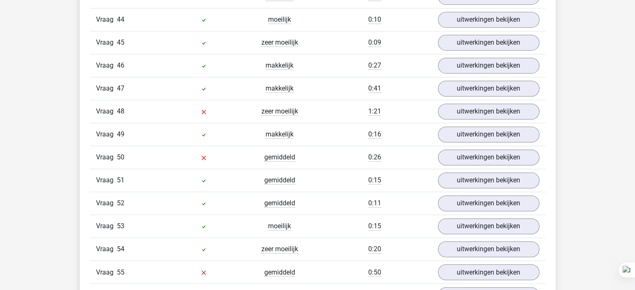
scroll to position [4496, 0]
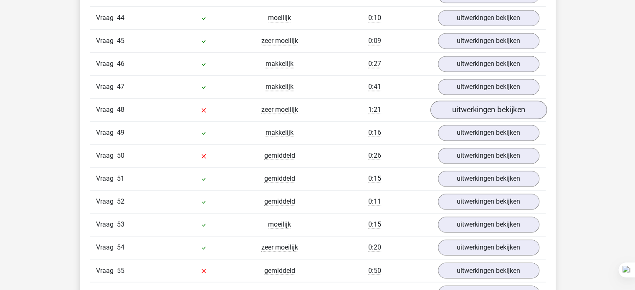
click at [496, 101] on link "uitwerkingen bekijken" at bounding box center [488, 110] width 116 height 18
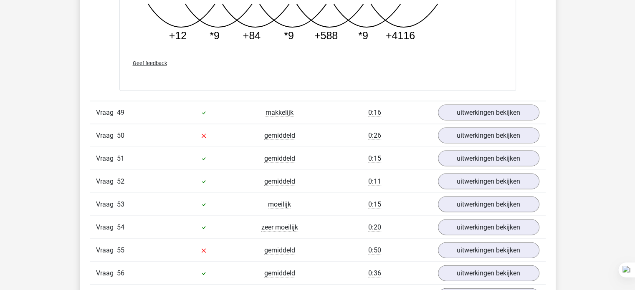
scroll to position [4940, 0]
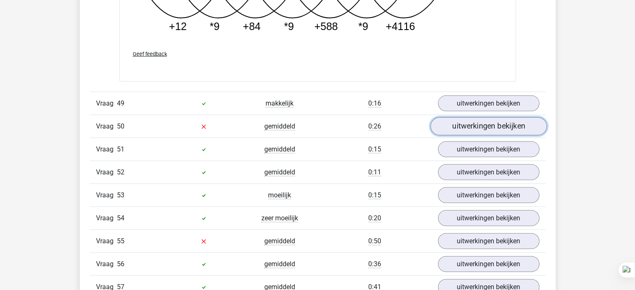
click at [474, 117] on link "uitwerkingen bekijken" at bounding box center [488, 126] width 116 height 18
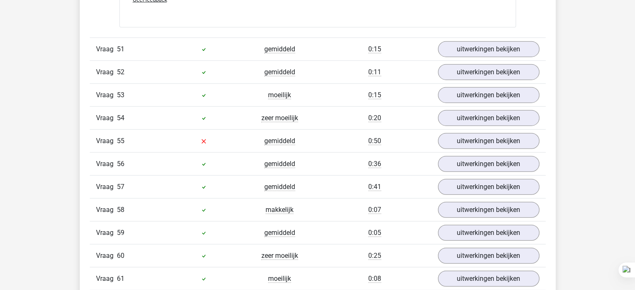
scroll to position [5232, 0]
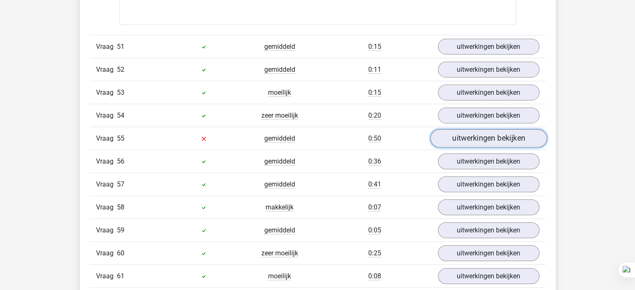
click at [482, 129] on link "uitwerkingen bekijken" at bounding box center [488, 138] width 116 height 18
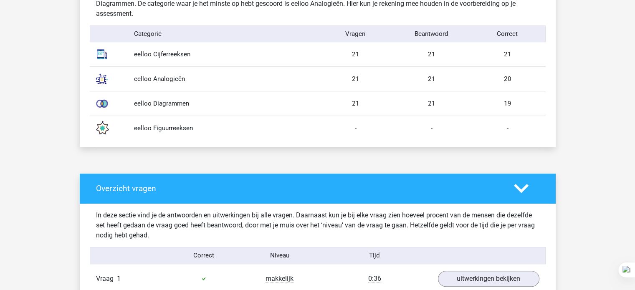
scroll to position [497, 0]
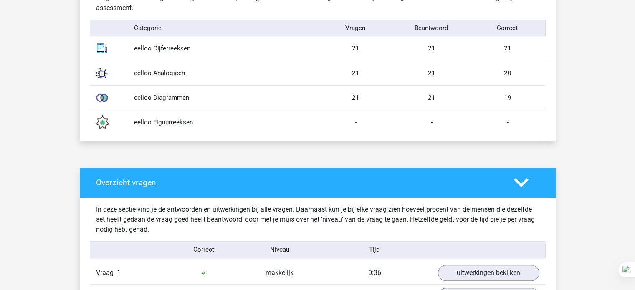
click at [184, 127] on div "eelloo Figuurreeksen - - -" at bounding box center [318, 122] width 456 height 25
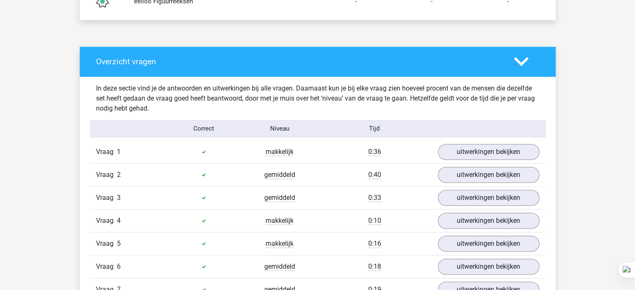
scroll to position [629, 0]
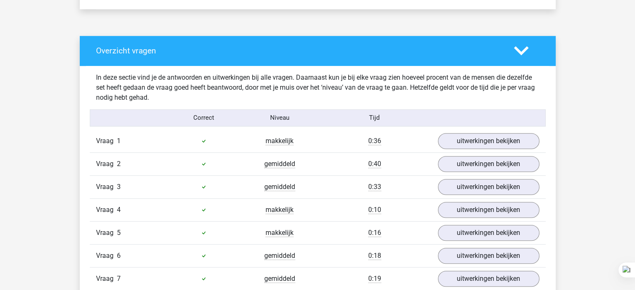
click at [521, 54] on icon at bounding box center [521, 50] width 15 height 15
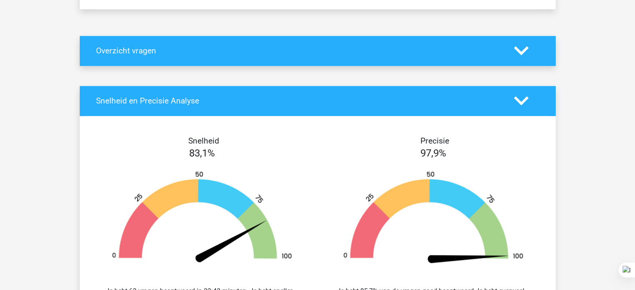
click at [522, 55] on icon at bounding box center [521, 50] width 15 height 15
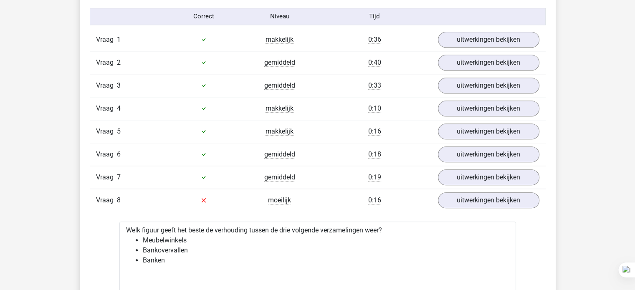
scroll to position [736, 0]
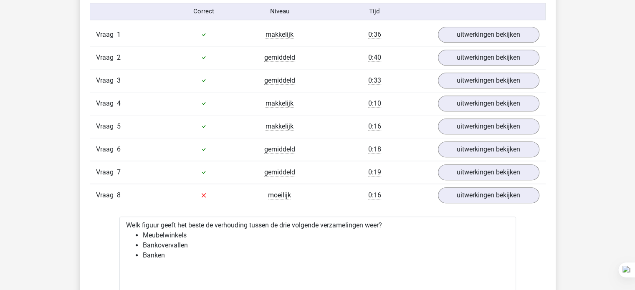
click at [464, 194] on link "uitwerkingen bekijken" at bounding box center [488, 195] width 116 height 18
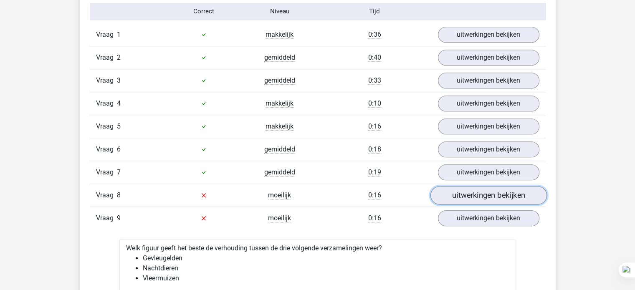
click at [451, 199] on link "uitwerkingen bekijken" at bounding box center [488, 195] width 116 height 18
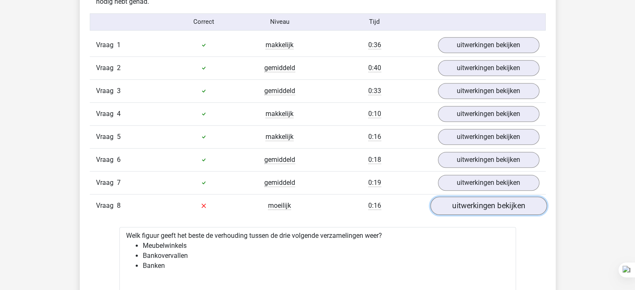
click at [443, 205] on link "uitwerkingen bekijken" at bounding box center [488, 206] width 116 height 18
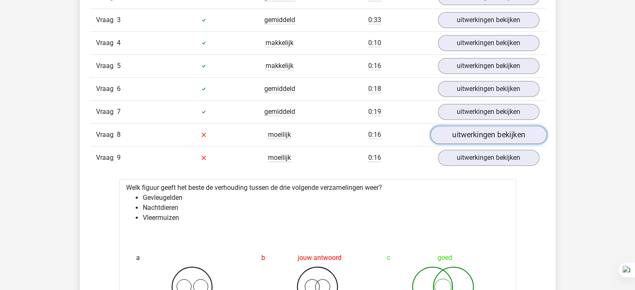
scroll to position [800, 0]
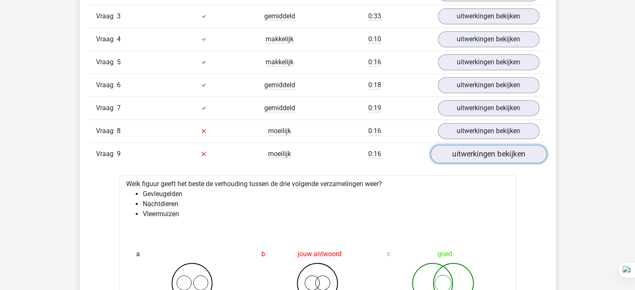
click at [472, 152] on link "uitwerkingen bekijken" at bounding box center [488, 154] width 116 height 18
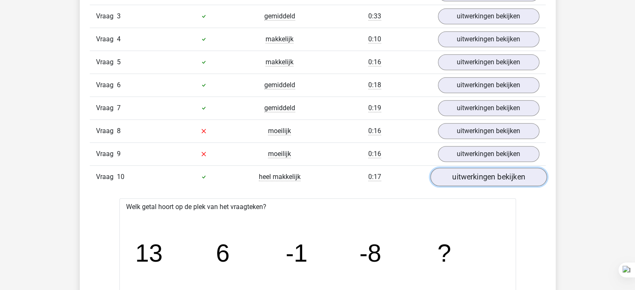
click at [463, 181] on link "uitwerkingen bekijken" at bounding box center [488, 177] width 116 height 18
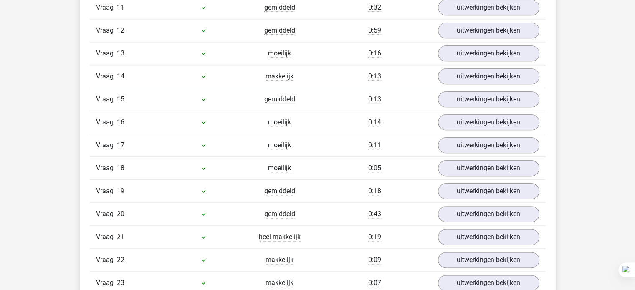
scroll to position [1003, 0]
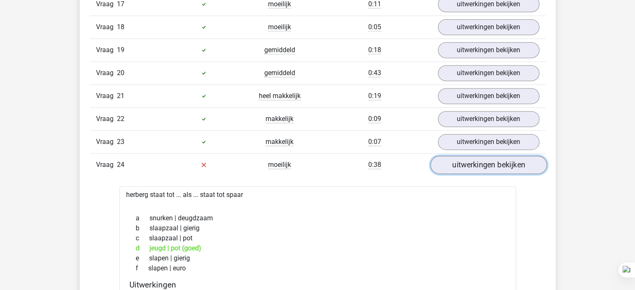
click link "uitwerkingen bekijken"
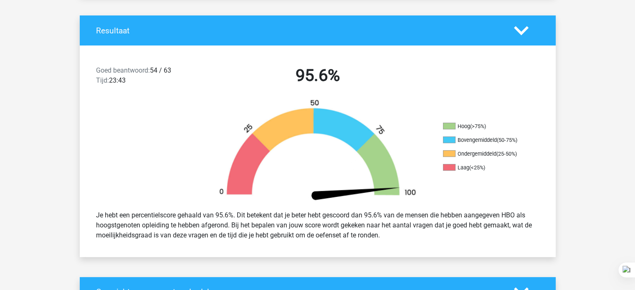
scroll to position [0, 0]
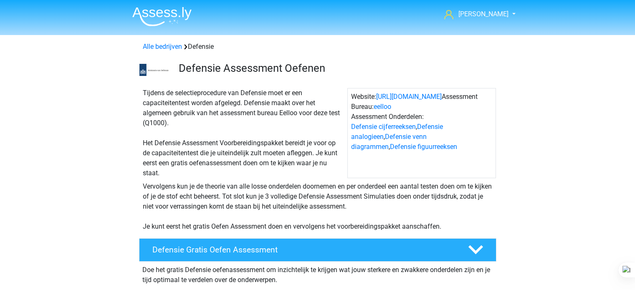
scroll to position [367, 0]
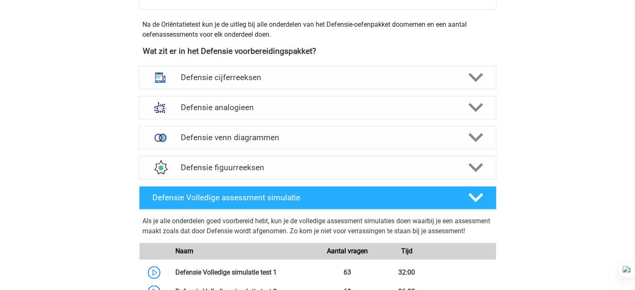
click at [49, 86] on div "[PERSON_NAME] [EMAIL_ADDRESS][DOMAIN_NAME] Nederlands" at bounding box center [317, 152] width 635 height 1039
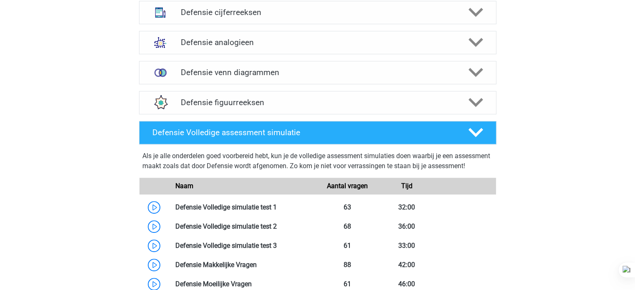
scroll to position [431, 0]
